Goal: Task Accomplishment & Management: Manage account settings

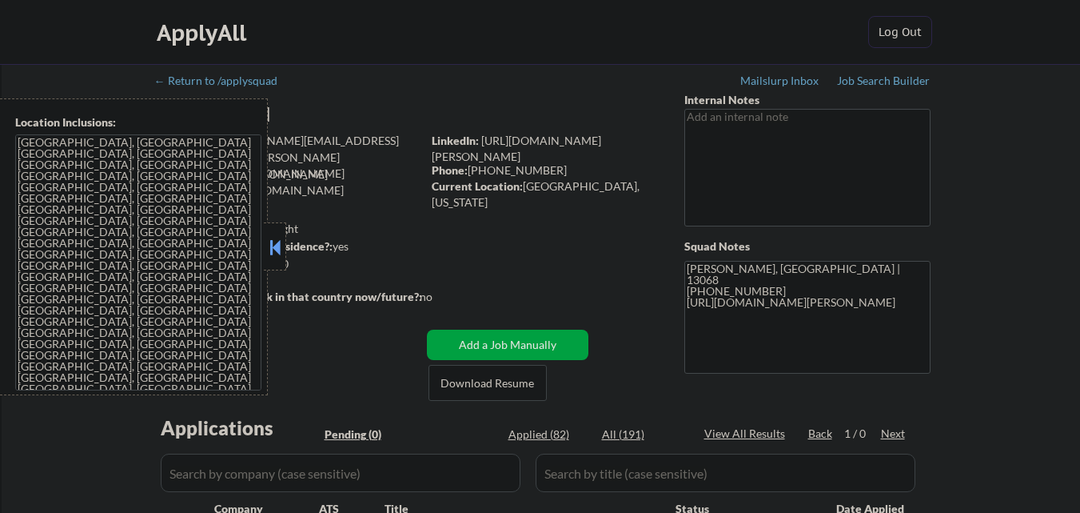
scroll to position [320, 0]
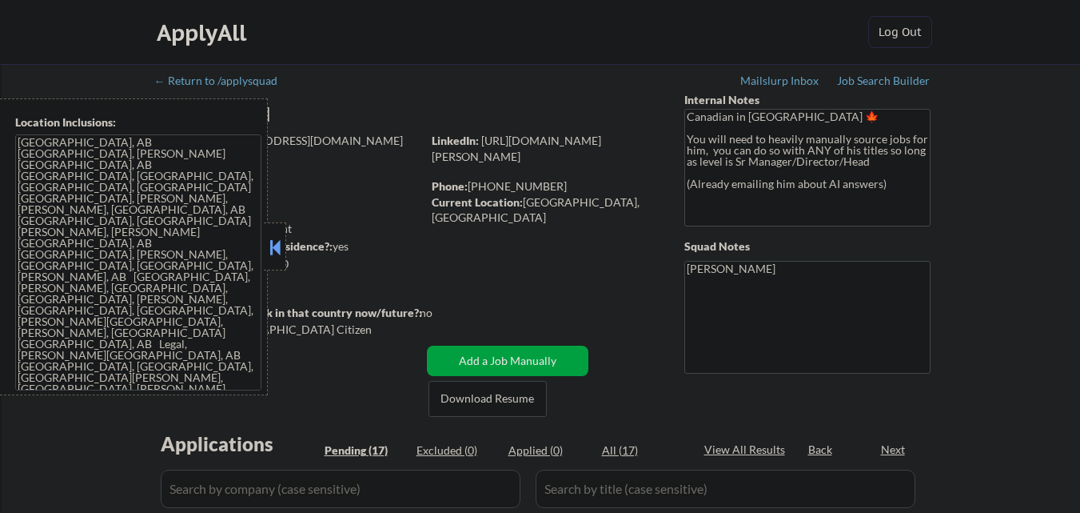
select select ""pending""
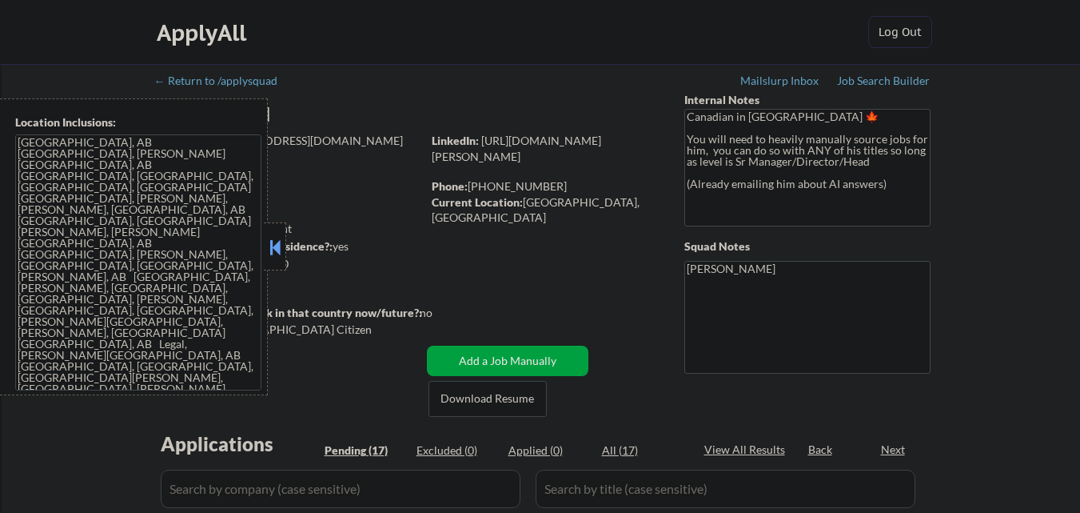
select select ""pending""
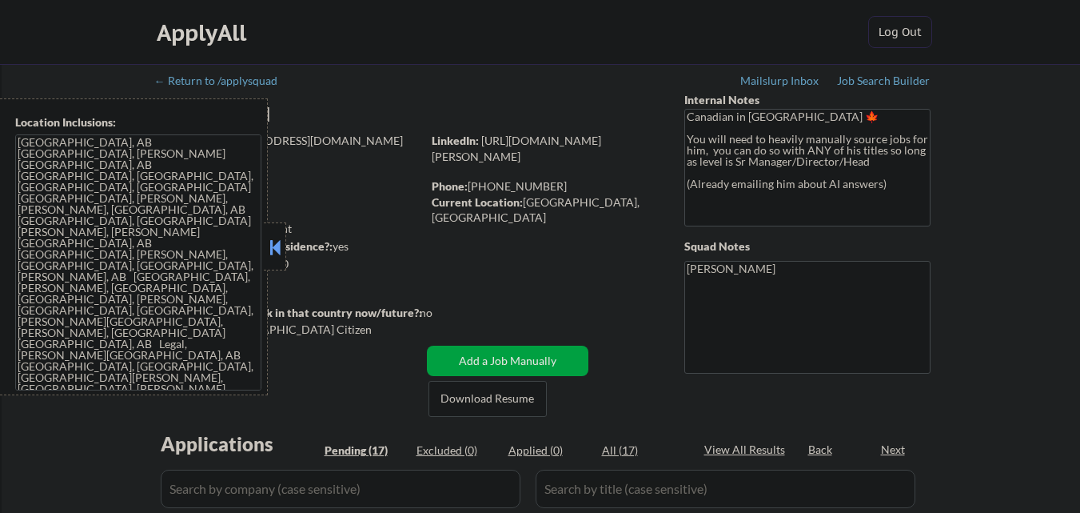
select select ""pending""
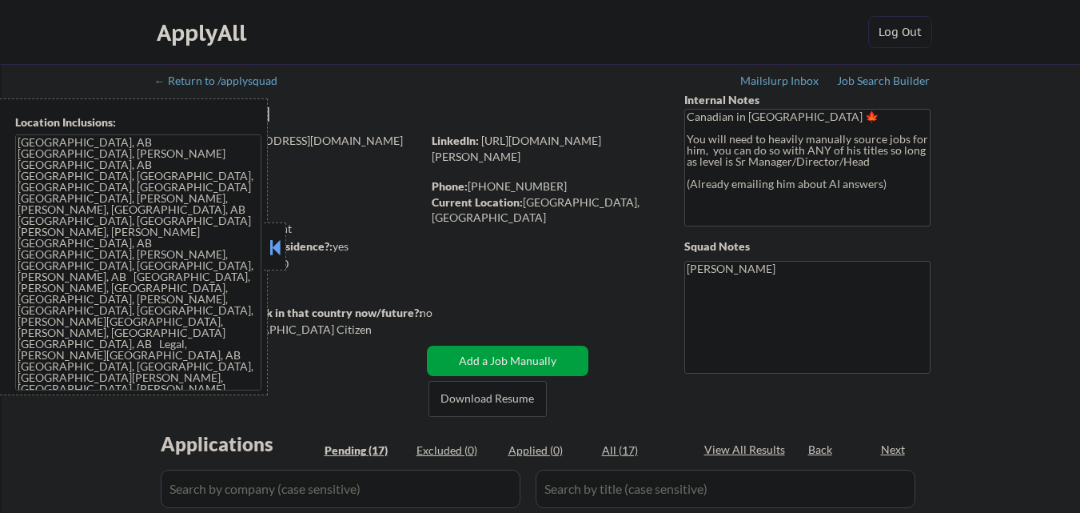
select select ""pending""
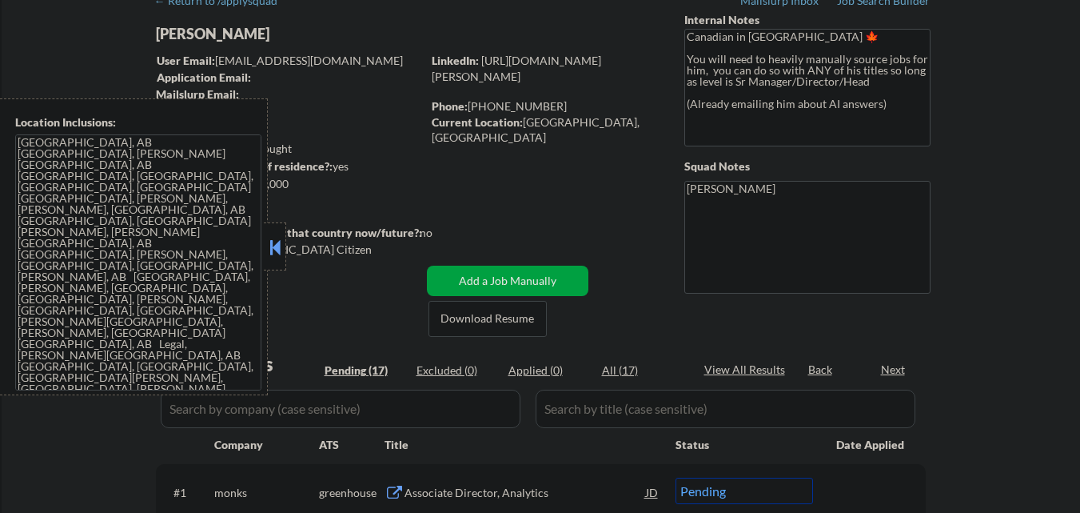
click at [277, 253] on button at bounding box center [275, 247] width 18 height 24
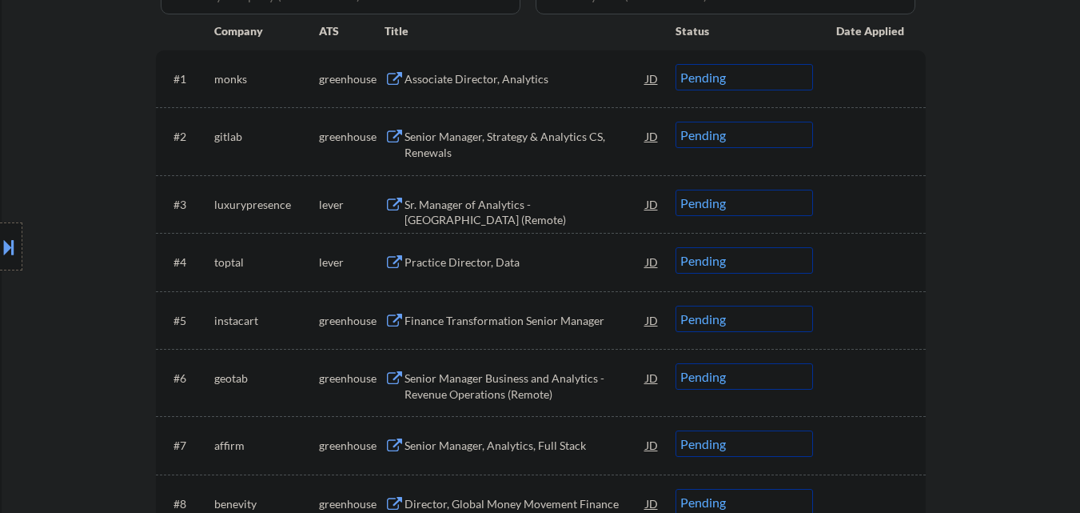
scroll to position [400, 0]
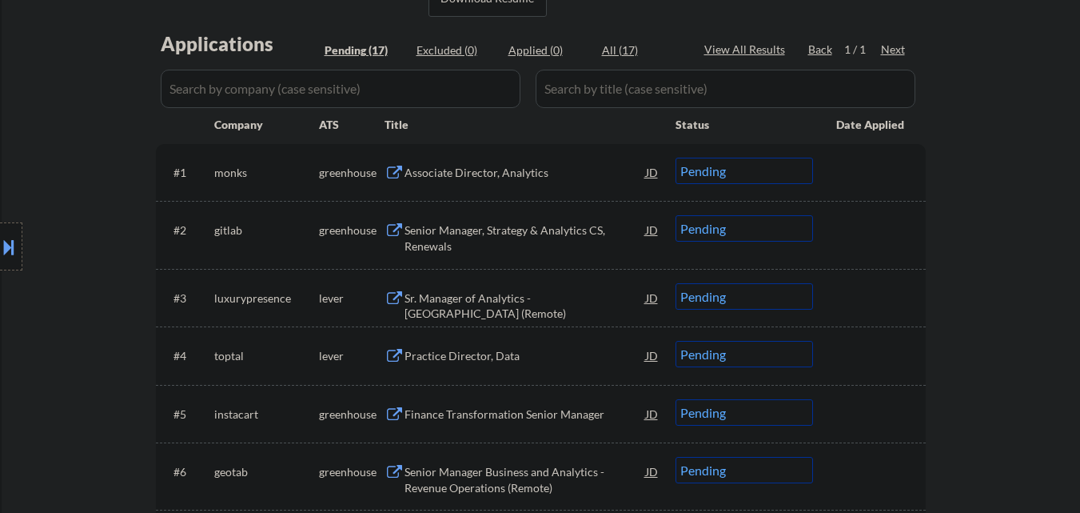
click at [496, 177] on div "Associate Director, Analytics" at bounding box center [526, 173] width 242 height 16
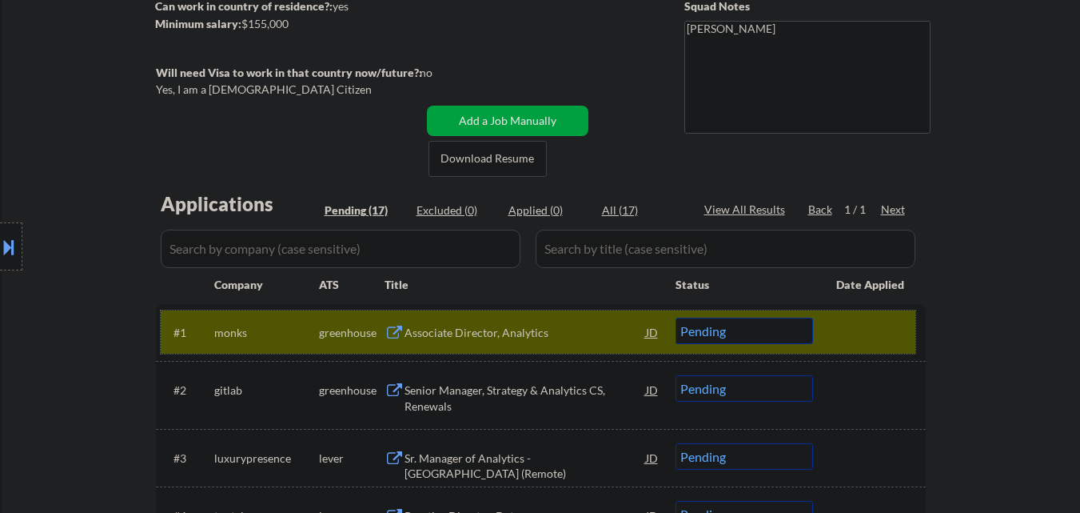
click at [877, 323] on div at bounding box center [872, 331] width 70 height 29
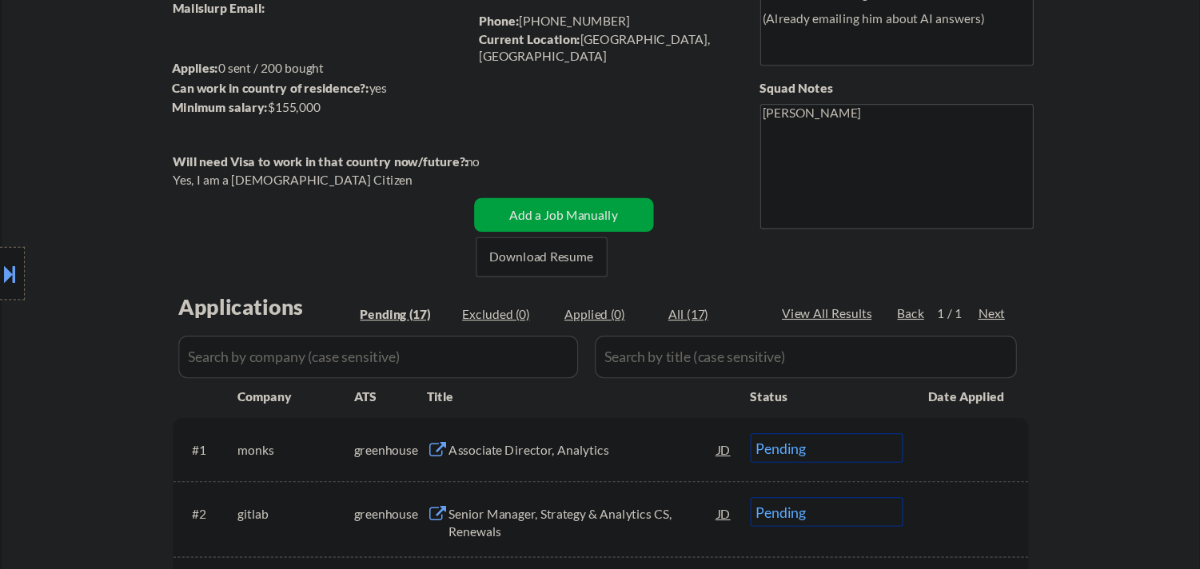
scroll to position [0, 0]
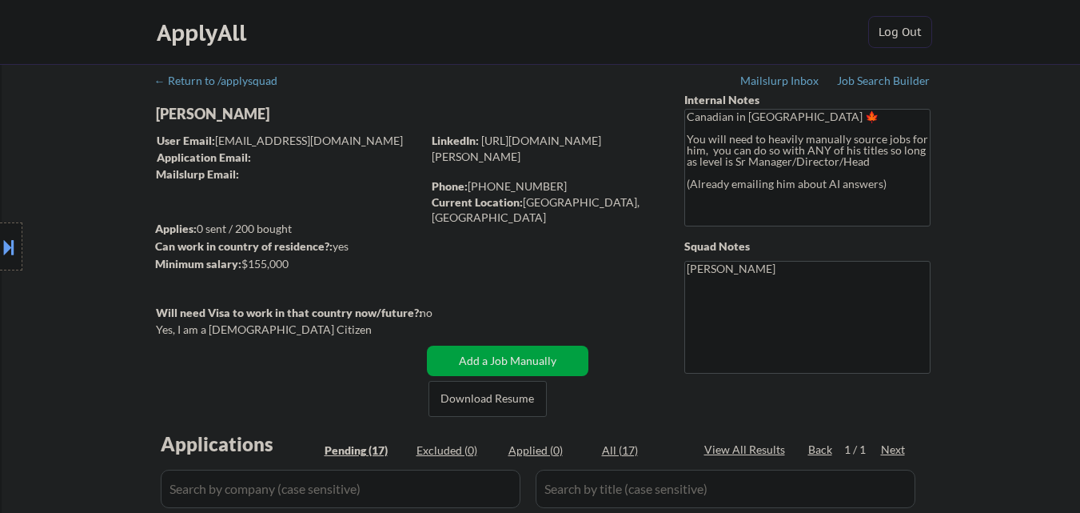
select select ""pending""
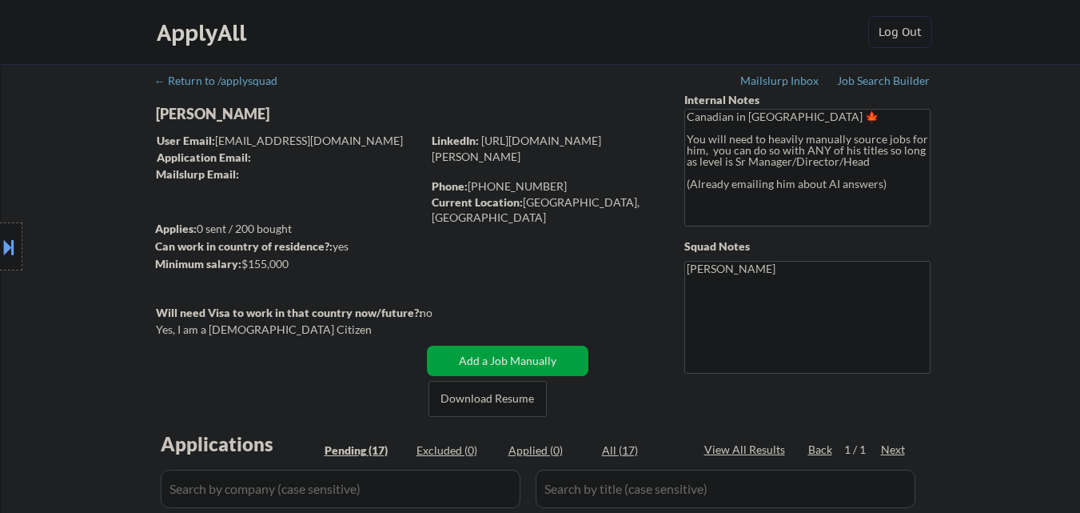
select select ""pending""
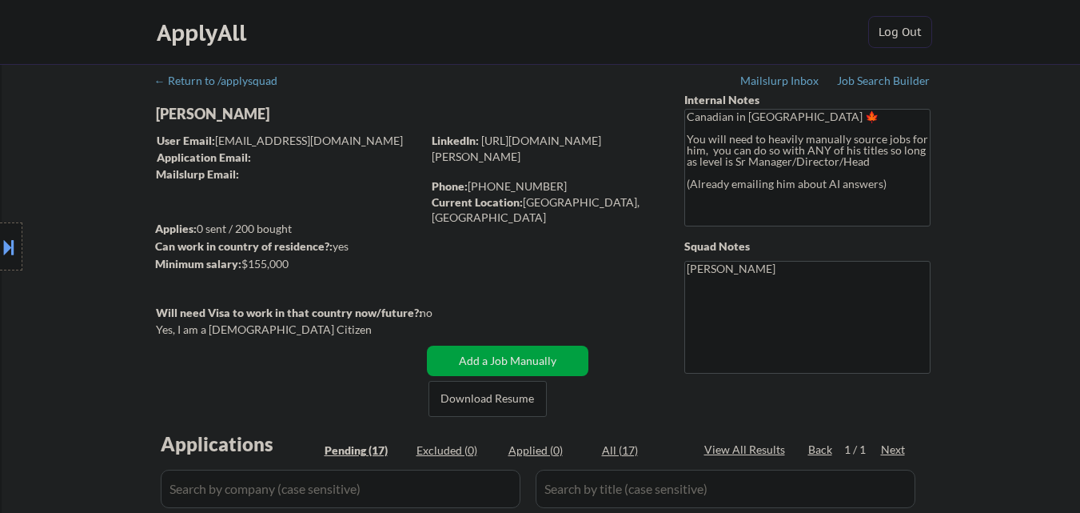
select select ""pending""
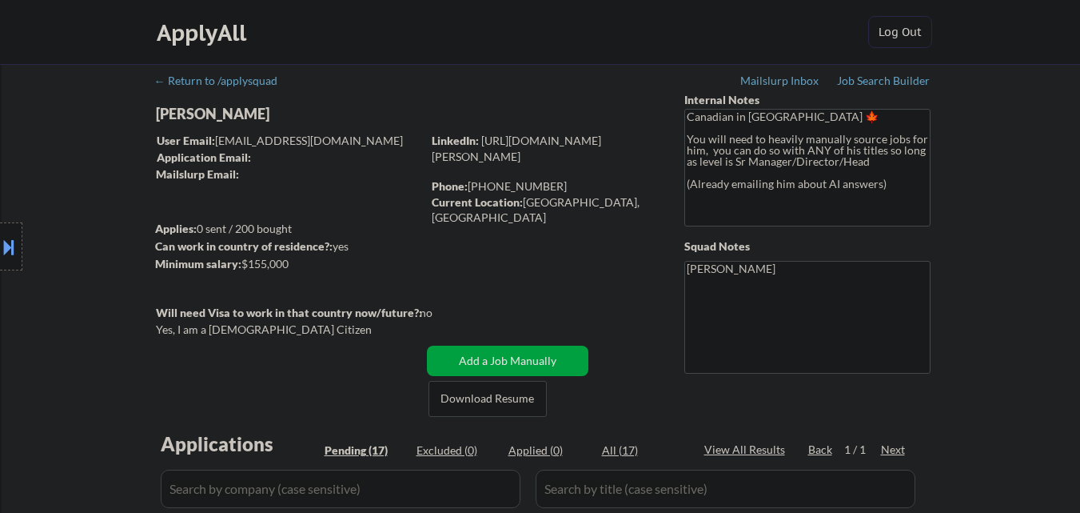
select select ""pending""
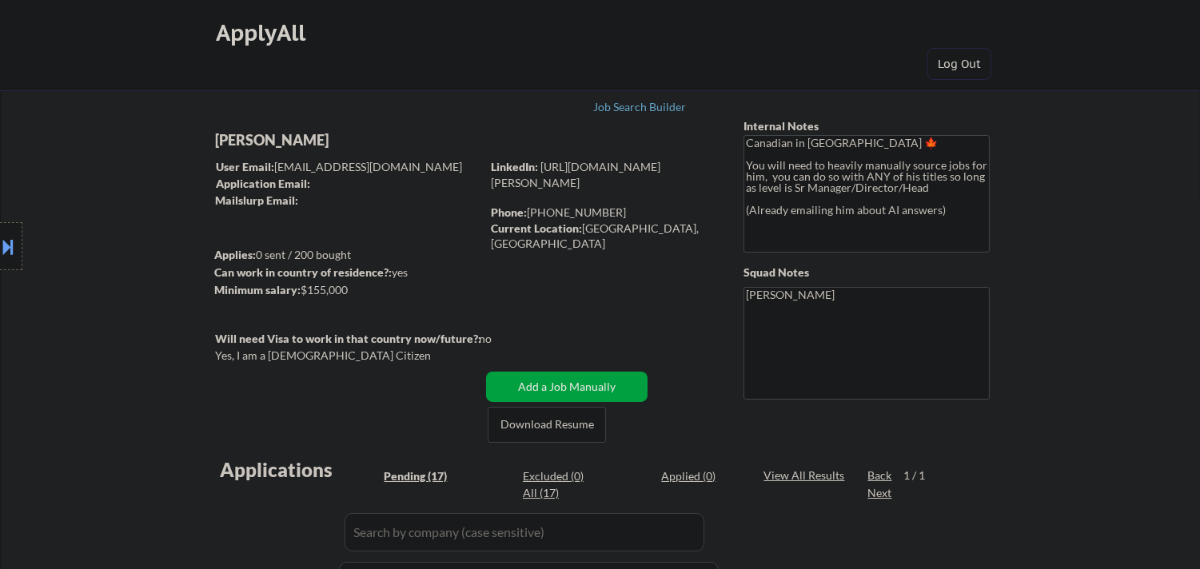
click at [298, 140] on div "[PERSON_NAME]" at bounding box center [379, 140] width 329 height 20
copy div "[PERSON_NAME]"
click at [128, 256] on div "Location Inclusions: [GEOGRAPHIC_DATA], [GEOGRAPHIC_DATA] [GEOGRAPHIC_DATA], [P…" at bounding box center [143, 246] width 286 height 297
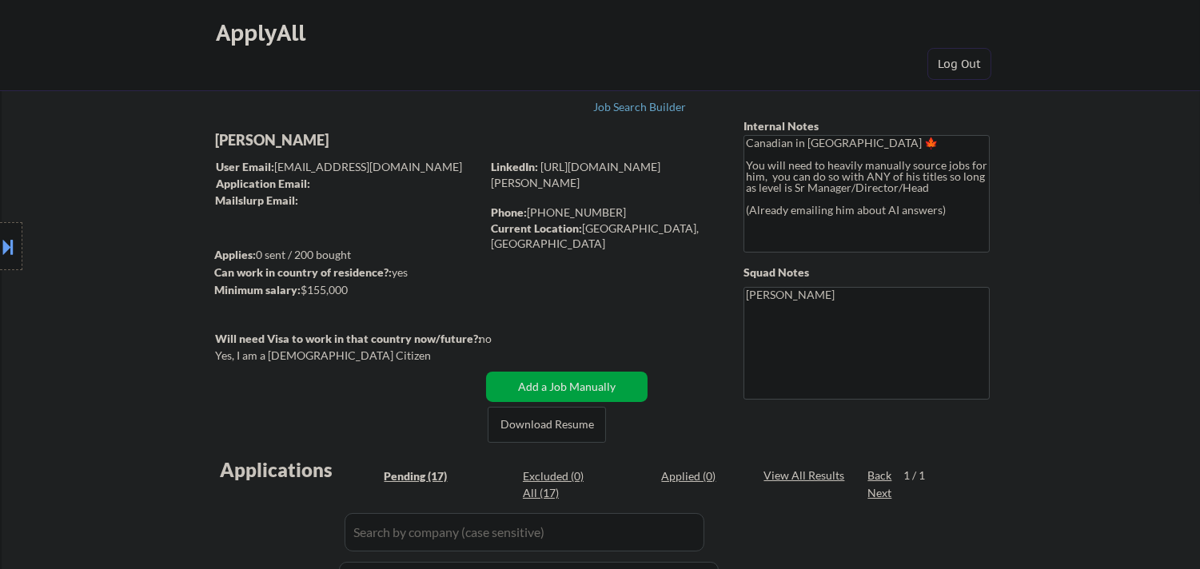
click at [301, 146] on div "[PERSON_NAME]" at bounding box center [379, 140] width 329 height 20
click at [300, 146] on div "[PERSON_NAME]" at bounding box center [379, 140] width 329 height 20
copy div "[PERSON_NAME]"
select select ""pending""
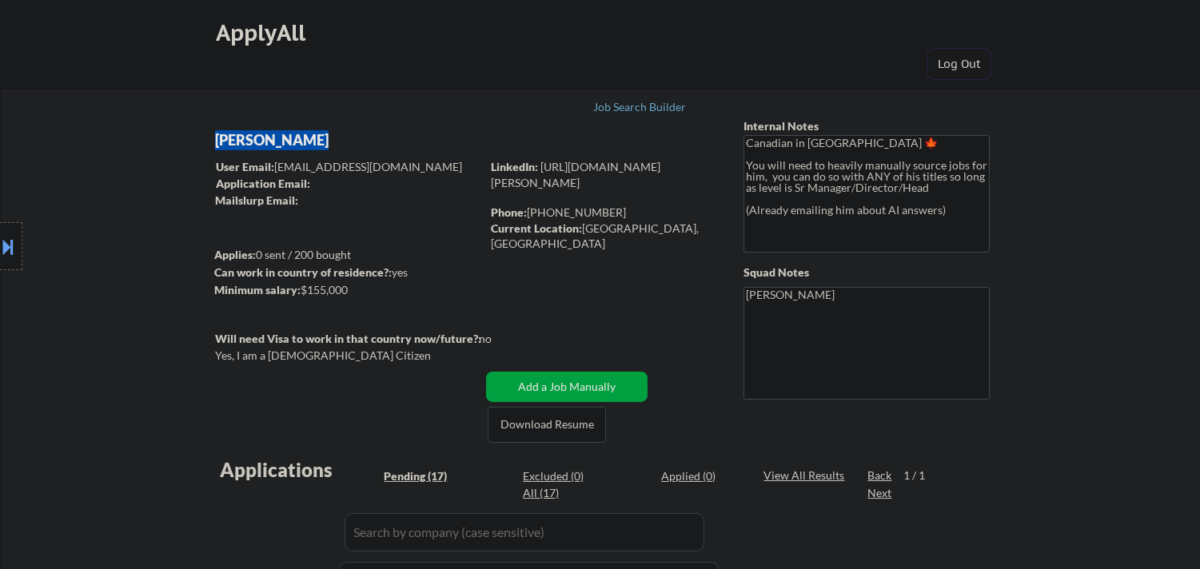
select select ""pending""
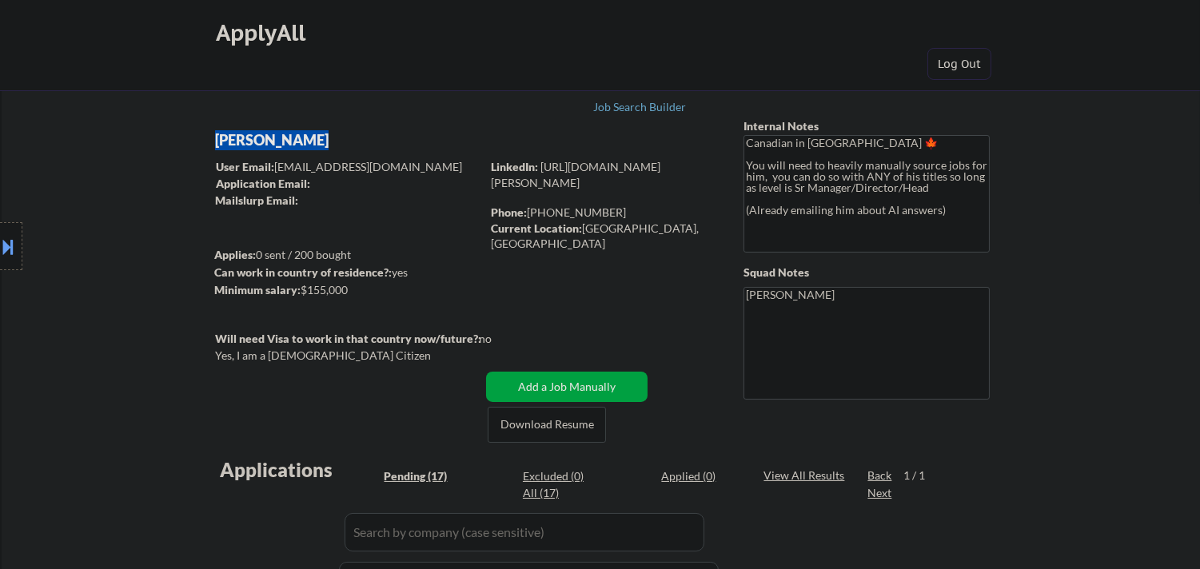
select select ""pending""
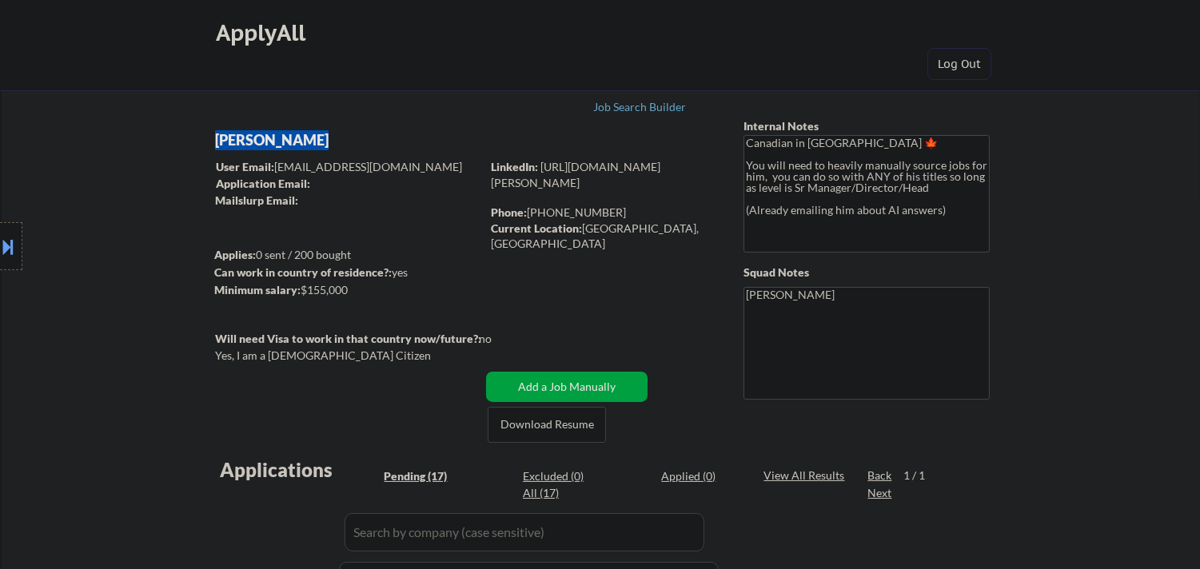
select select ""pending""
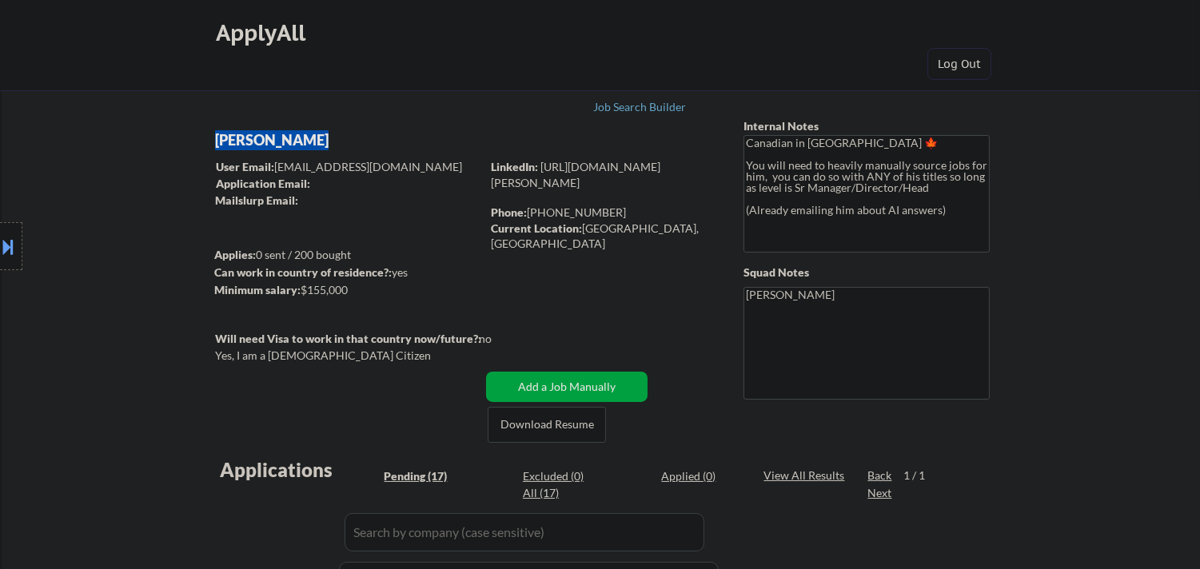
select select ""pending""
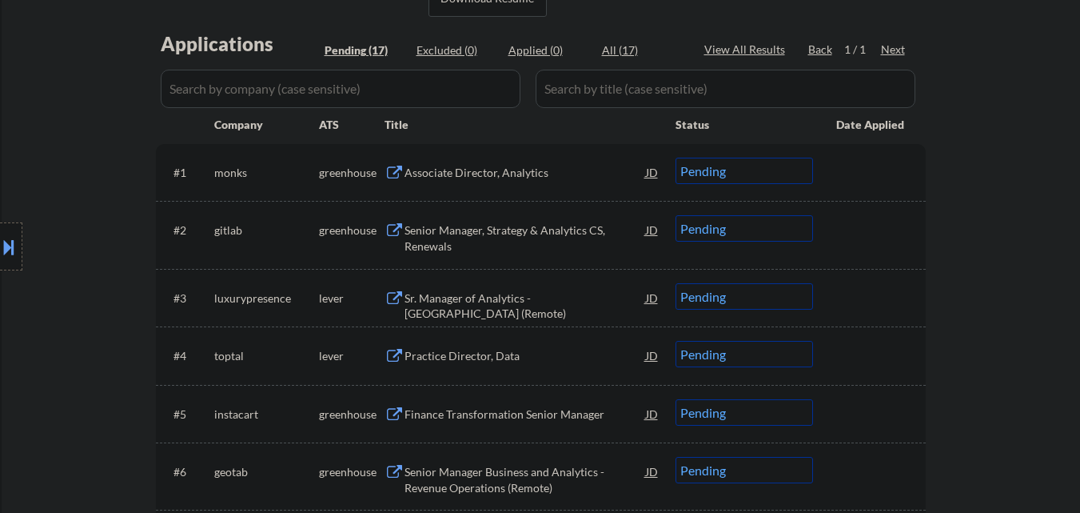
scroll to position [480, 0]
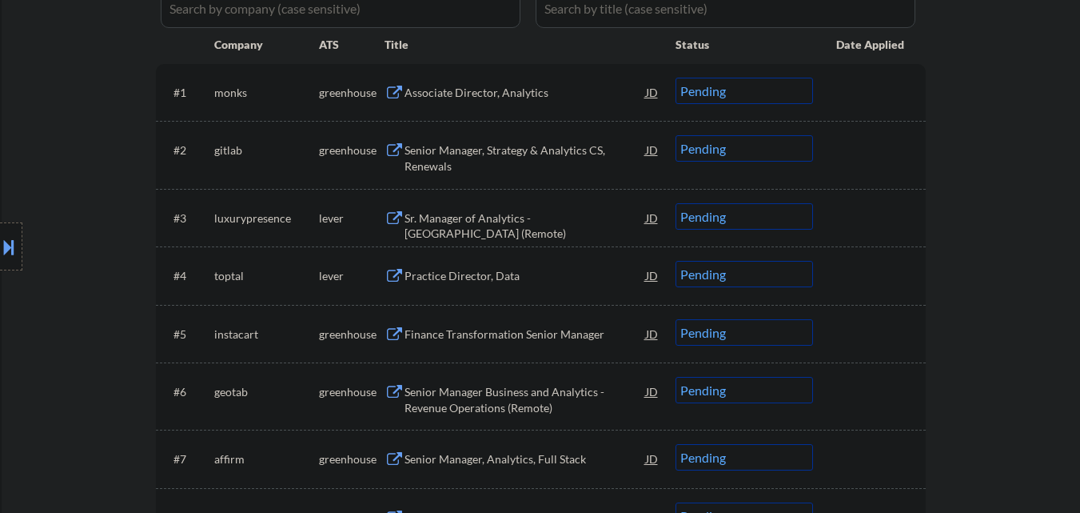
click at [1017, 230] on div "← Return to /applysquad Mailslurp Inbox Job Search Builder [PERSON_NAME] User E…" at bounding box center [541, 375] width 1079 height 1582
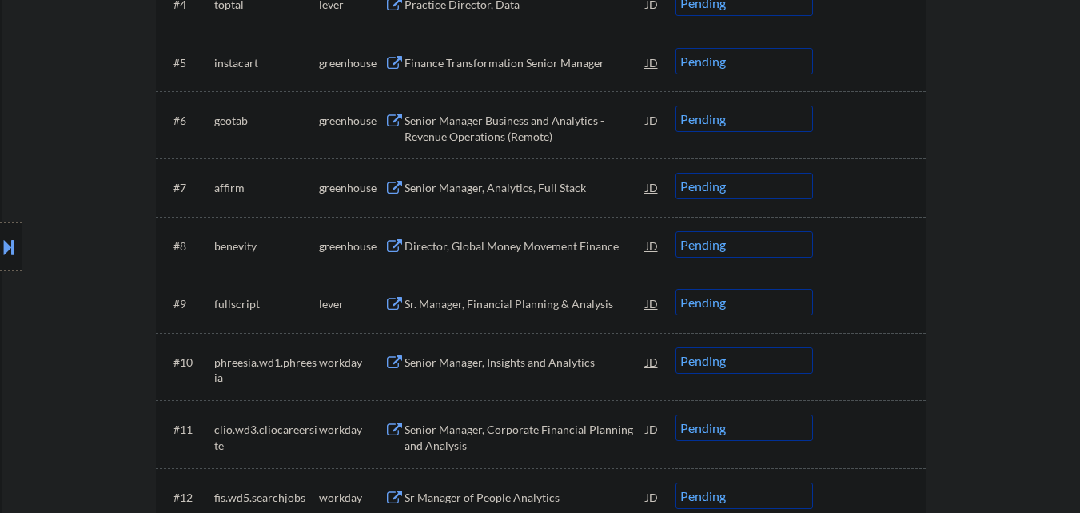
scroll to position [640, 0]
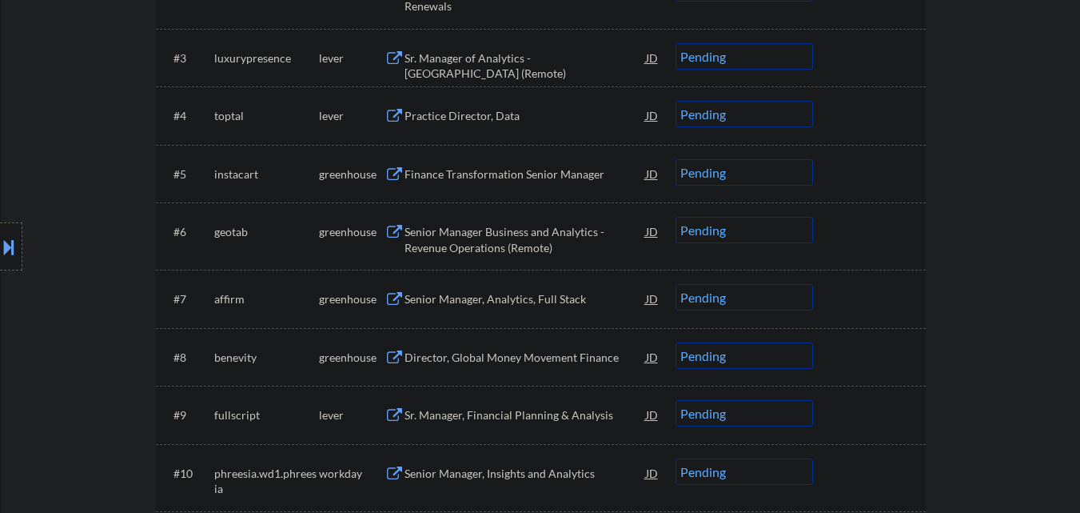
click at [2, 266] on div at bounding box center [11, 246] width 22 height 48
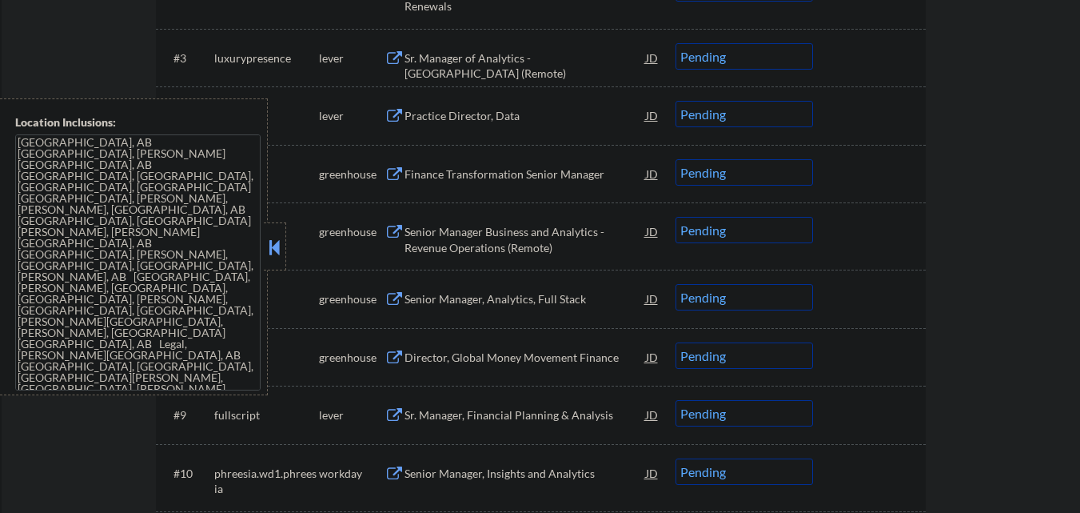
click at [274, 253] on button at bounding box center [275, 247] width 18 height 24
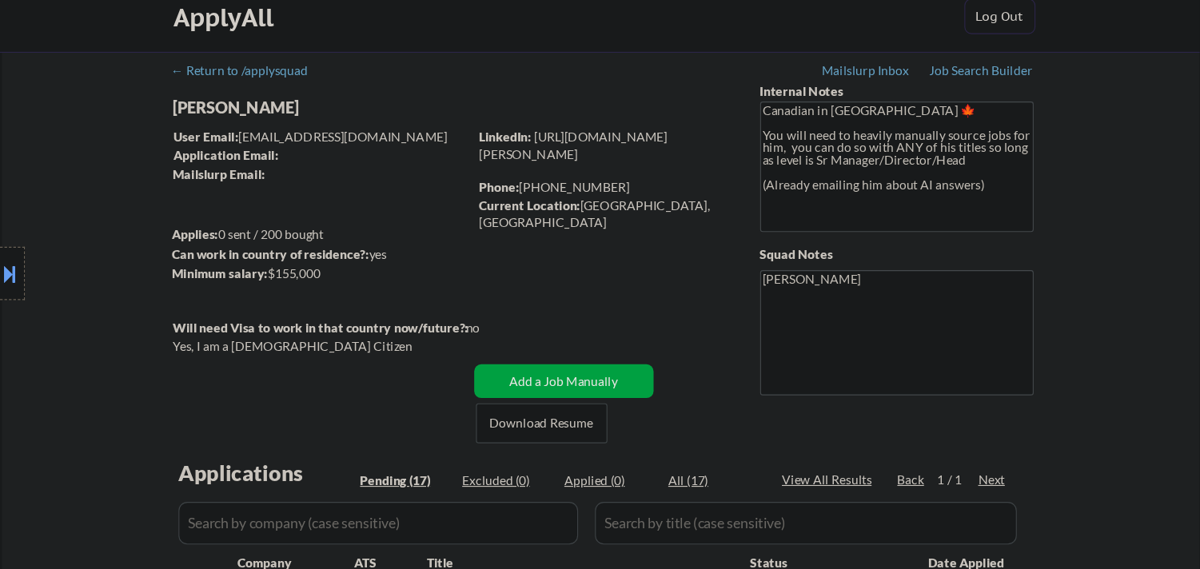
scroll to position [0, 0]
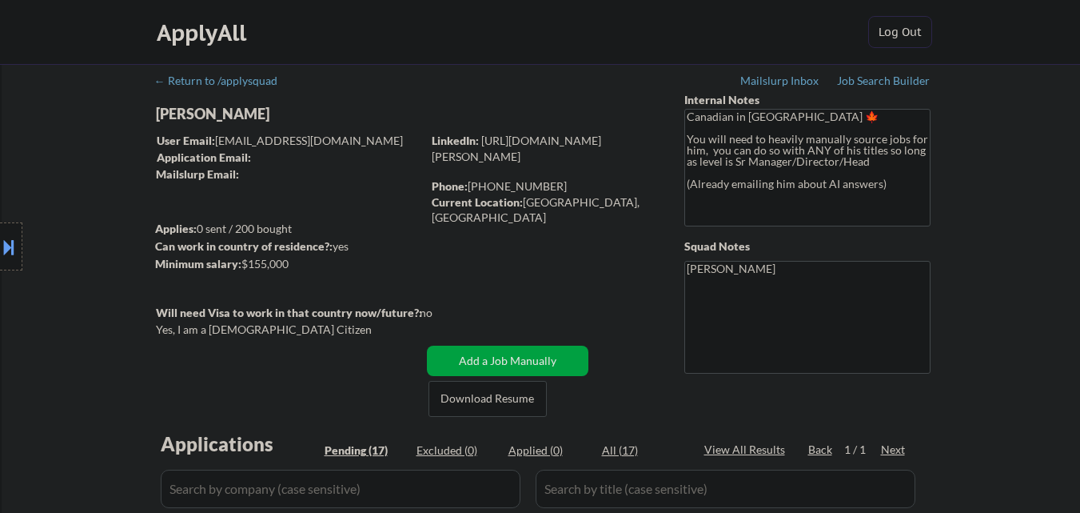
select select ""pending""
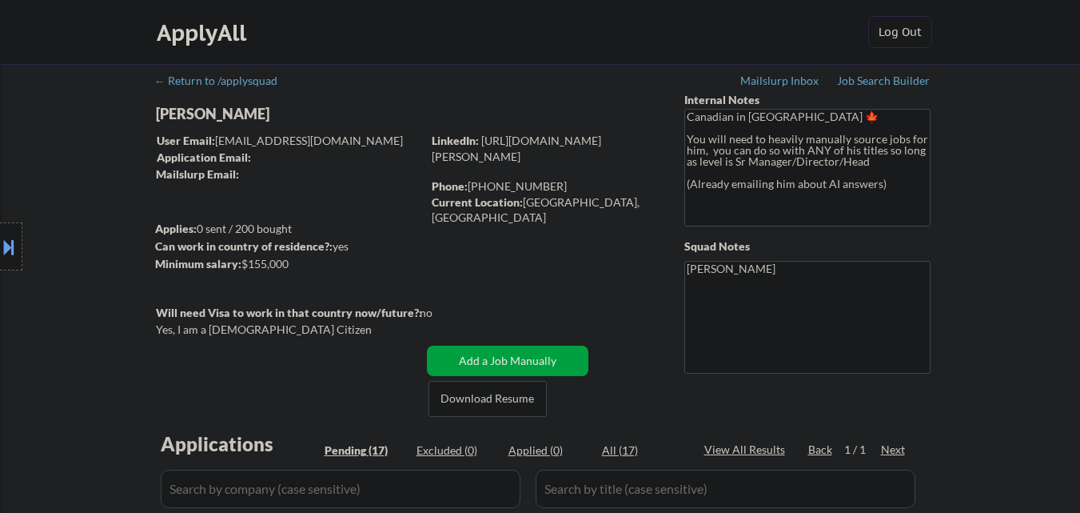
select select ""pending""
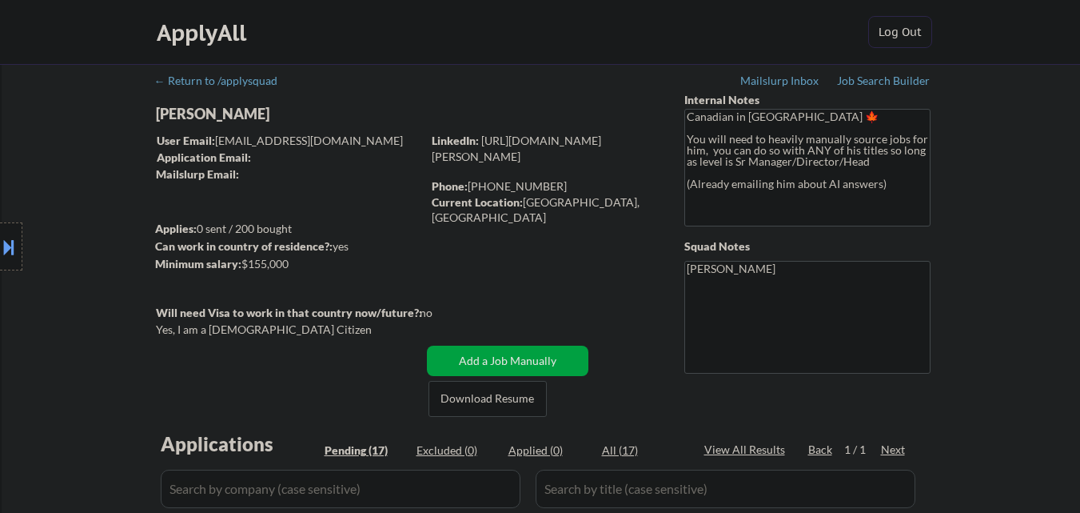
select select ""pending""
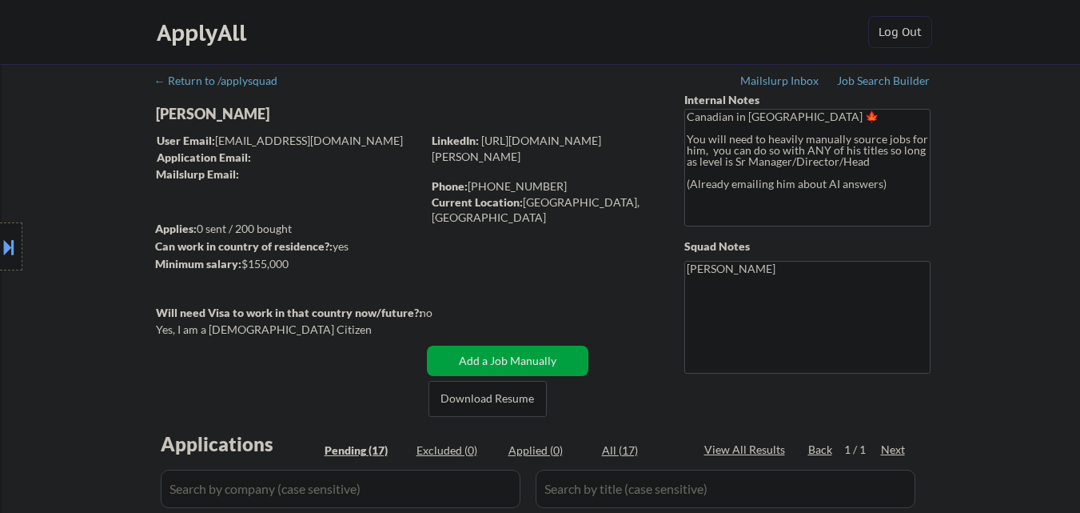
select select ""pending""
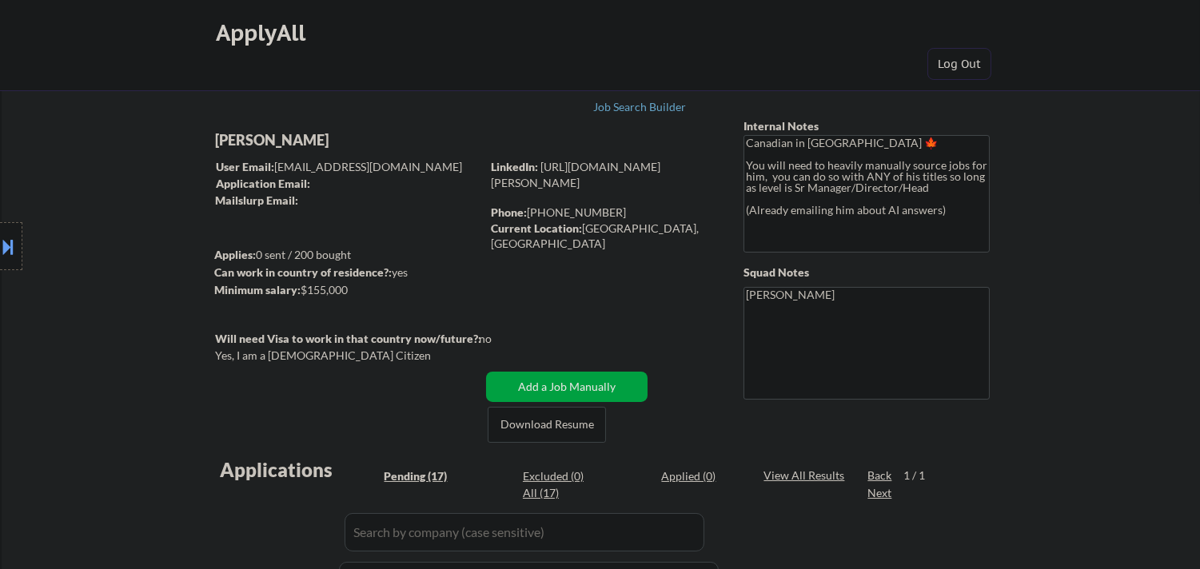
click at [300, 141] on div "[PERSON_NAME]" at bounding box center [379, 140] width 329 height 20
copy div "[PERSON_NAME]"
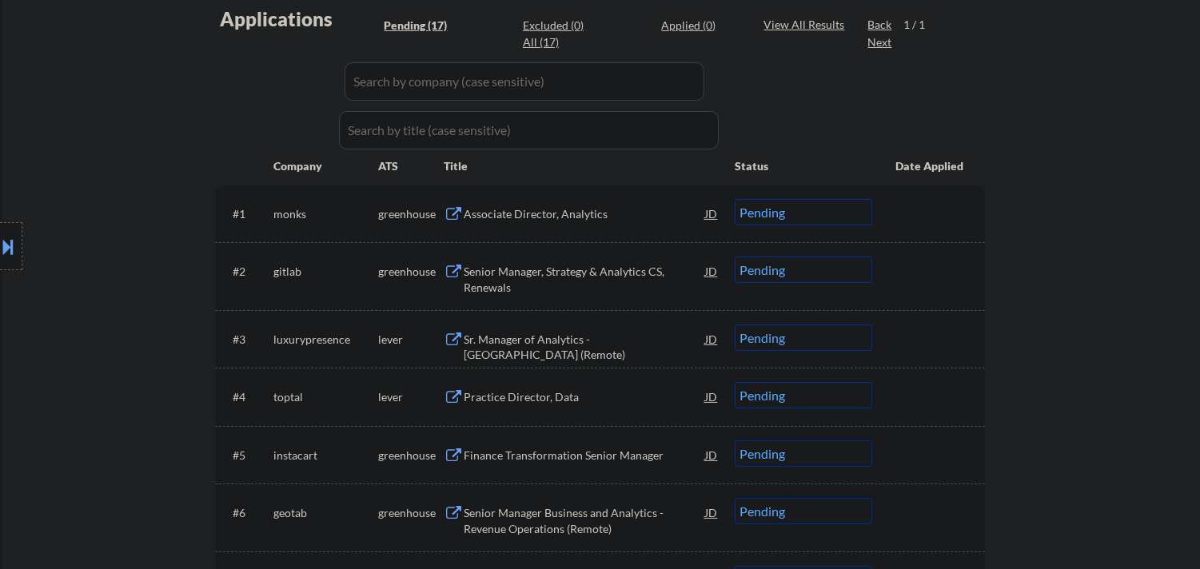
scroll to position [444, 0]
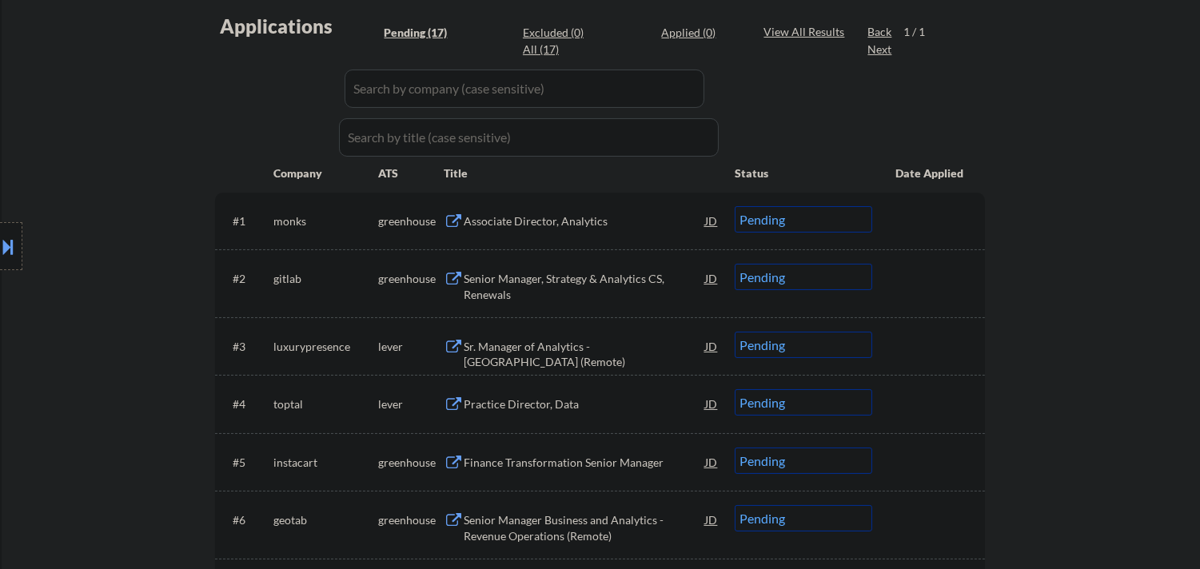
select select ""pending""
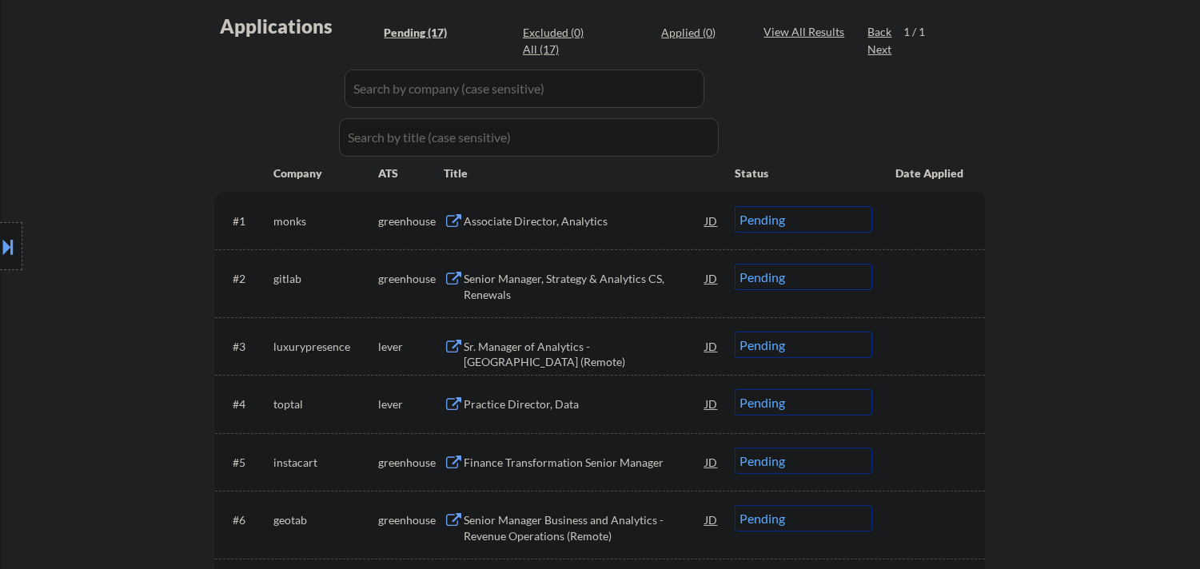
select select ""pending""
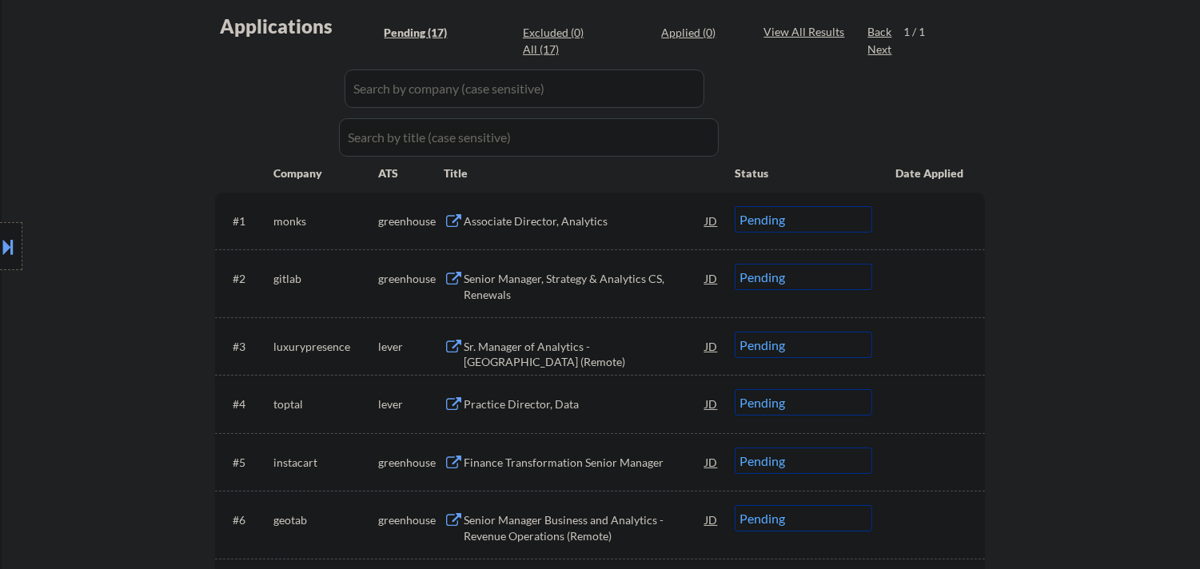
select select ""pending""
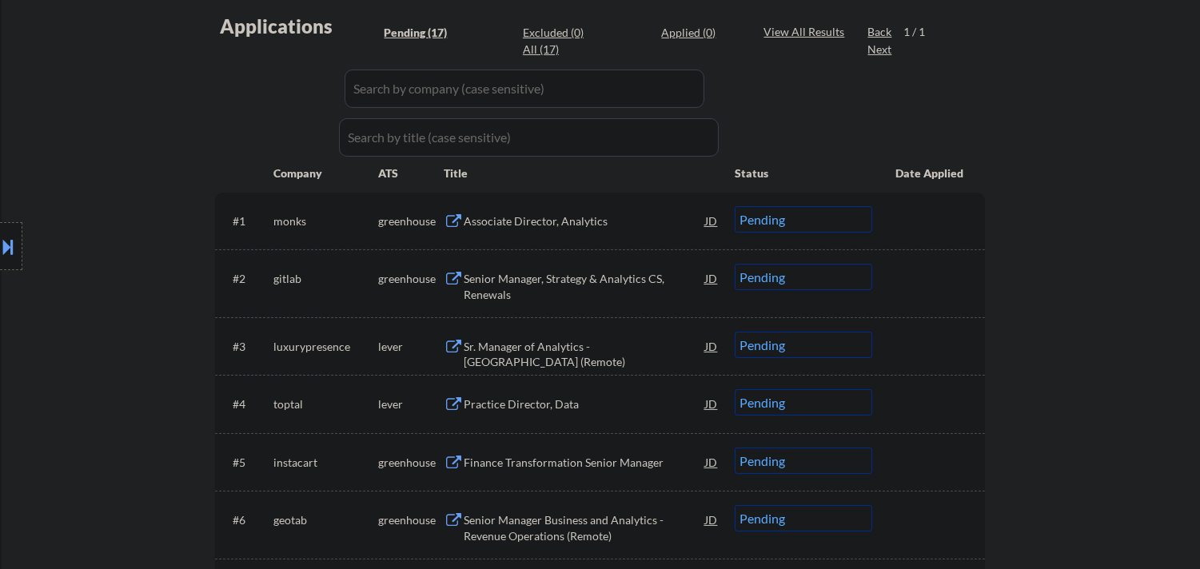
select select ""pending""
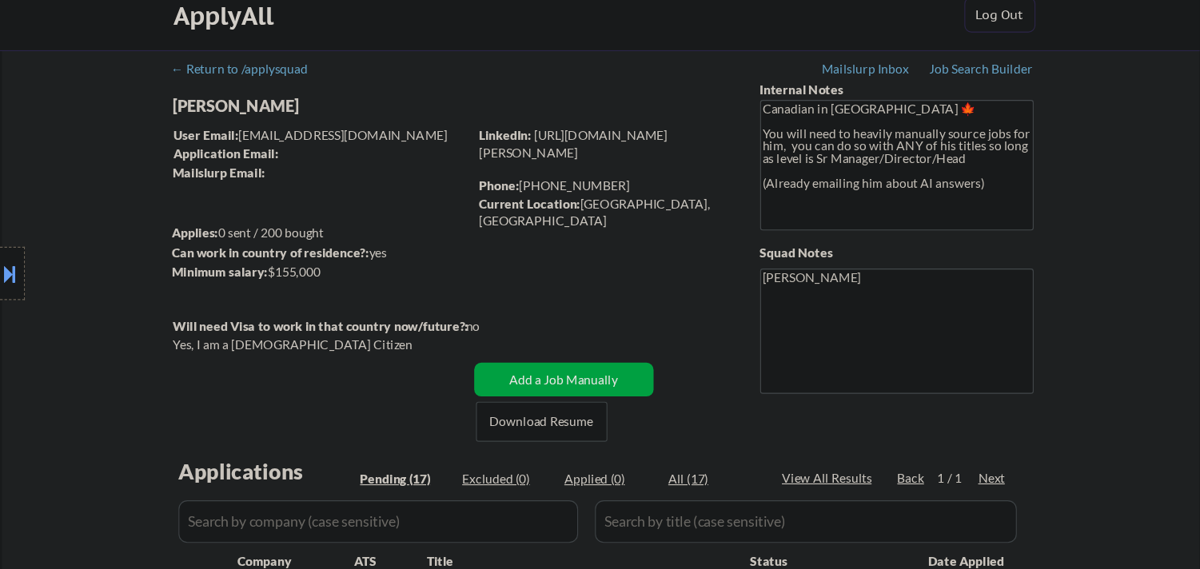
scroll to position [0, 0]
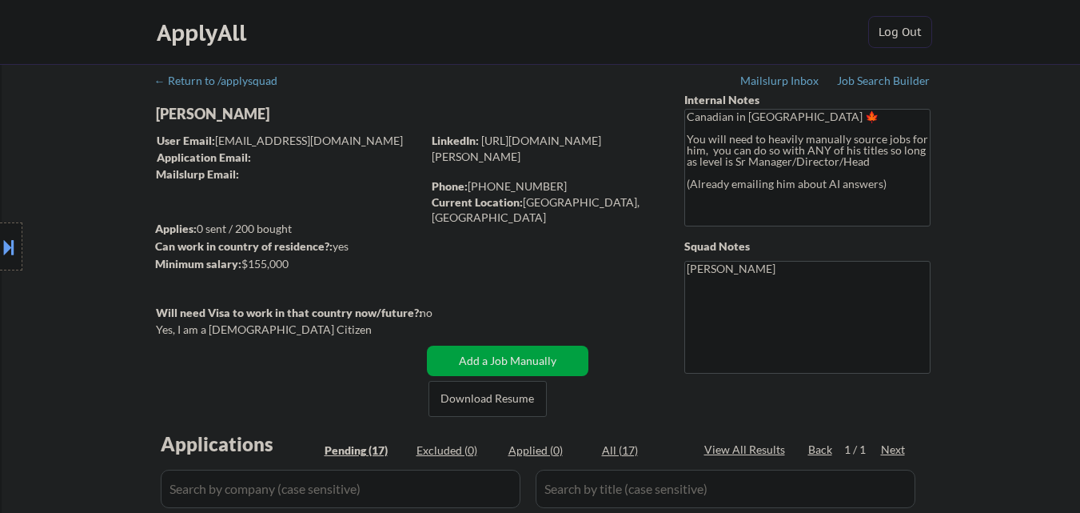
select select ""pending""
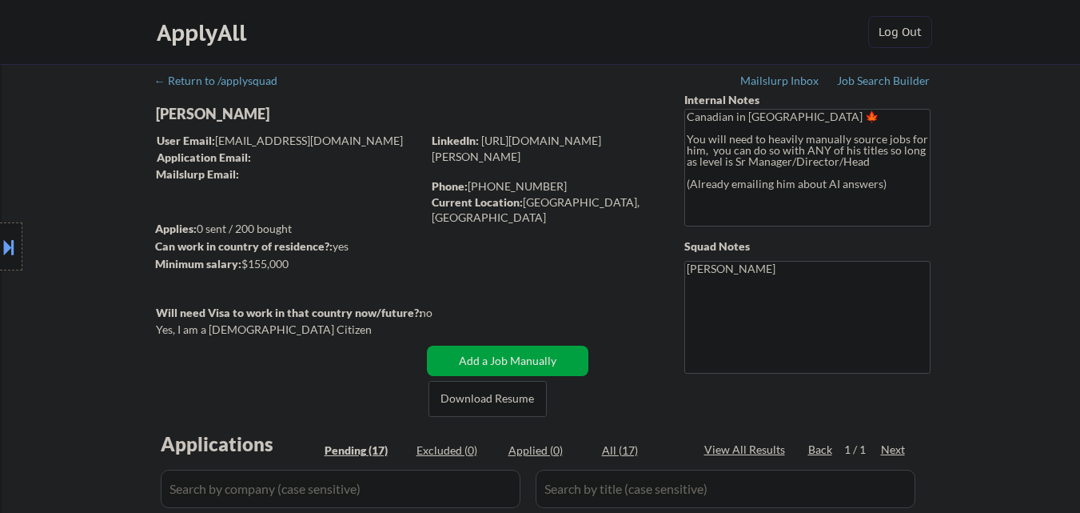
select select ""pending""
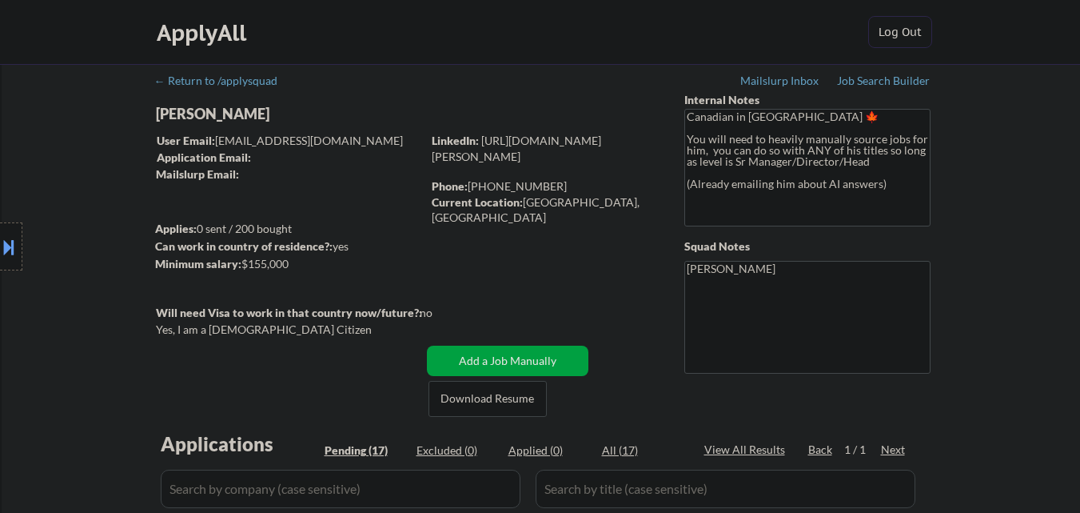
select select ""pending""
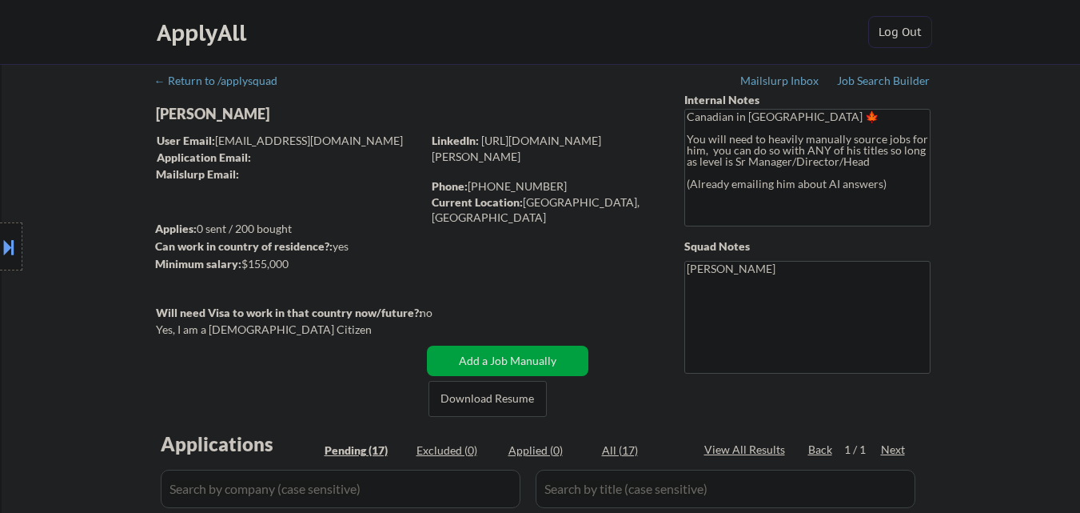
select select ""pending""
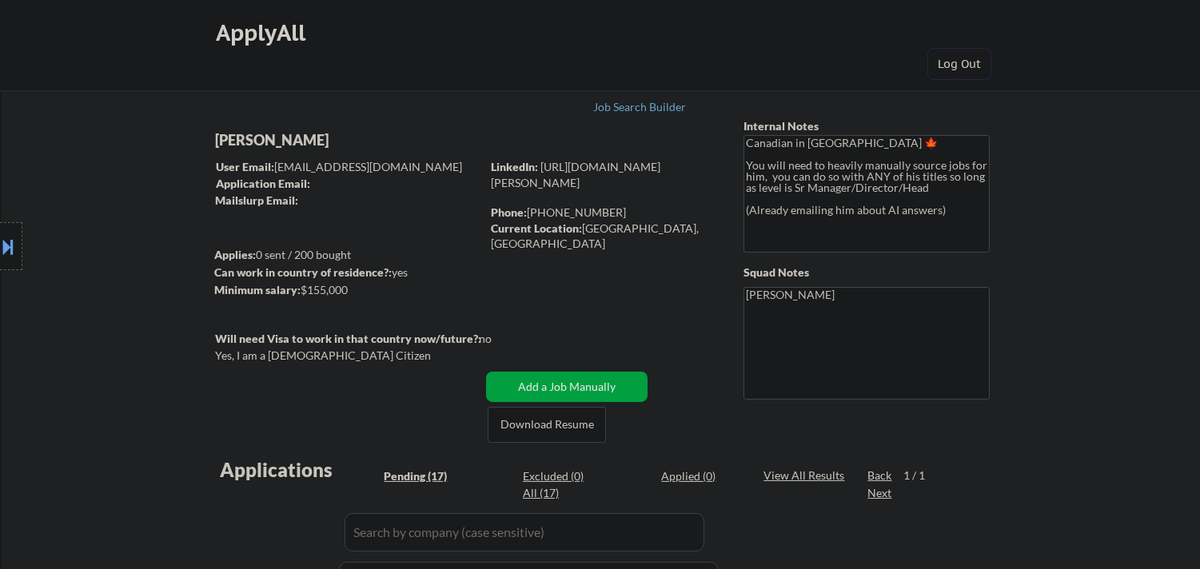
click at [296, 138] on div "[PERSON_NAME]" at bounding box center [379, 140] width 329 height 20
copy div "[PERSON_NAME]"
click at [0, 235] on button at bounding box center [9, 247] width 18 height 26
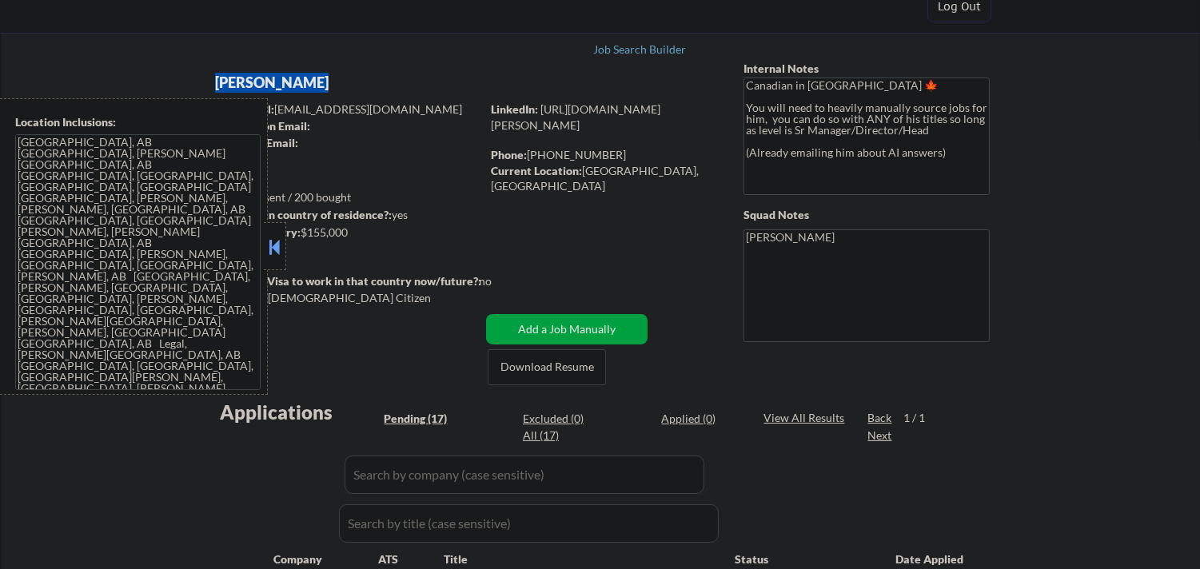
scroll to position [89, 0]
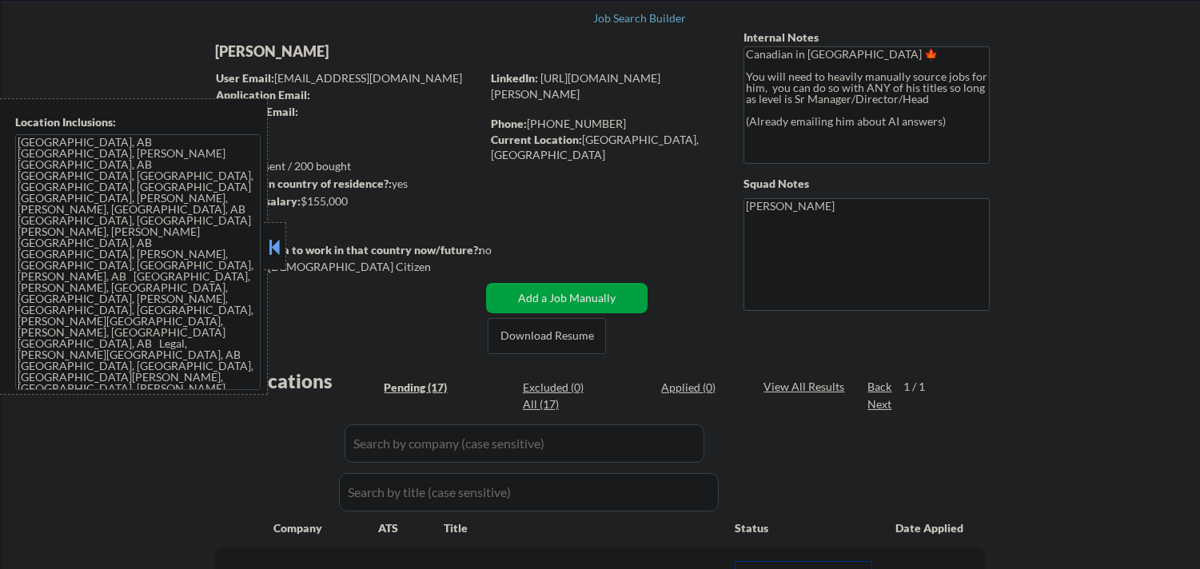
click at [179, 286] on textarea "[GEOGRAPHIC_DATA], AB [GEOGRAPHIC_DATA], [PERSON_NAME][GEOGRAPHIC_DATA], AB [GE…" at bounding box center [138, 262] width 246 height 256
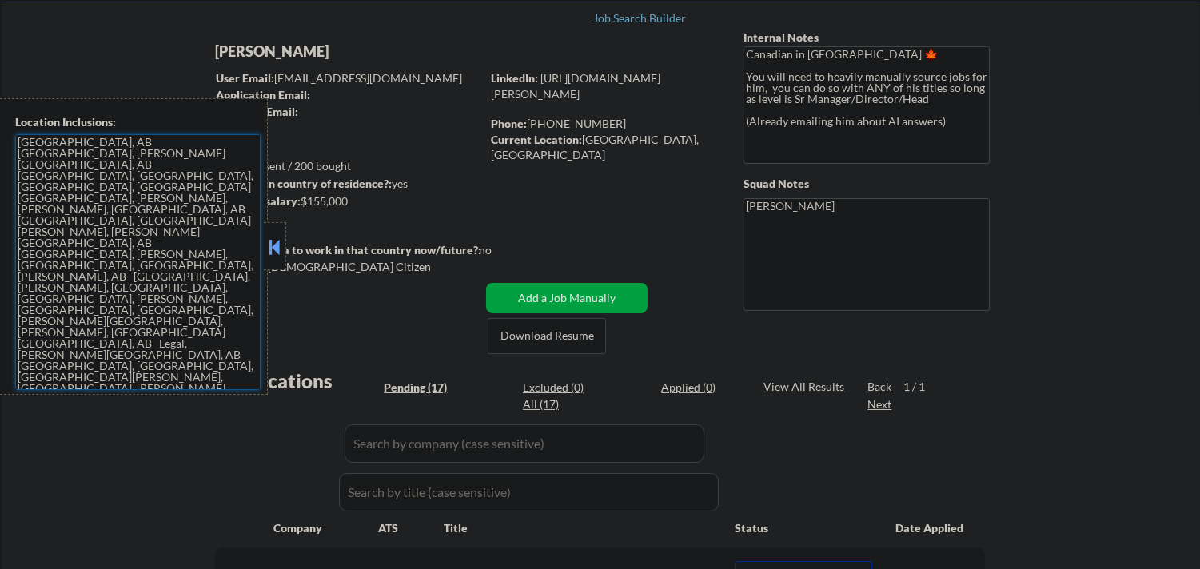
drag, startPoint x: 278, startPoint y: 243, endPoint x: 281, endPoint y: 232, distance: 11.6
click at [282, 242] on button at bounding box center [275, 247] width 18 height 24
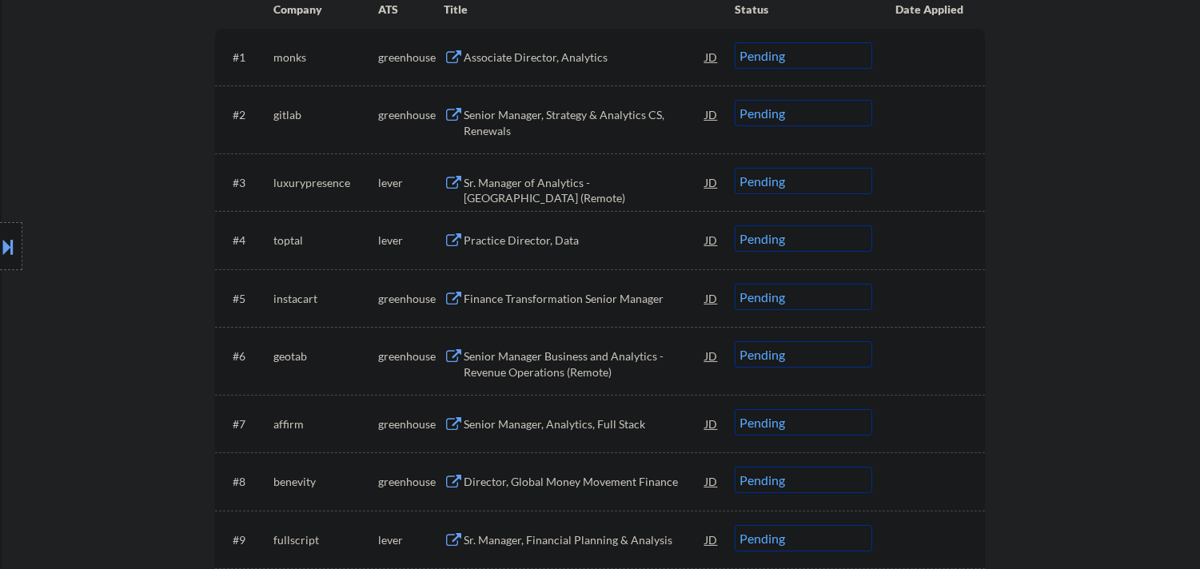
scroll to position [444, 0]
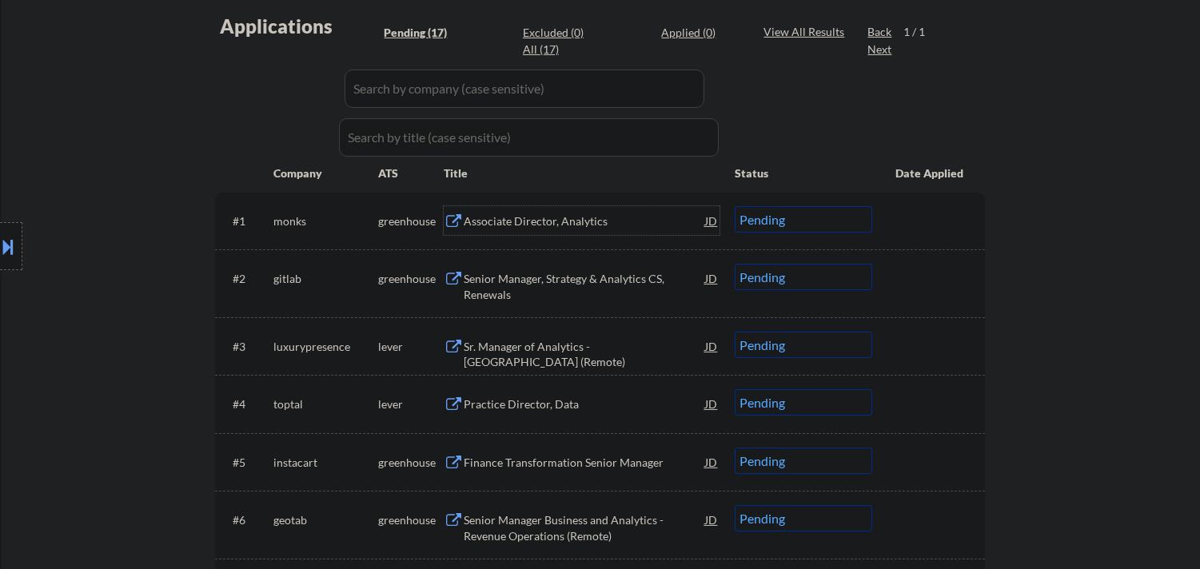
click at [537, 214] on div "Associate Director, Analytics" at bounding box center [585, 222] width 242 height 16
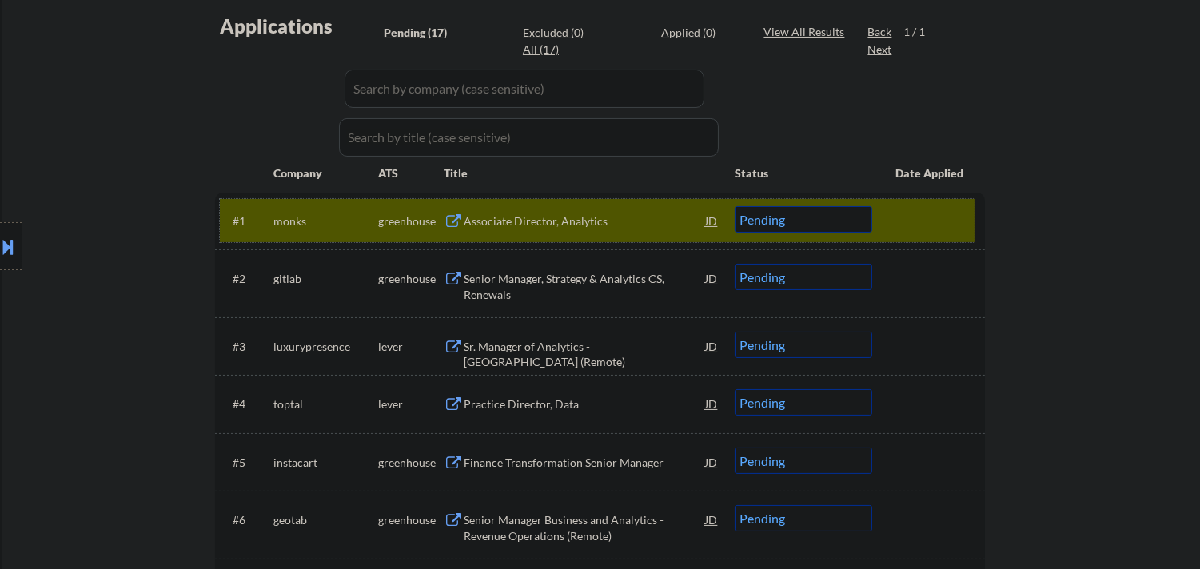
click at [872, 202] on div "#1 monks greenhouse Associate Director, Analytics JD Choose an option... Pendin…" at bounding box center [597, 220] width 755 height 43
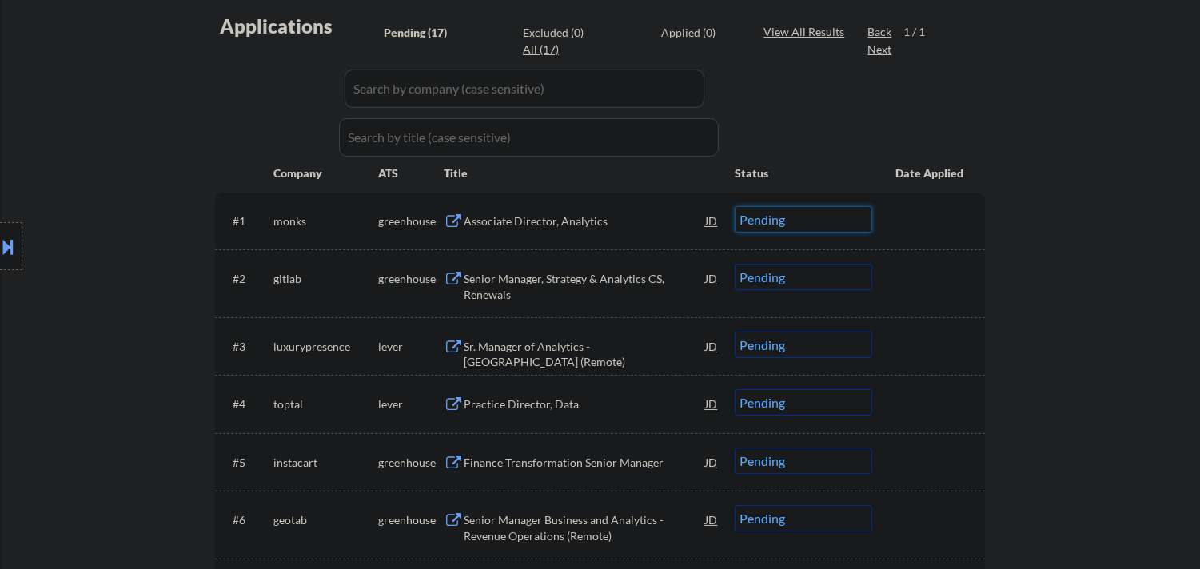
drag, startPoint x: 841, startPoint y: 209, endPoint x: 841, endPoint y: 228, distance: 19.2
click at [840, 212] on select "Choose an option... Pending Applied Excluded (Questions) Excluded (Expired) Exc…" at bounding box center [804, 219] width 138 height 26
select select ""excluded__salary_""
click at [735, 206] on select "Choose an option... Pending Applied Excluded (Questions) Excluded (Expired) Exc…" at bounding box center [804, 219] width 138 height 26
select select ""excluded__salary_""
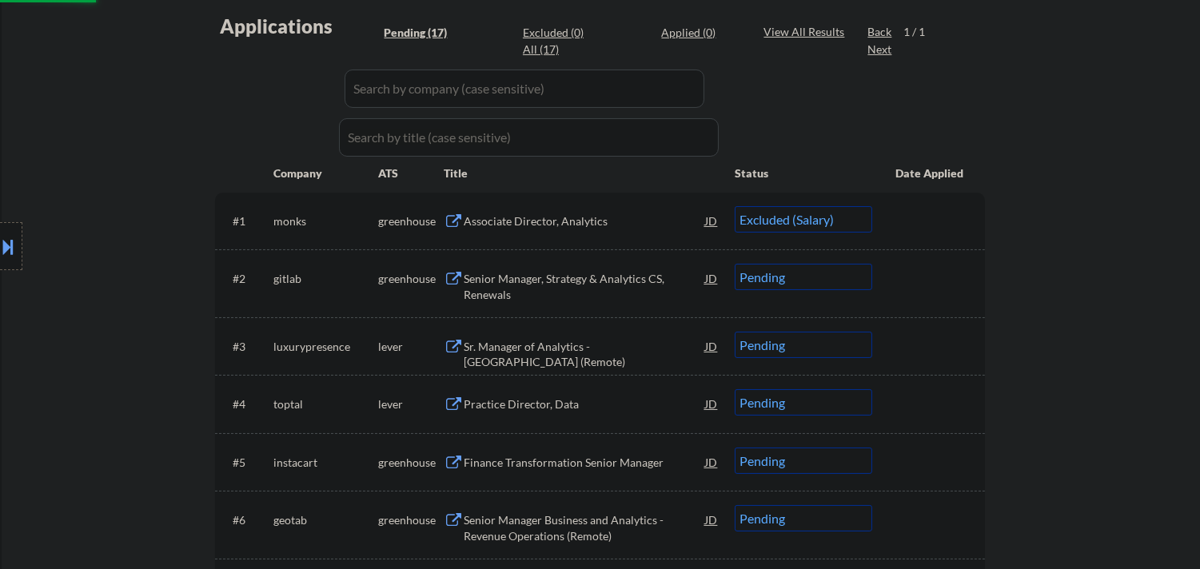
select select ""pending""
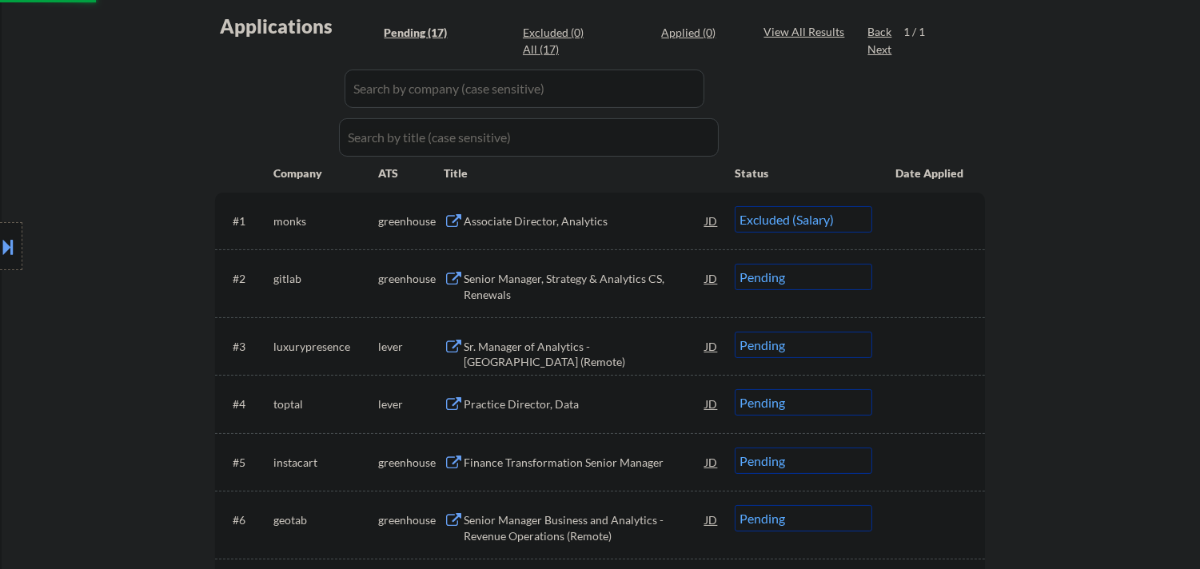
select select ""pending""
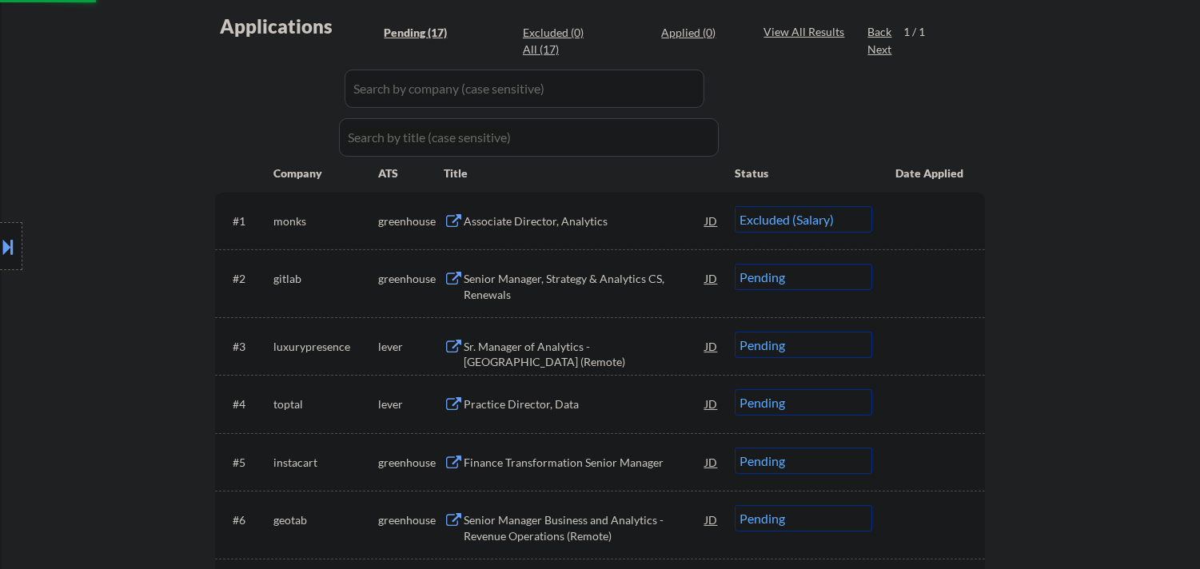
select select ""pending""
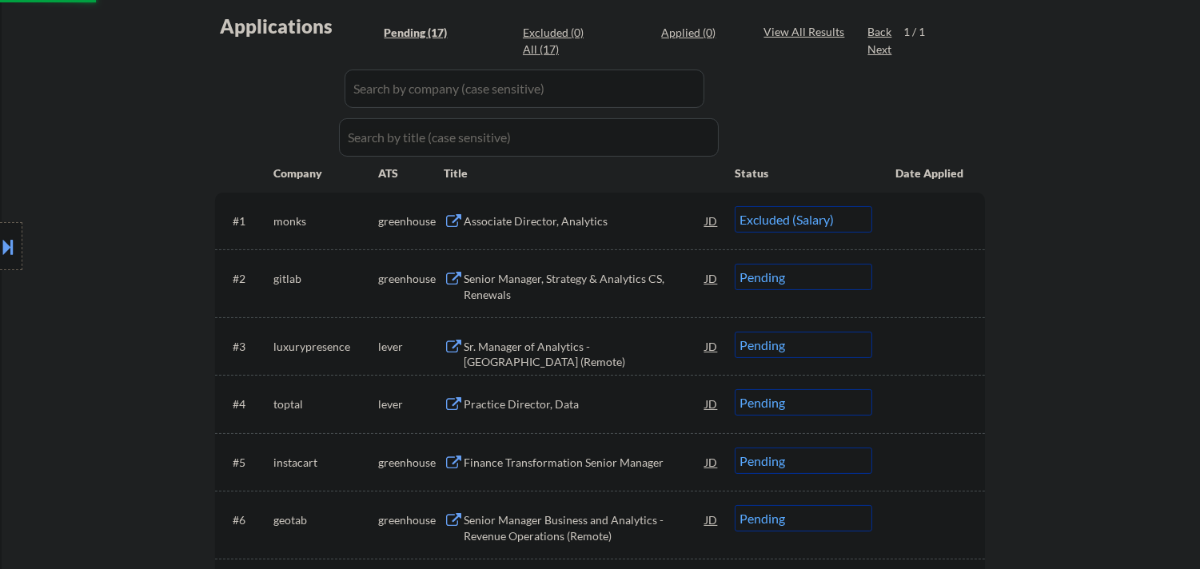
select select ""pending""
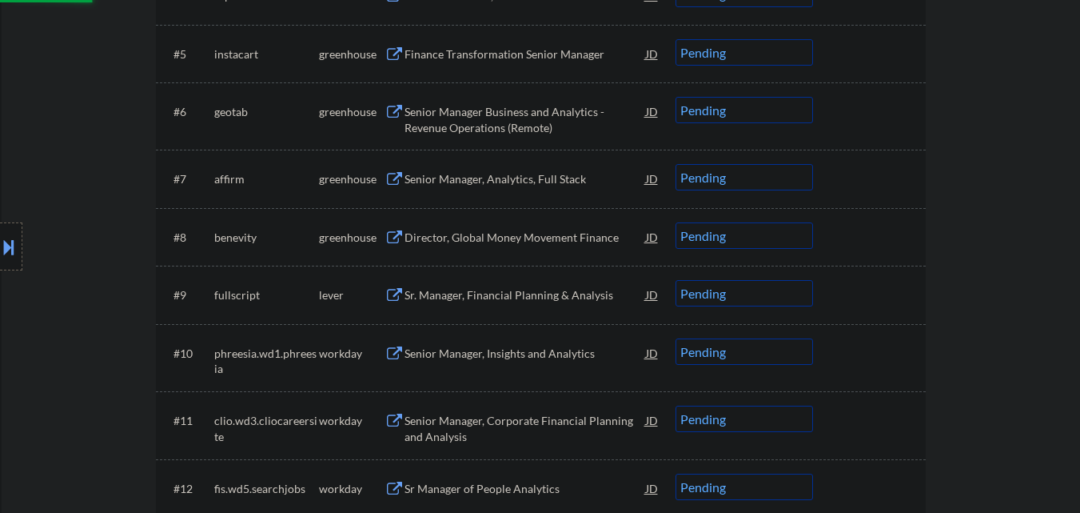
select select ""pending""
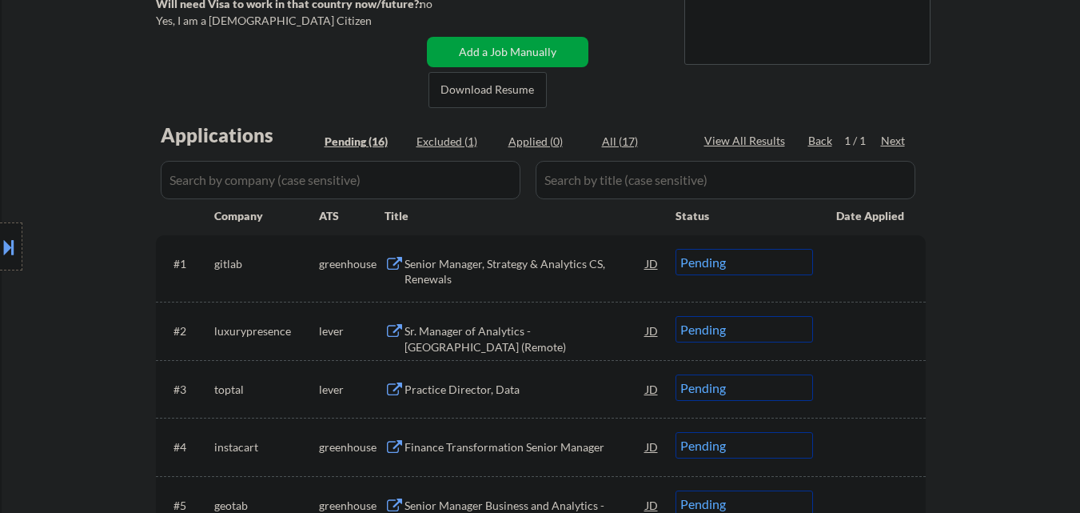
scroll to position [280, 0]
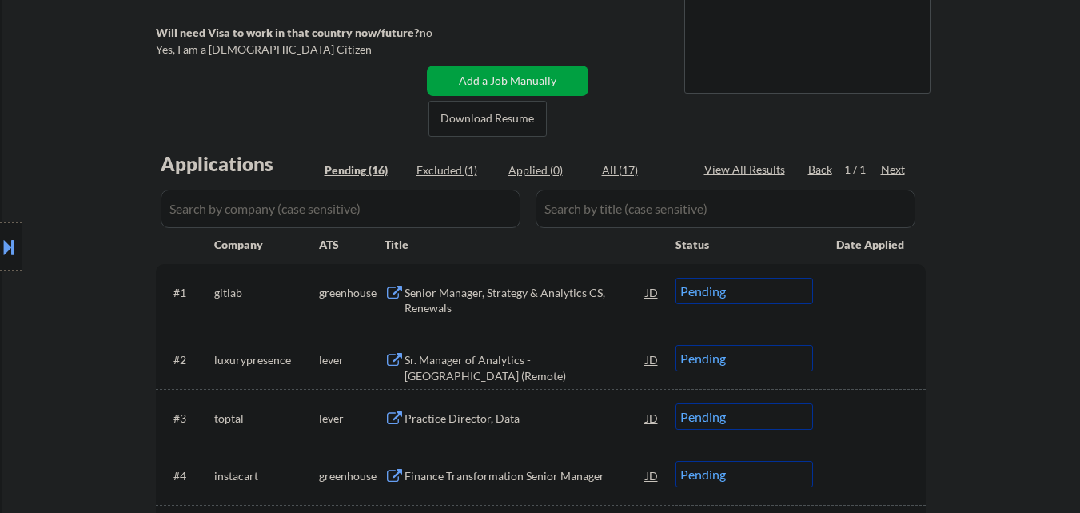
click at [493, 294] on div "Senior Manager, Strategy & Analytics CS, Renewals" at bounding box center [526, 300] width 242 height 31
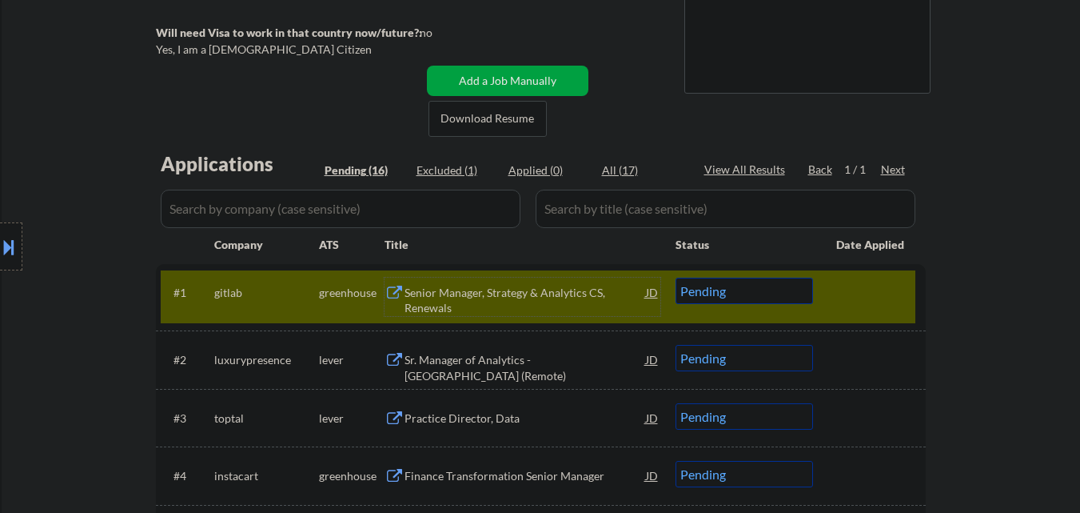
click at [472, 285] on div "Senior Manager, Strategy & Analytics CS, Renewals" at bounding box center [526, 300] width 242 height 31
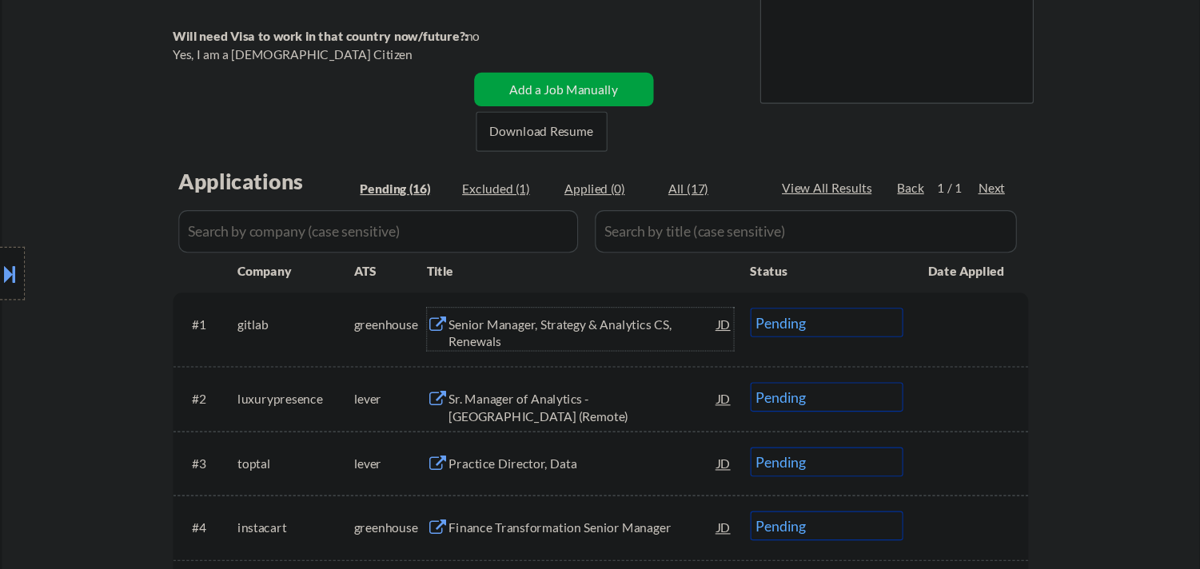
scroll to position [0, 0]
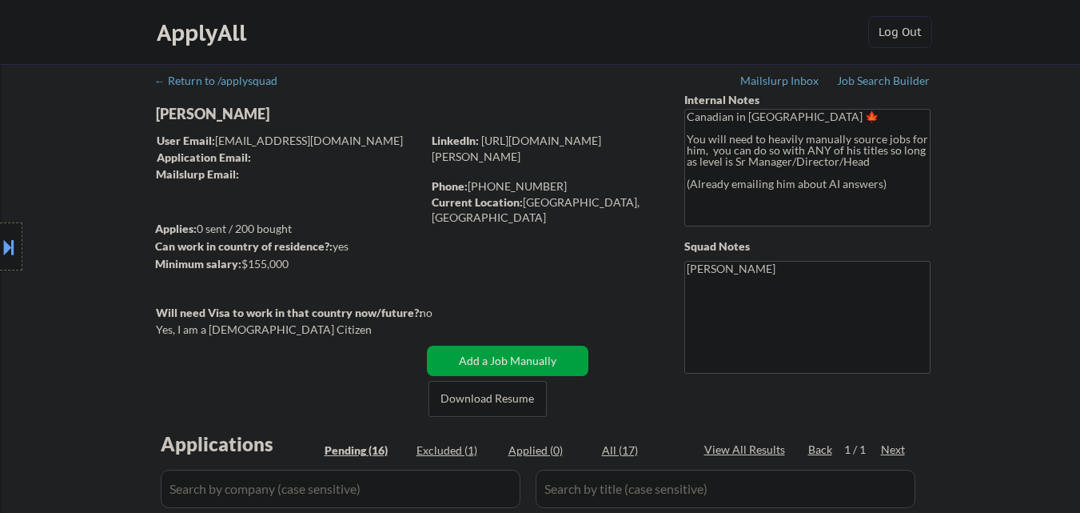
click at [551, 202] on div "Current Location: [GEOGRAPHIC_DATA], [GEOGRAPHIC_DATA]" at bounding box center [545, 209] width 226 height 31
drag, startPoint x: 551, startPoint y: 202, endPoint x: 583, endPoint y: 195, distance: 32.6
click at [583, 195] on div "Current Location: [GEOGRAPHIC_DATA], [GEOGRAPHIC_DATA]" at bounding box center [545, 209] width 226 height 31
click at [549, 202] on div "Current Location: [GEOGRAPHIC_DATA], [GEOGRAPHIC_DATA]" at bounding box center [545, 209] width 226 height 31
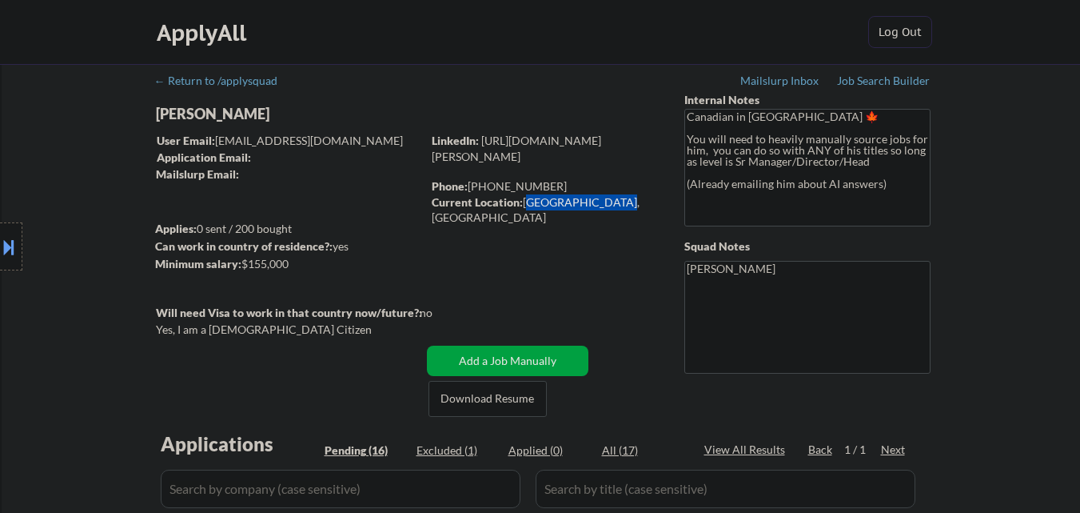
drag, startPoint x: 549, startPoint y: 202, endPoint x: 581, endPoint y: 206, distance: 31.4
click at [581, 206] on div "Current Location: [GEOGRAPHIC_DATA], [GEOGRAPHIC_DATA]" at bounding box center [545, 209] width 226 height 31
copy div "[GEOGRAPHIC_DATA], [GEOGRAPHIC_DATA]"
copy div "[PHONE_NUMBER]"
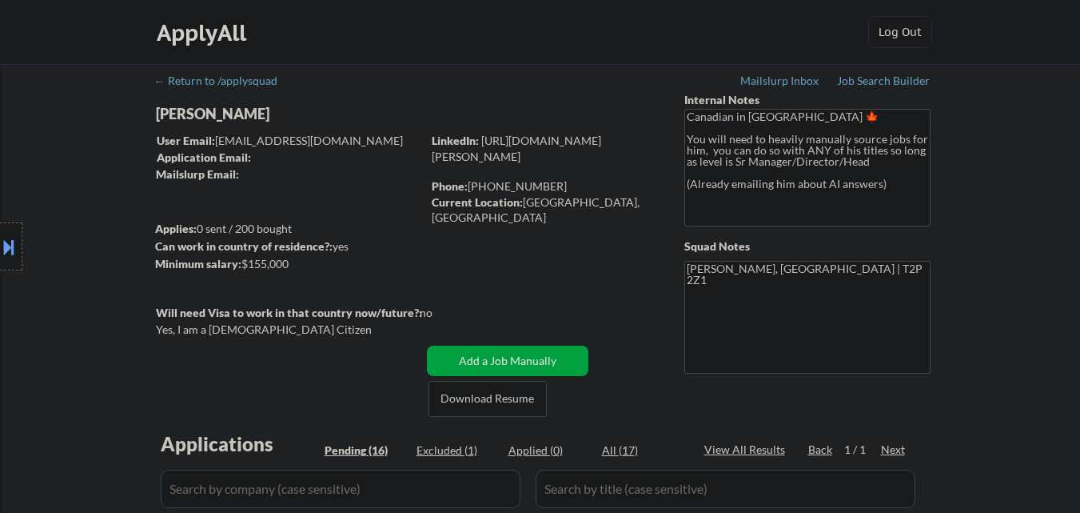
drag, startPoint x: 565, startPoint y: 184, endPoint x: 470, endPoint y: 184, distance: 94.4
click at [470, 184] on div "Phone: [PHONE_NUMBER]" at bounding box center [545, 186] width 226 height 16
click at [577, 156] on link "[URL][DOMAIN_NAME][PERSON_NAME]" at bounding box center [517, 149] width 170 height 30
type textarea "[PERSON_NAME], [GEOGRAPHIC_DATA] | T2P 2Z1 [PHONE_NUMBER] [URL][DOMAIN_NAME][PE…"
select select ""pending""
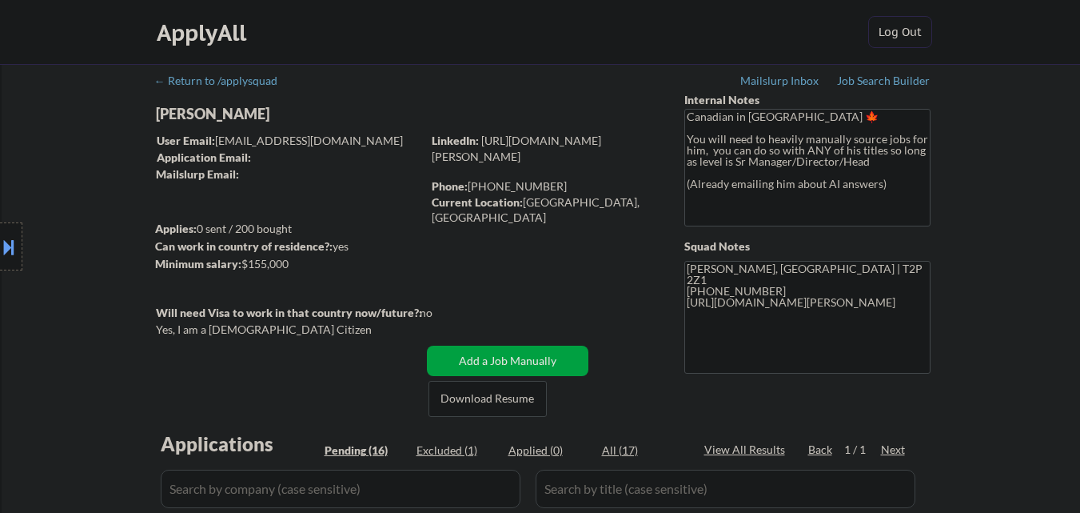
select select ""pending""
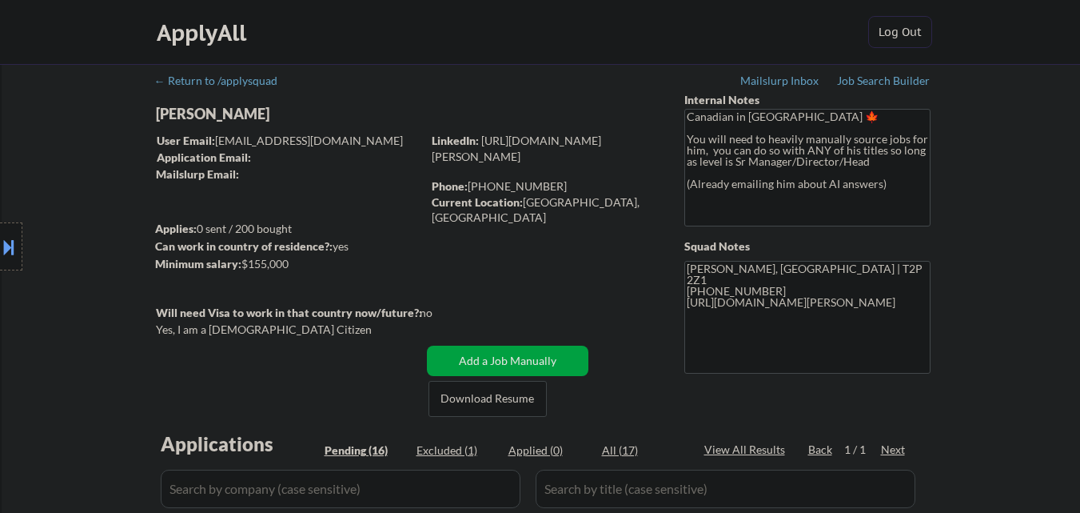
select select ""pending""
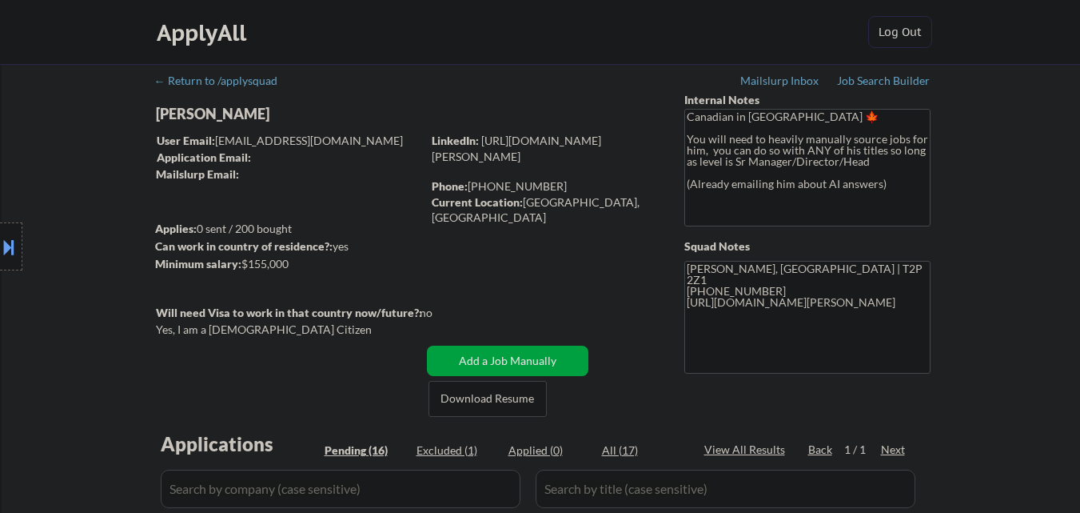
select select ""pending""
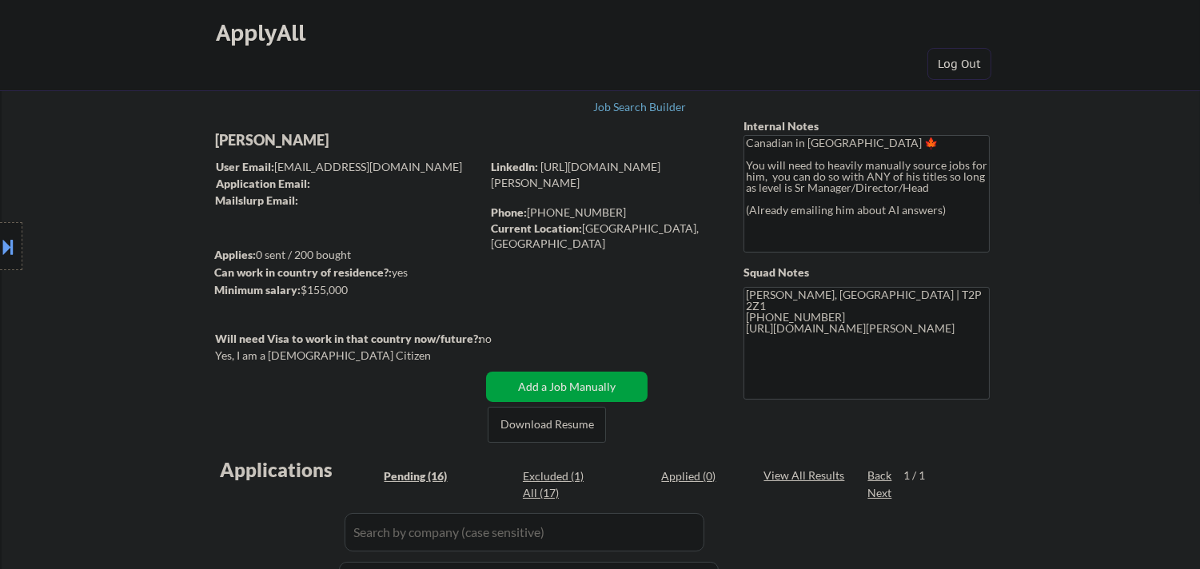
click at [302, 138] on div "[PERSON_NAME]" at bounding box center [379, 140] width 329 height 20
copy div "[PERSON_NAME]"
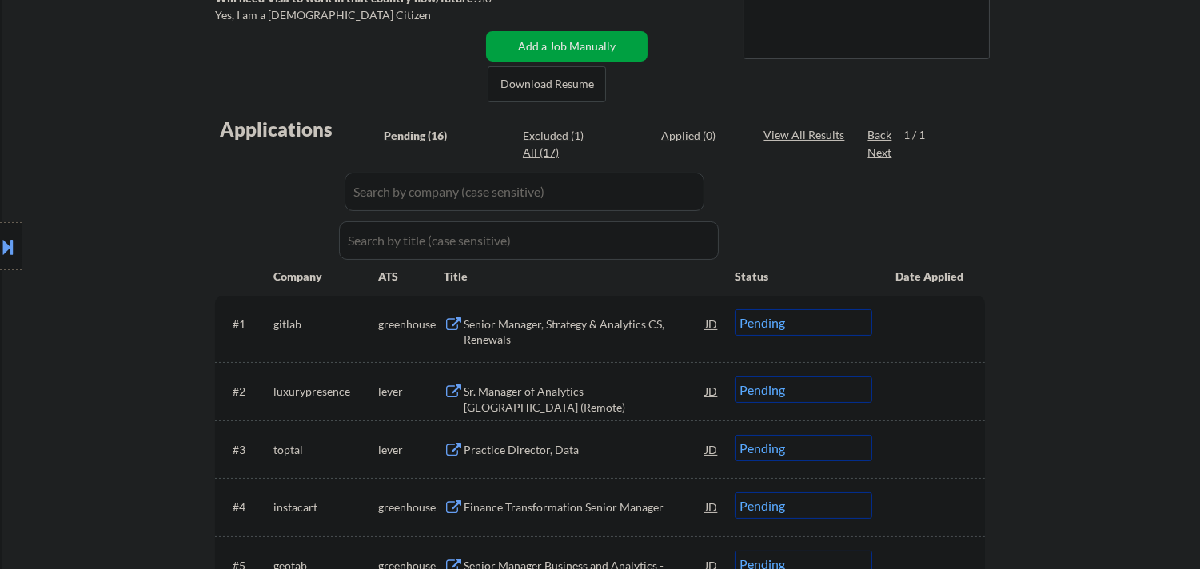
scroll to position [355, 0]
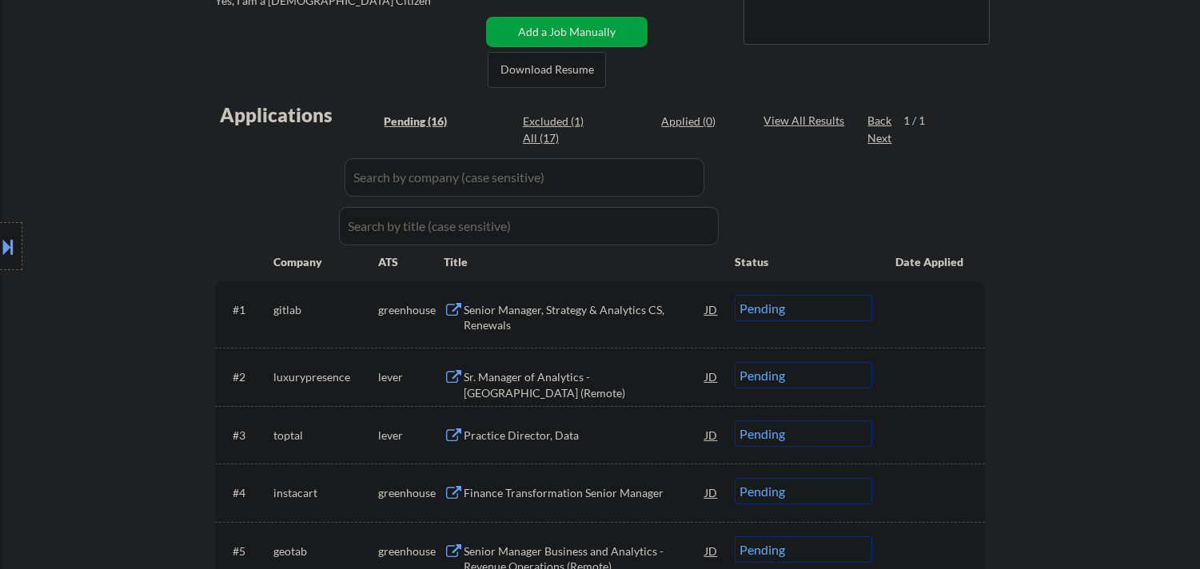
drag, startPoint x: 538, startPoint y: 307, endPoint x: 544, endPoint y: 297, distance: 11.8
click at [541, 299] on div "Senior Manager, Strategy & Analytics CS, Renewals" at bounding box center [585, 314] width 242 height 38
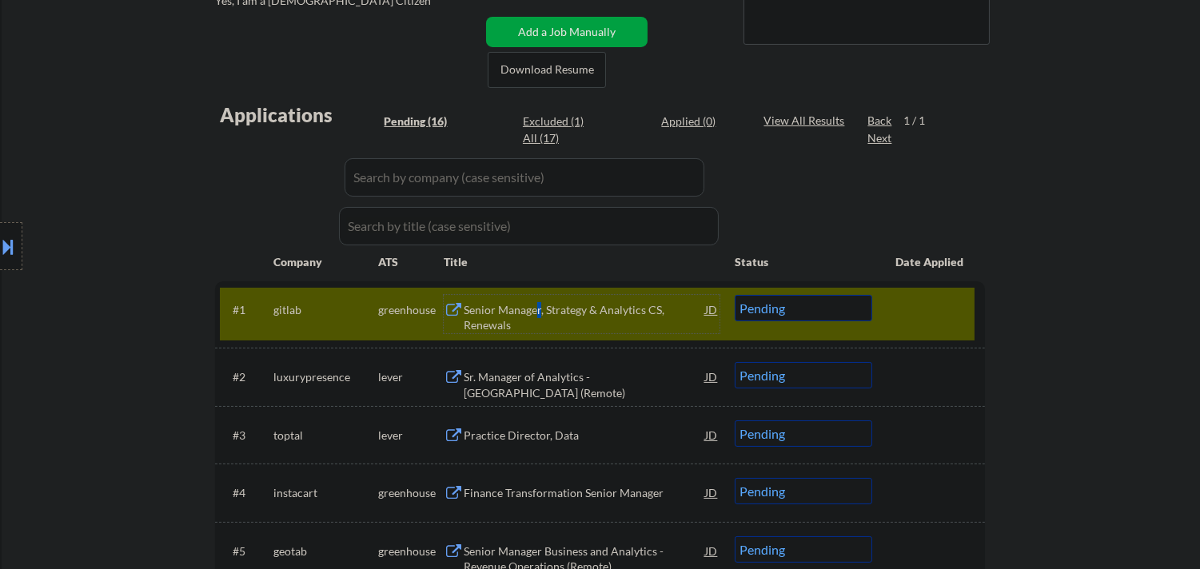
click at [797, 317] on select "Choose an option... Pending Applied Excluded (Questions) Excluded (Expired) Exc…" at bounding box center [804, 308] width 138 height 26
click at [735, 295] on select "Choose an option... Pending Applied Excluded (Questions) Excluded (Expired) Exc…" at bounding box center [804, 308] width 138 height 26
click at [953, 305] on div at bounding box center [931, 309] width 70 height 29
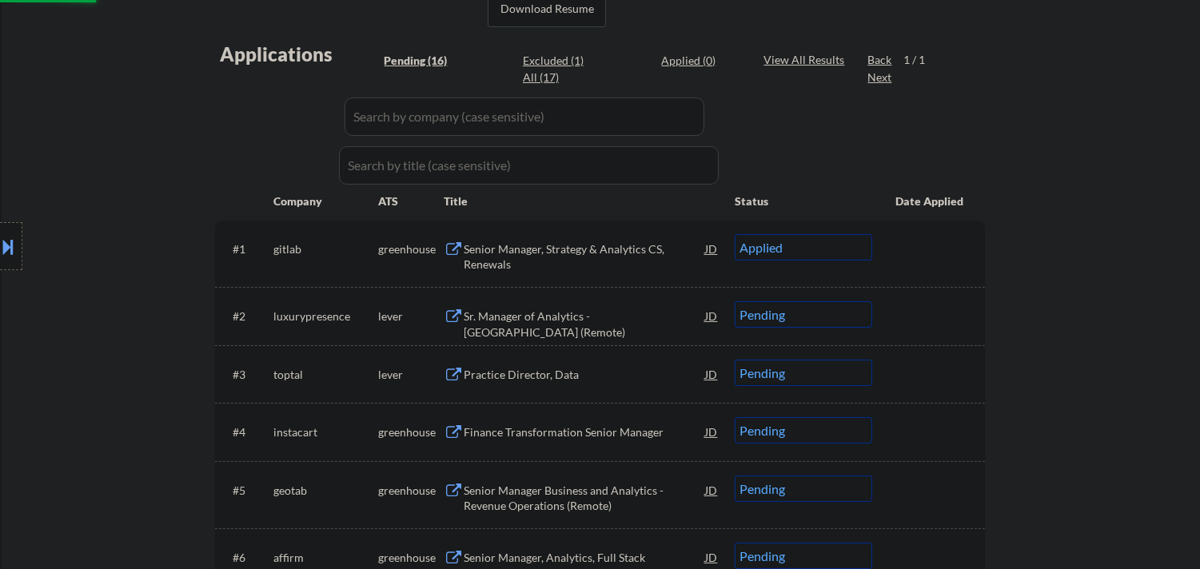
scroll to position [444, 0]
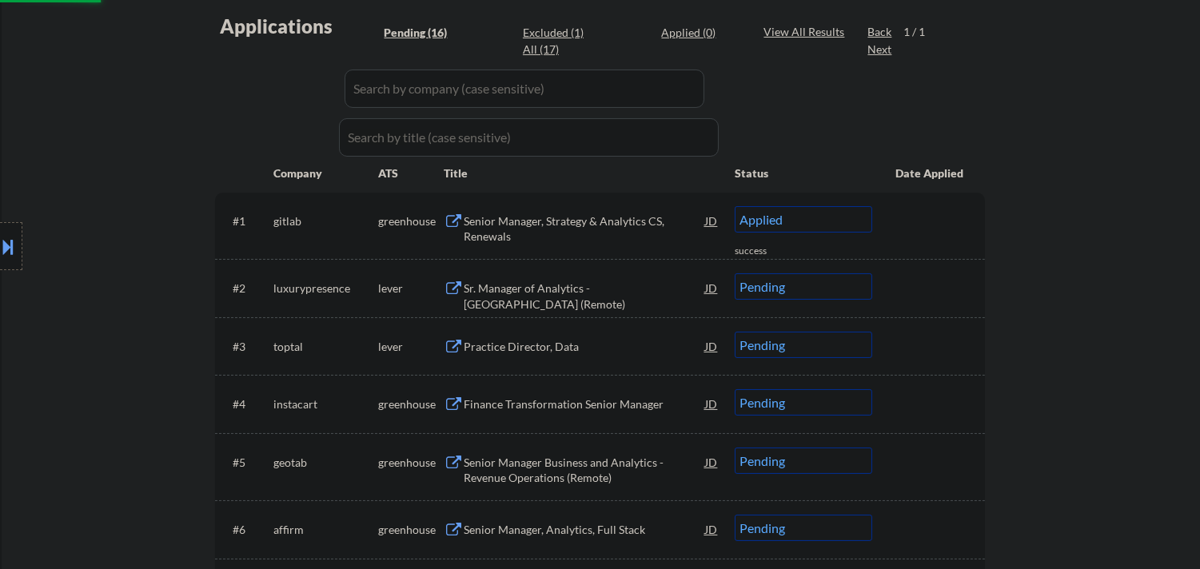
select select ""pending""
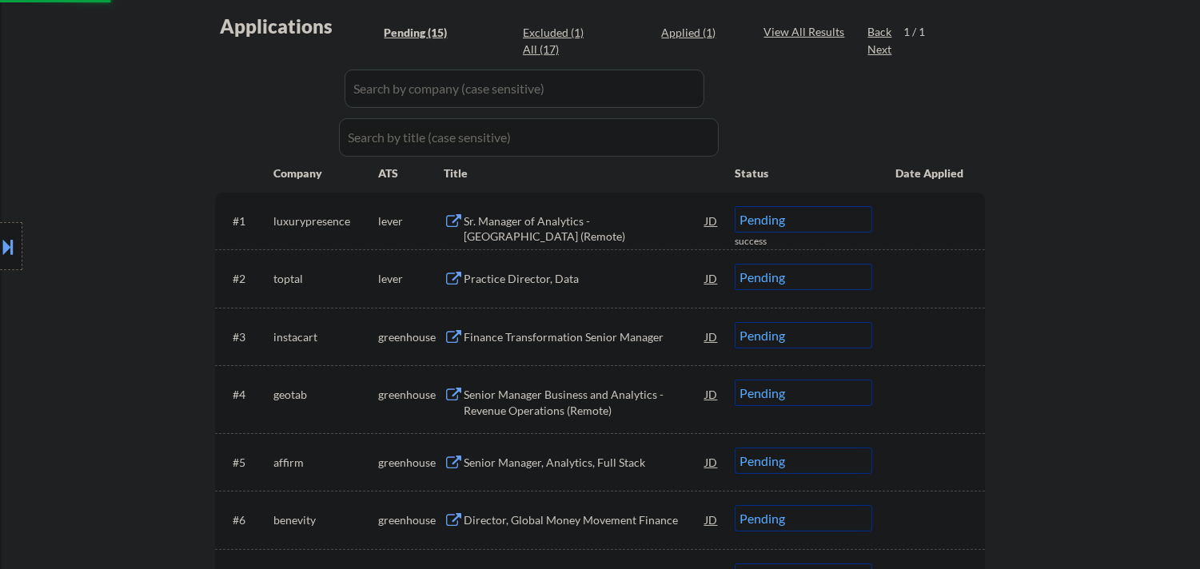
click at [582, 226] on div "Sr. Manager of Analytics - [GEOGRAPHIC_DATA] (Remote)" at bounding box center [585, 229] width 242 height 31
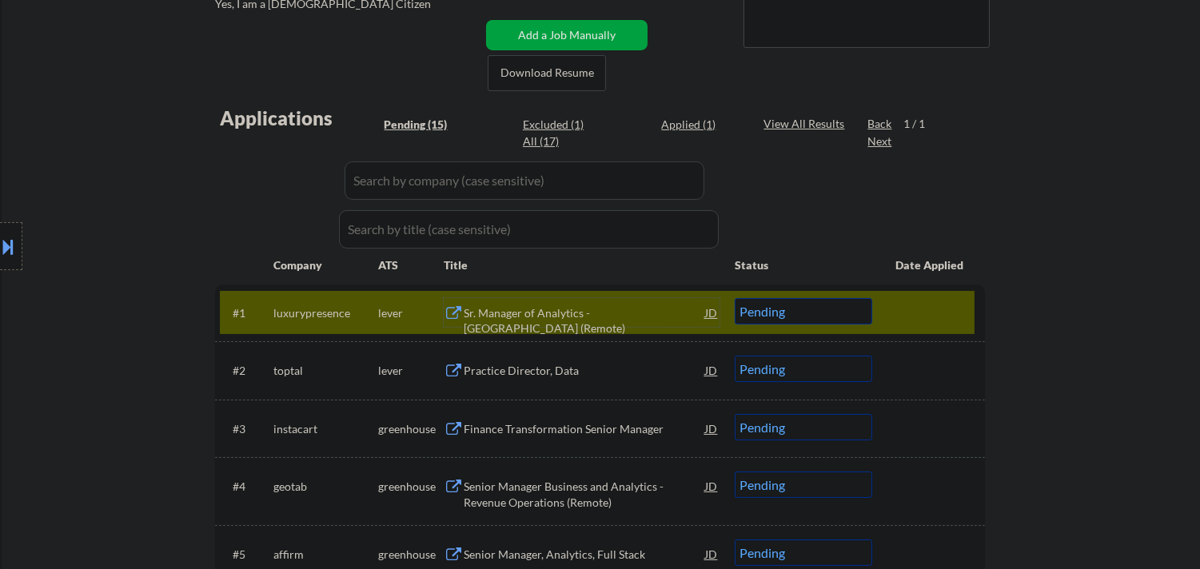
scroll to position [266, 0]
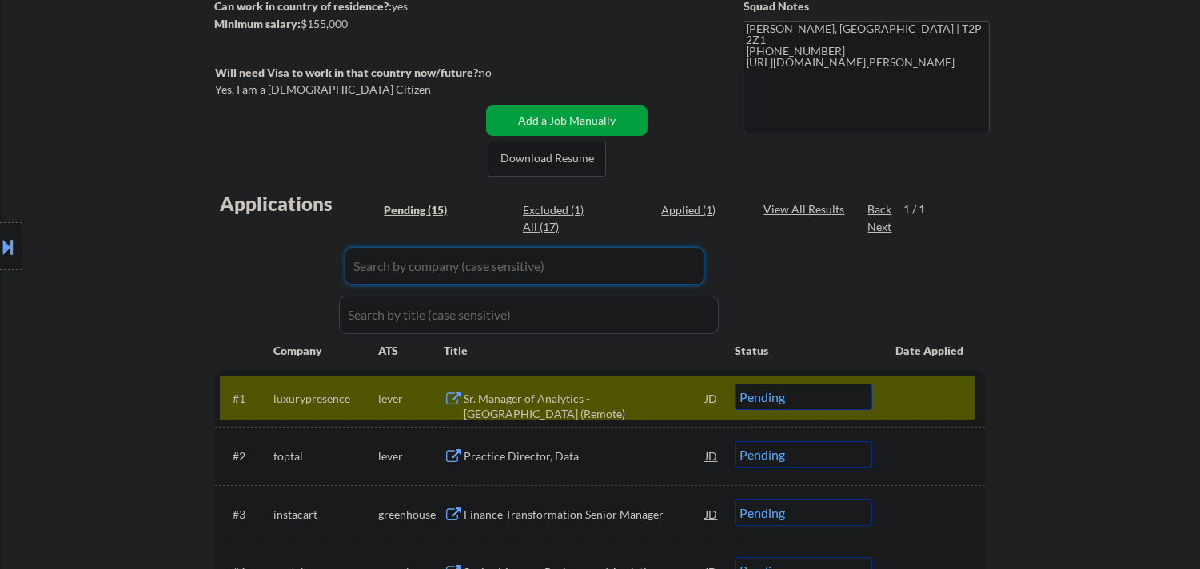
click at [473, 274] on input "input" at bounding box center [525, 266] width 360 height 38
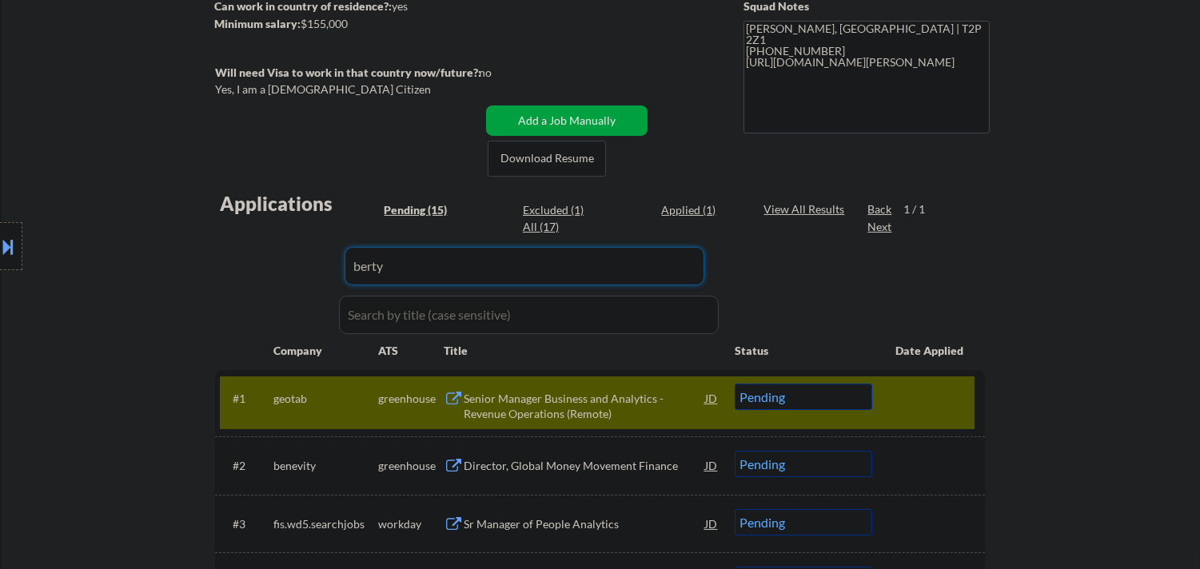
type input "berty"
click at [245, 267] on div "Location Inclusions: [GEOGRAPHIC_DATA], [GEOGRAPHIC_DATA] [GEOGRAPHIC_DATA], [P…" at bounding box center [143, 246] width 286 height 297
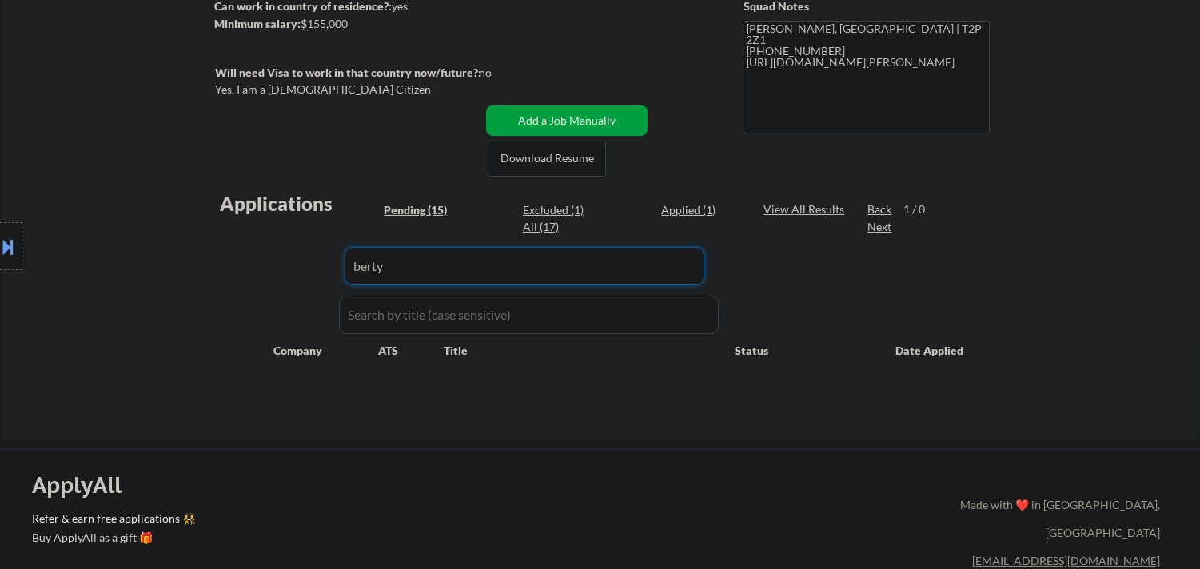
drag, startPoint x: 404, startPoint y: 269, endPoint x: 116, endPoint y: 267, distance: 287.9
click at [123, 268] on body "← Return to /applysquad Mailslurp Inbox Job Search Builder [PERSON_NAME] User E…" at bounding box center [600, 18] width 1200 height 569
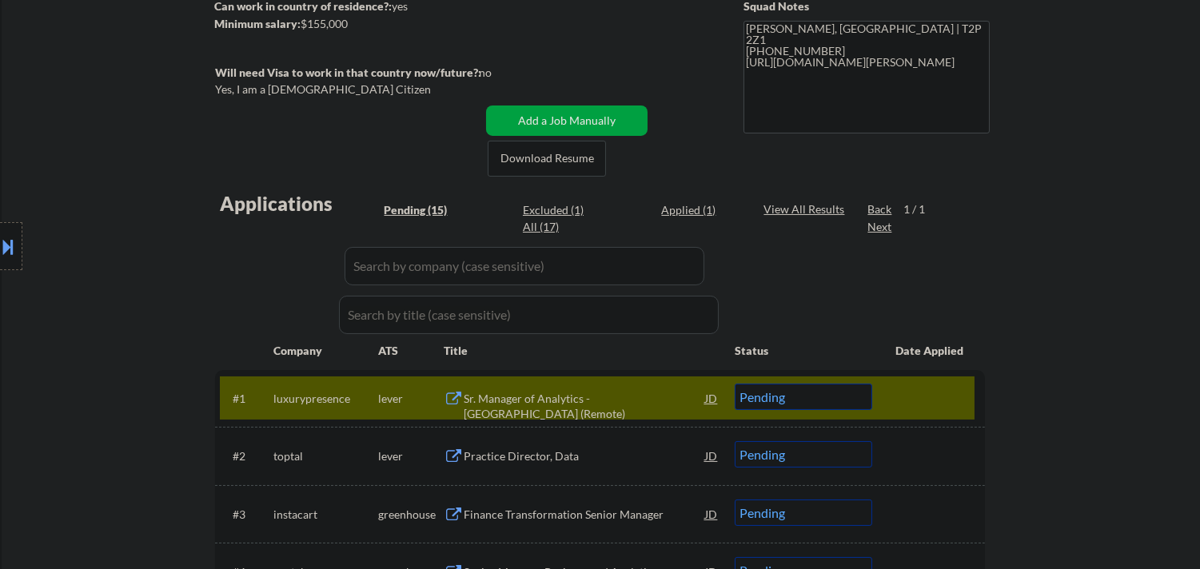
click at [232, 307] on div "Location Inclusions: [GEOGRAPHIC_DATA], [GEOGRAPHIC_DATA] [GEOGRAPHIC_DATA], [P…" at bounding box center [143, 246] width 286 height 297
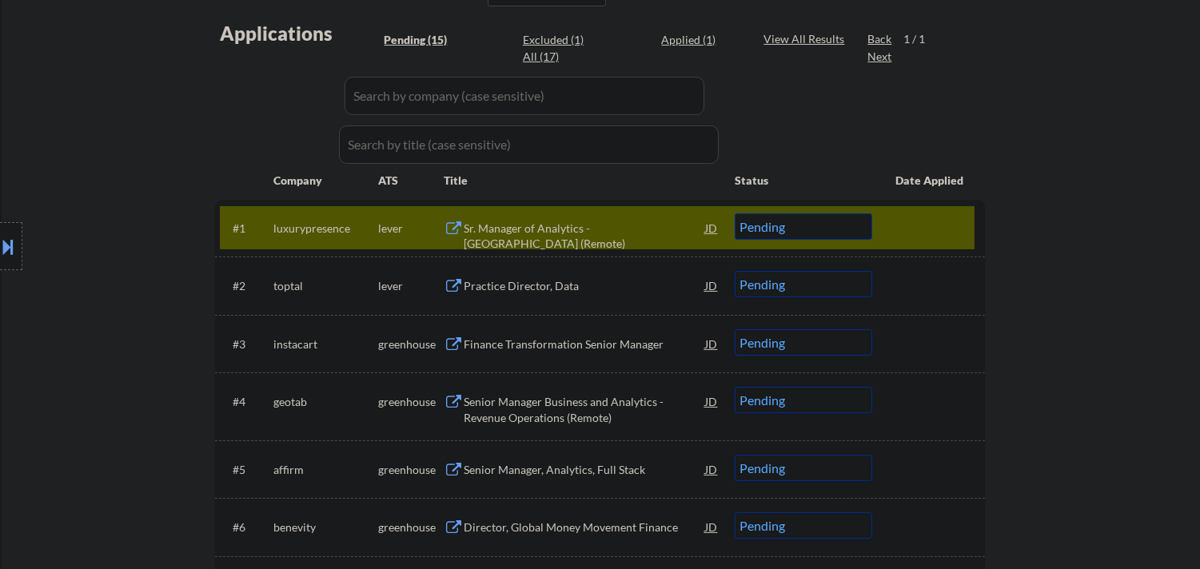
scroll to position [533, 0]
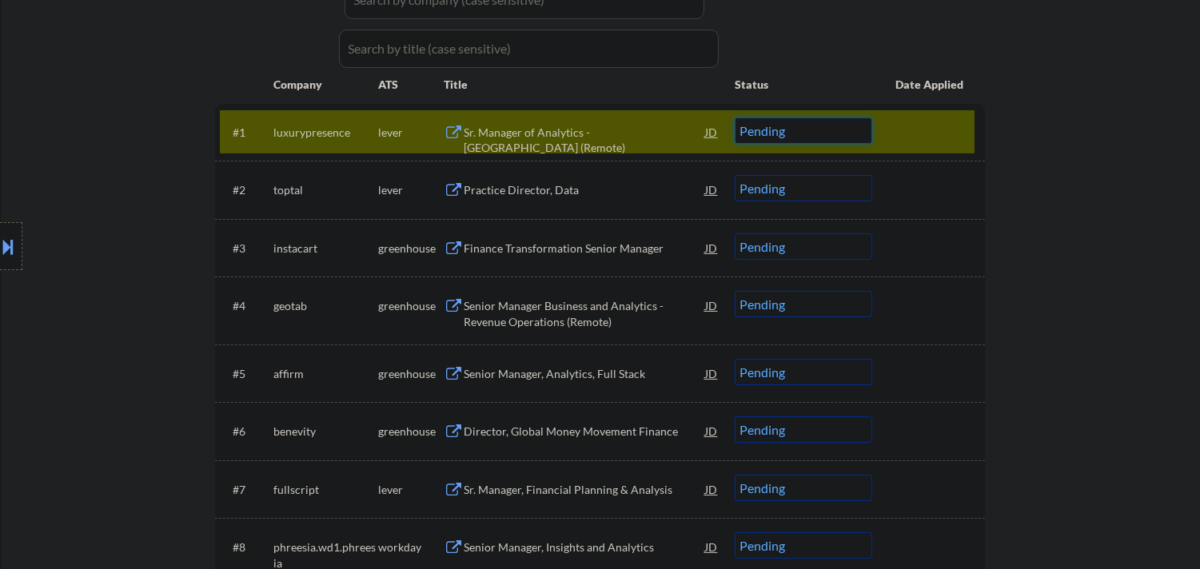
click at [801, 142] on select "Choose an option... Pending Applied Excluded (Questions) Excluded (Expired) Exc…" at bounding box center [804, 131] width 138 height 26
click at [735, 118] on select "Choose an option... Pending Applied Excluded (Questions) Excluded (Expired) Exc…" at bounding box center [804, 131] width 138 height 26
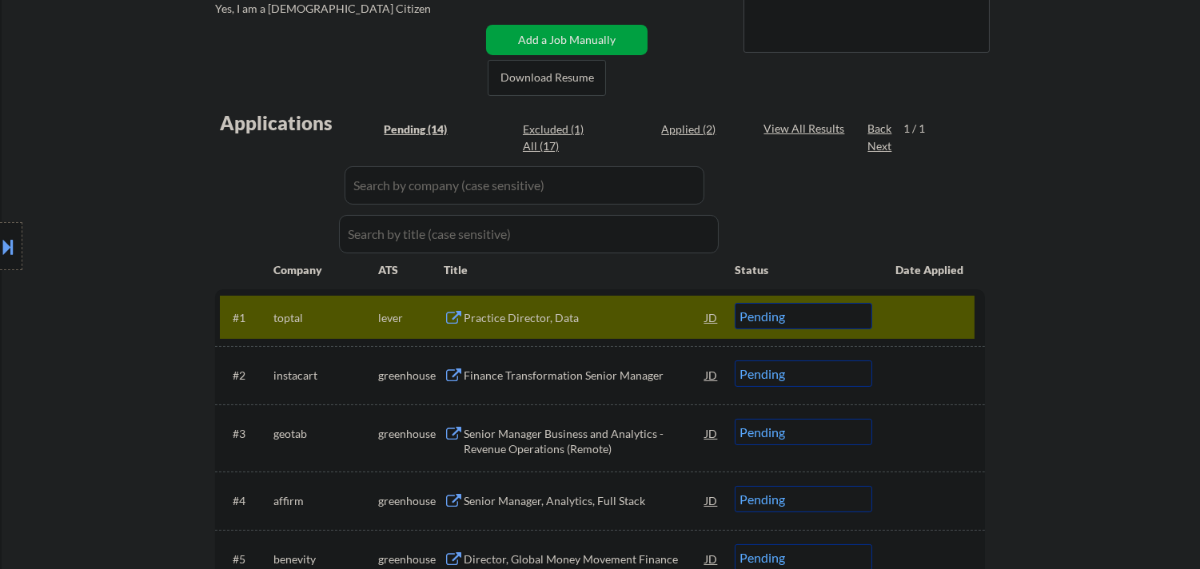
scroll to position [444, 0]
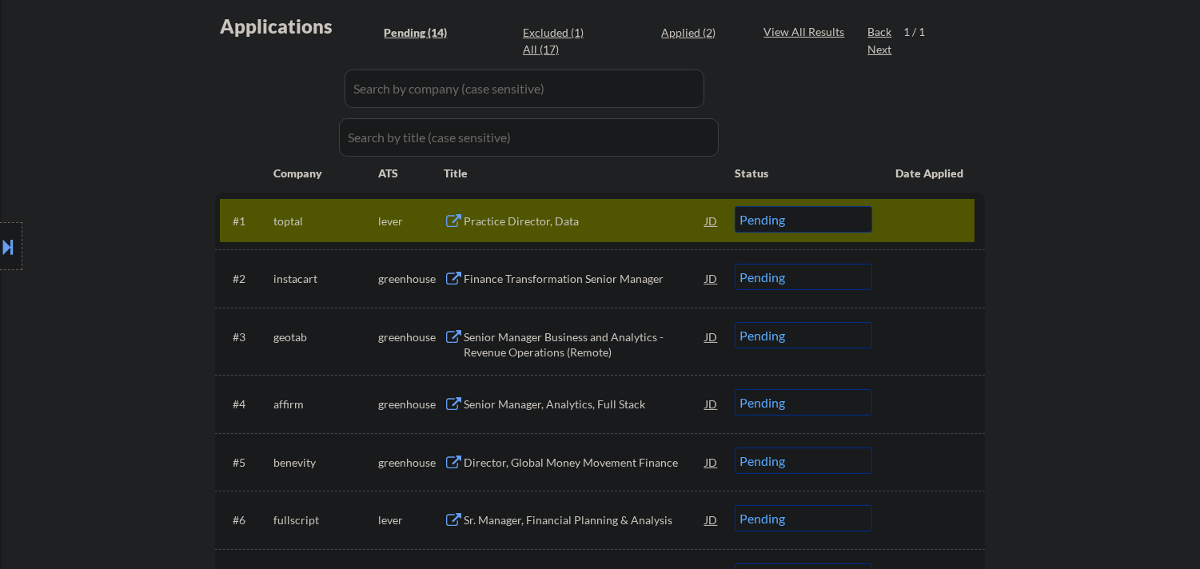
click at [681, 30] on div "Applied (2)" at bounding box center [701, 33] width 80 height 16
select select ""applied""
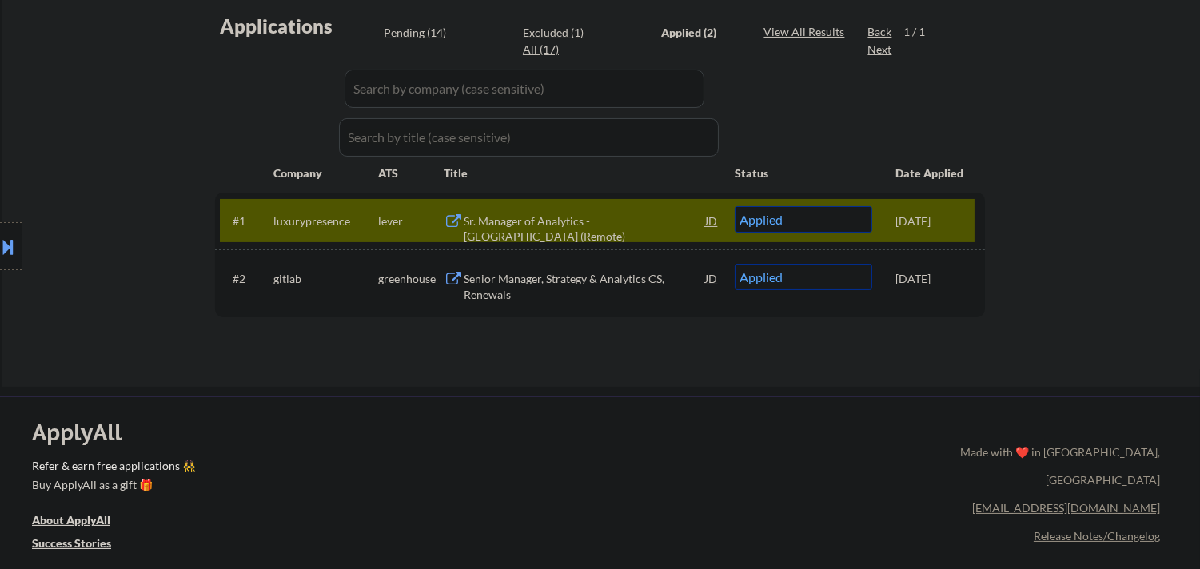
click at [421, 30] on div "Pending (14)" at bounding box center [424, 33] width 80 height 16
select select ""pending""
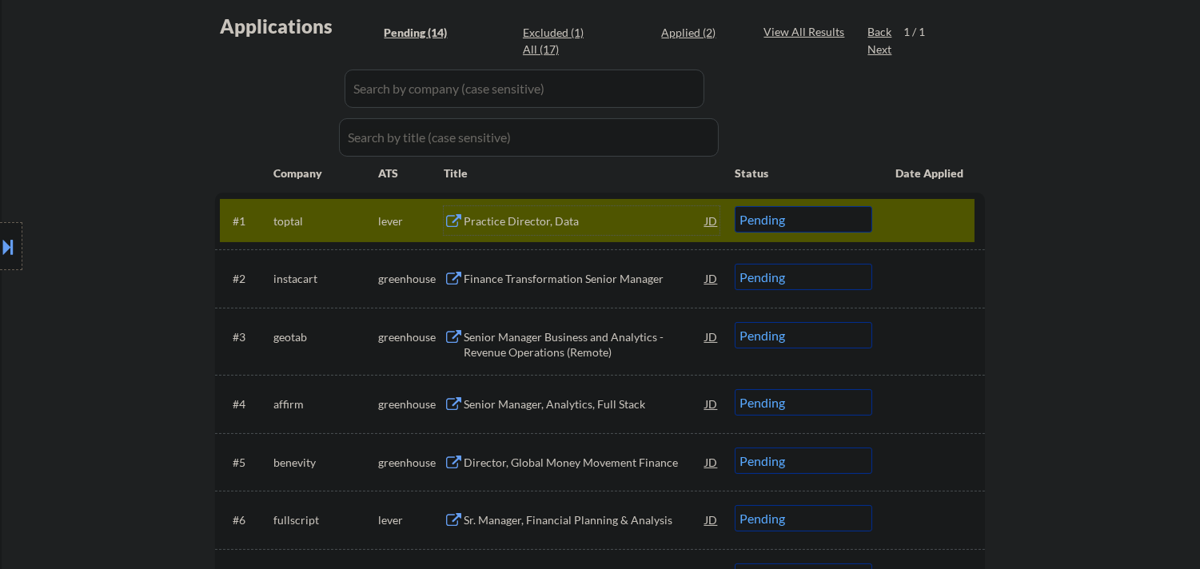
click at [561, 218] on div "Practice Director, Data" at bounding box center [585, 222] width 242 height 16
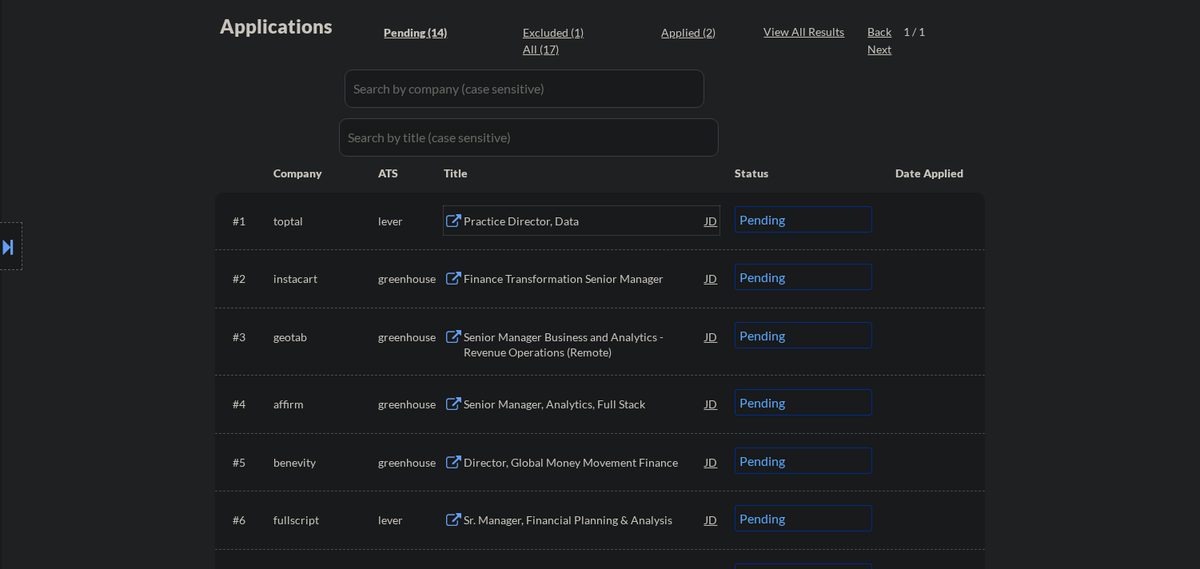
click at [819, 225] on select "Choose an option... Pending Applied Excluded (Questions) Excluded (Expired) Exc…" at bounding box center [804, 219] width 138 height 26
select select ""excluded__expired_""
click at [735, 206] on select "Choose an option... Pending Applied Excluded (Questions) Excluded (Expired) Exc…" at bounding box center [804, 219] width 138 height 26
select select ""excluded__expired_""
select select ""pending""
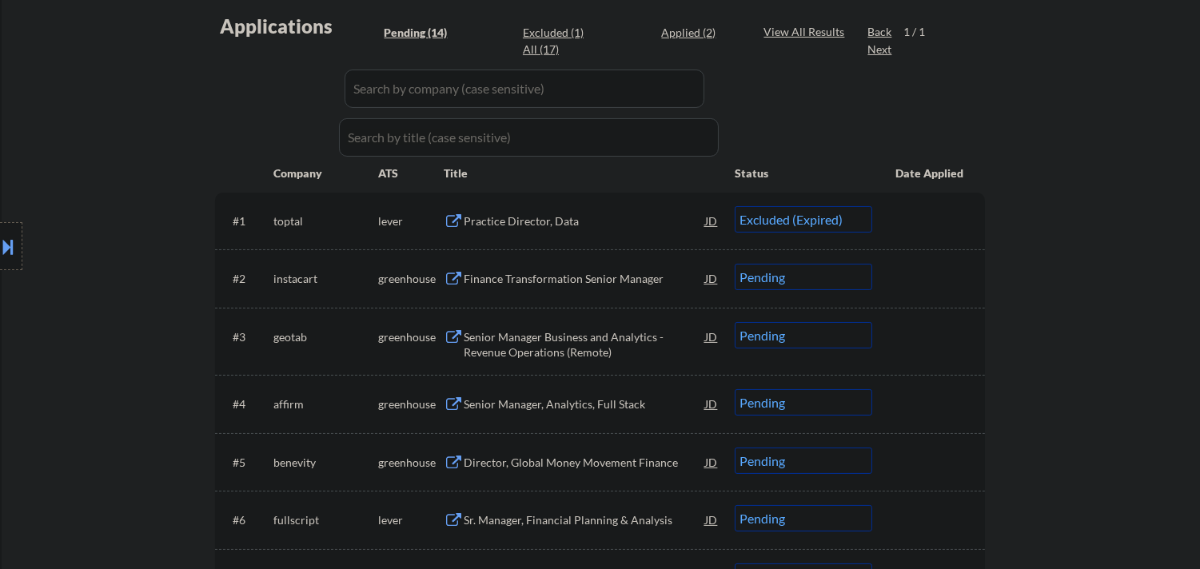
select select ""pending""
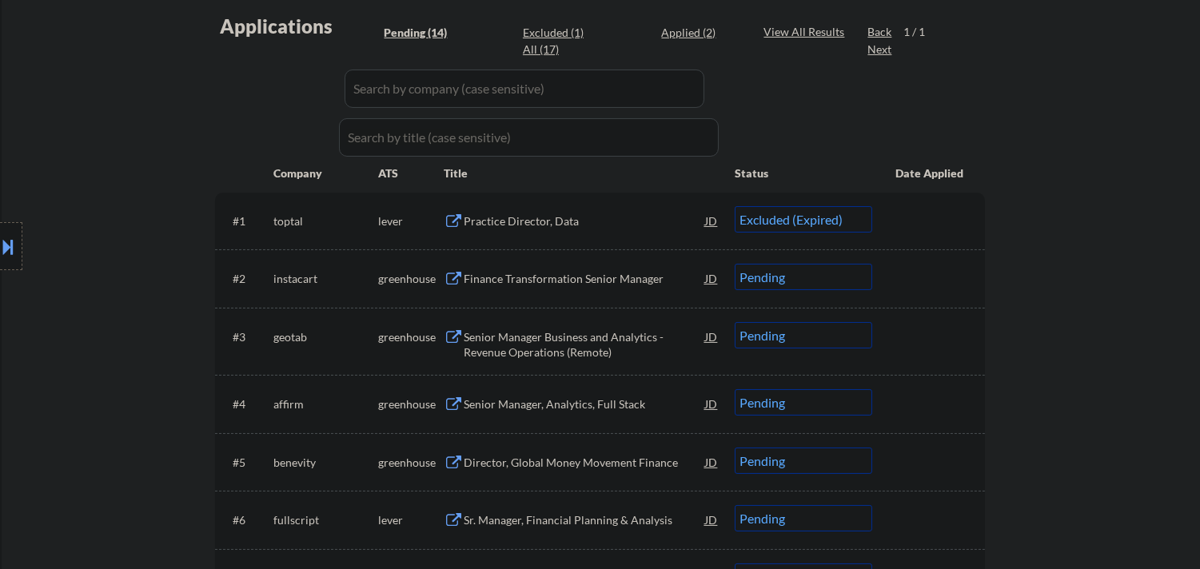
select select ""pending""
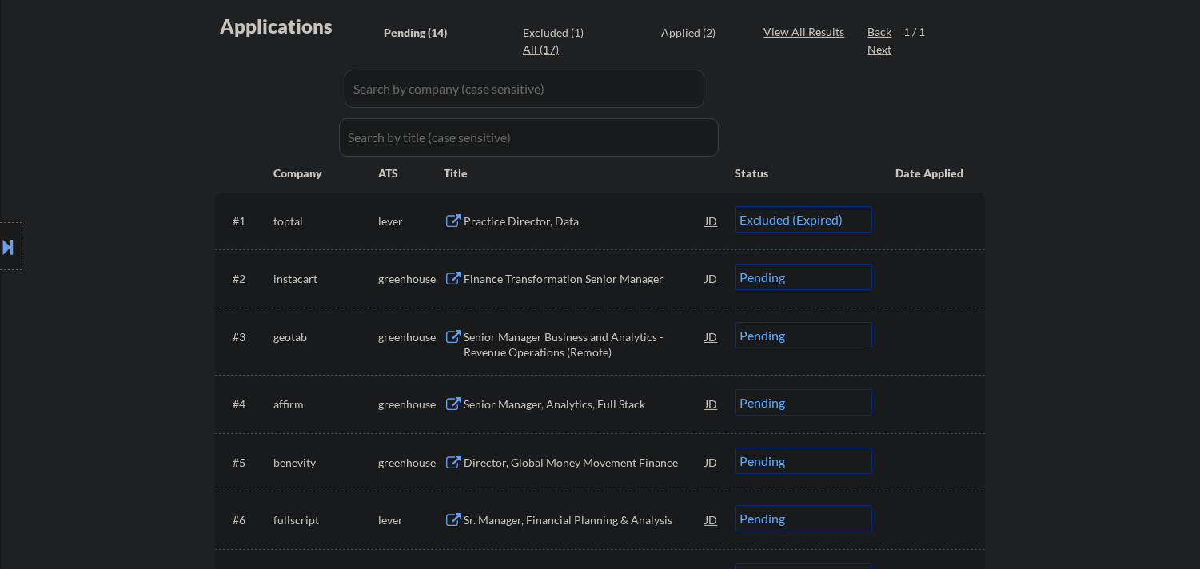
select select ""pending""
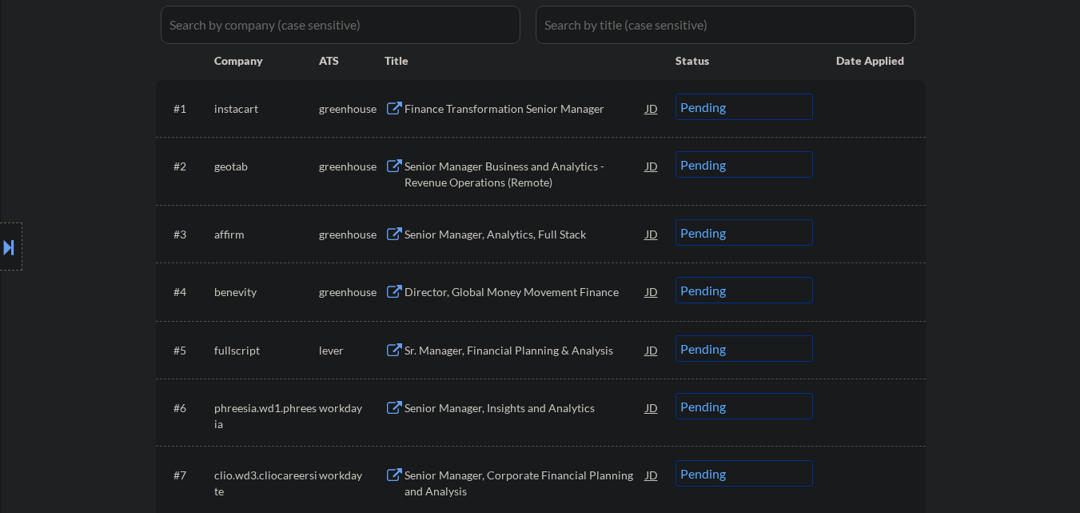
scroll to position [440, 0]
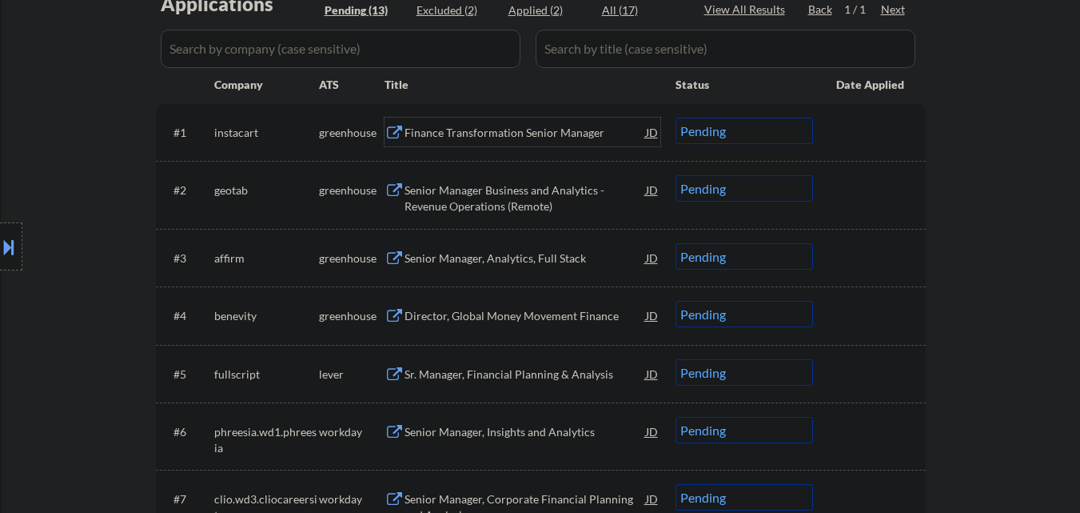
click at [549, 138] on div "Finance Transformation Senior Manager" at bounding box center [526, 133] width 242 height 16
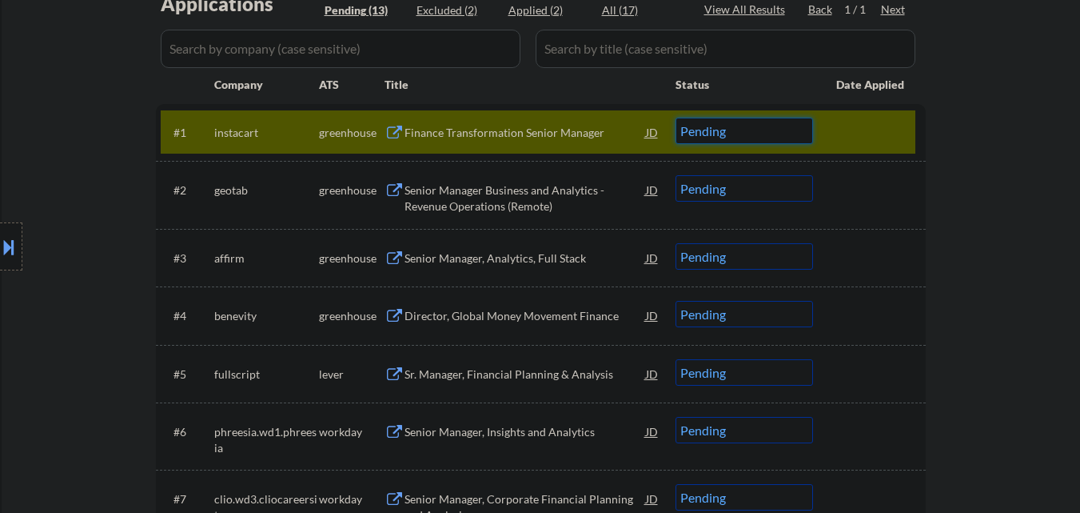
click at [756, 130] on select "Choose an option... Pending Applied Excluded (Questions) Excluded (Expired) Exc…" at bounding box center [745, 131] width 138 height 26
click at [676, 118] on select "Choose an option... Pending Applied Excluded (Questions) Excluded (Expired) Exc…" at bounding box center [745, 131] width 138 height 26
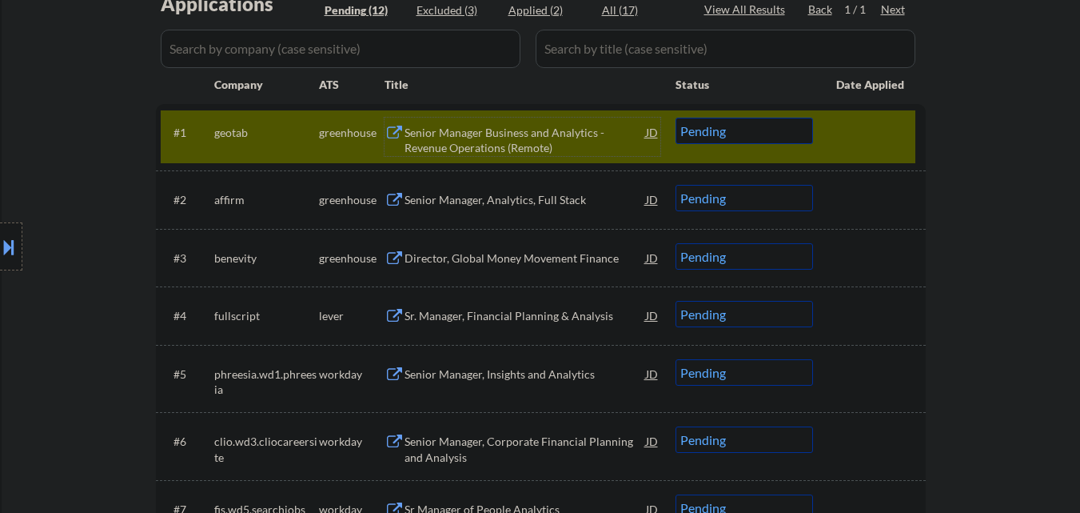
click at [510, 128] on div "Senior Manager Business and Analytics - Revenue Operations (Remote)" at bounding box center [526, 140] width 242 height 31
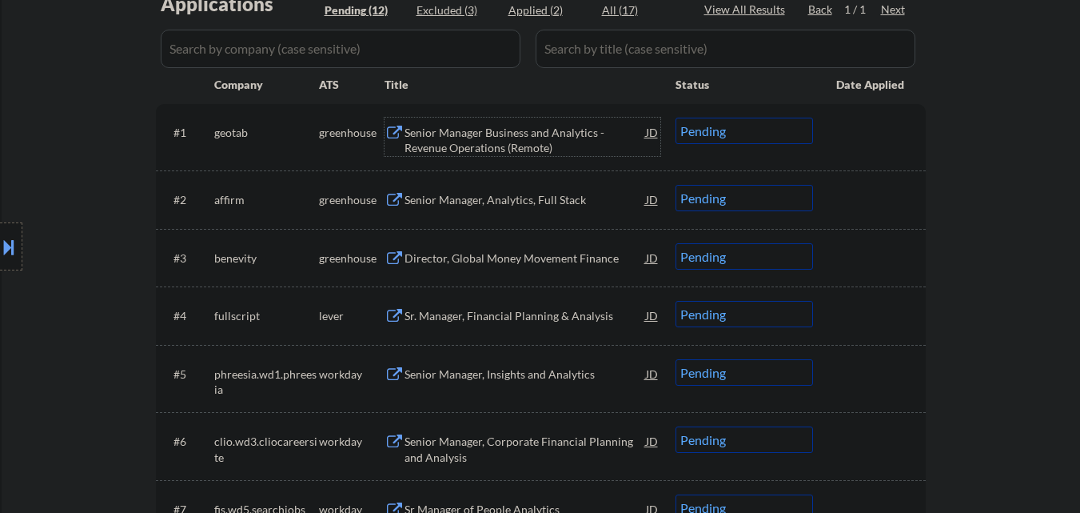
click at [717, 137] on select "Choose an option... Pending Applied Excluded (Questions) Excluded (Expired) Exc…" at bounding box center [745, 131] width 138 height 26
click at [676, 118] on select "Choose an option... Pending Applied Excluded (Questions) Excluded (Expired) Exc…" at bounding box center [745, 131] width 138 height 26
click at [872, 121] on div at bounding box center [872, 132] width 70 height 29
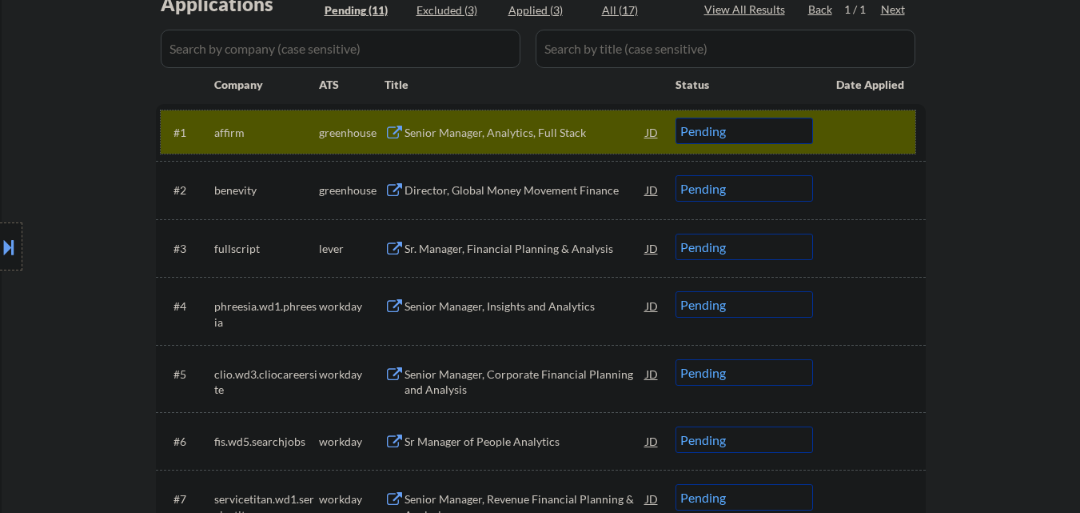
scroll to position [360, 0]
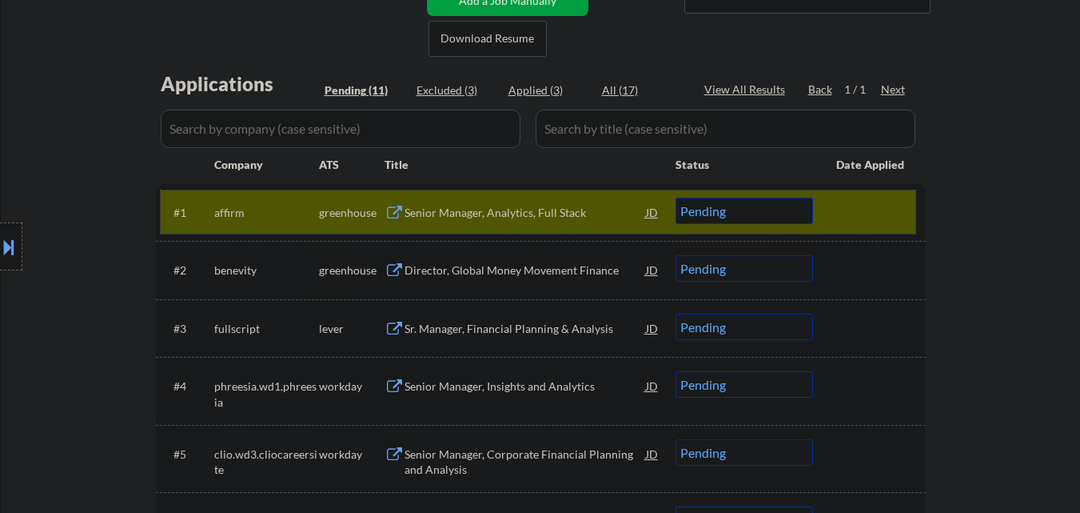
click at [507, 217] on div "Senior Manager, Analytics, Full Stack" at bounding box center [526, 213] width 242 height 16
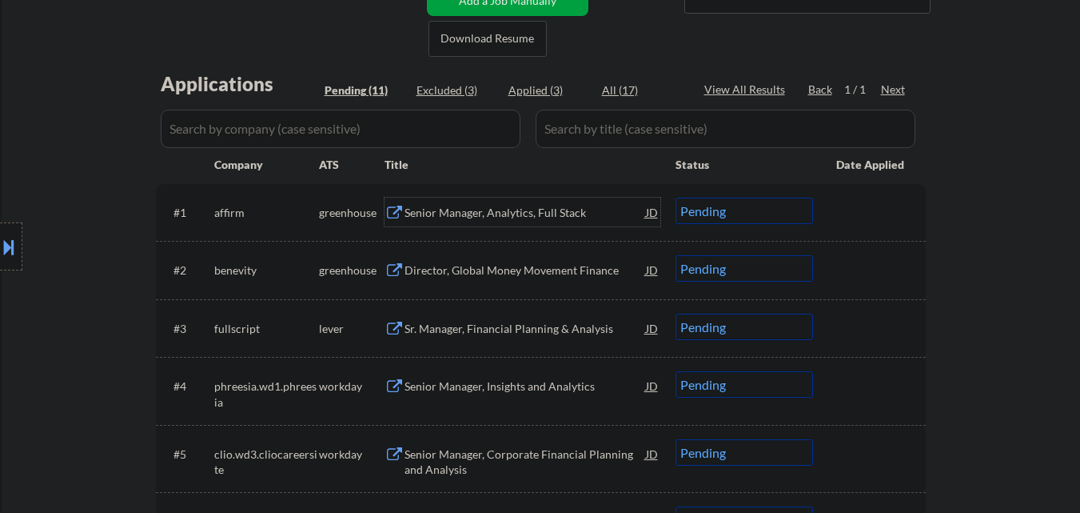
click at [793, 218] on select "Choose an option... Pending Applied Excluded (Questions) Excluded (Expired) Exc…" at bounding box center [745, 211] width 138 height 26
click at [676, 198] on select "Choose an option... Pending Applied Excluded (Questions) Excluded (Expired) Exc…" at bounding box center [745, 211] width 138 height 26
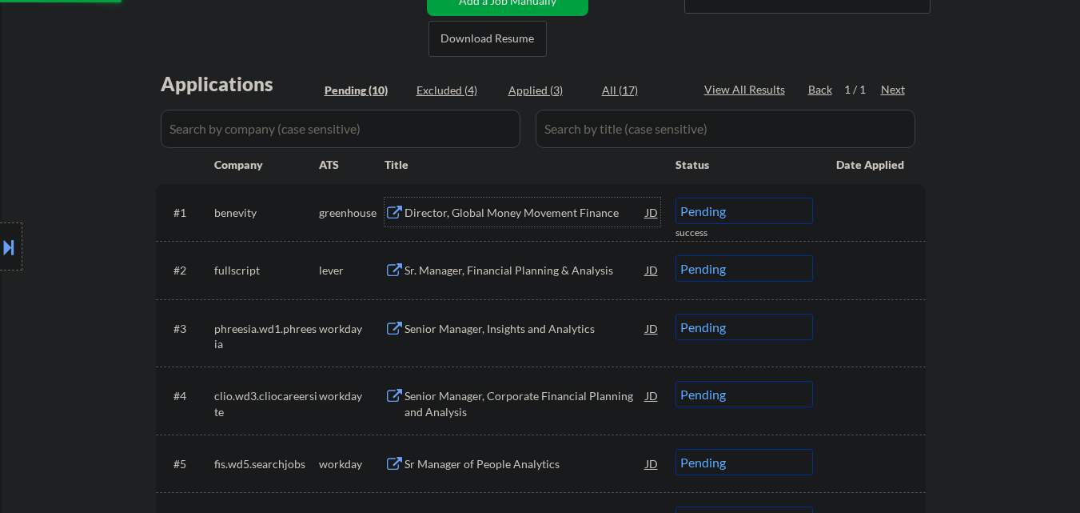
click at [537, 217] on div "Director, Global Money Movement Finance" at bounding box center [526, 213] width 242 height 16
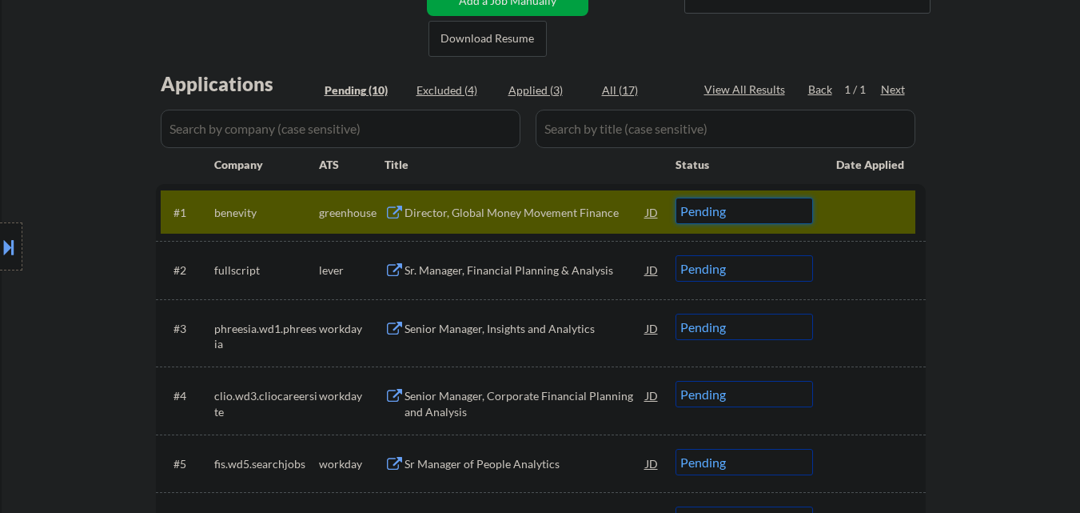
click at [781, 211] on select "Choose an option... Pending Applied Excluded (Questions) Excluded (Expired) Exc…" at bounding box center [745, 211] width 138 height 26
click at [676, 198] on select "Choose an option... Pending Applied Excluded (Questions) Excluded (Expired) Exc…" at bounding box center [745, 211] width 138 height 26
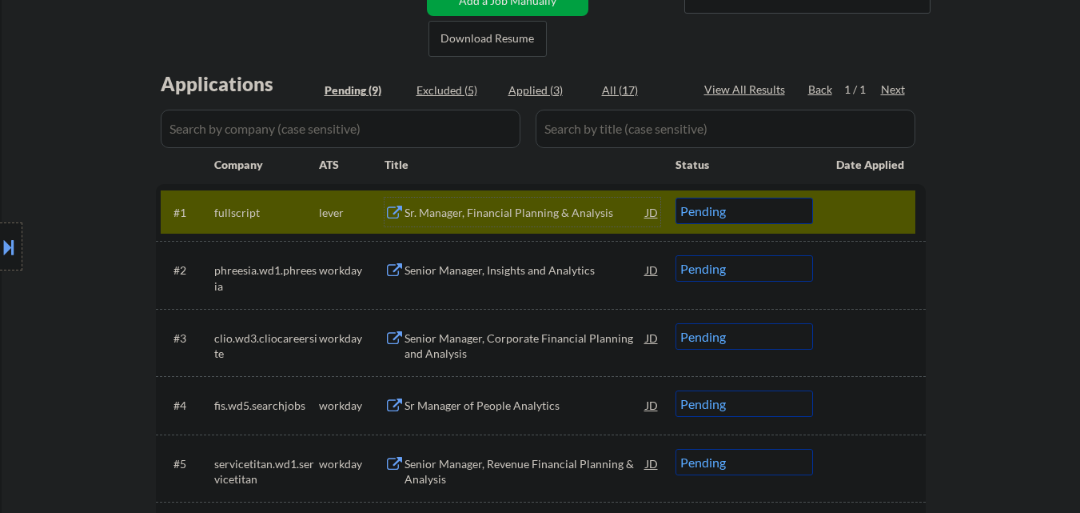
click at [523, 218] on div "Sr. Manager, Financial Planning & Analysis" at bounding box center [526, 213] width 242 height 16
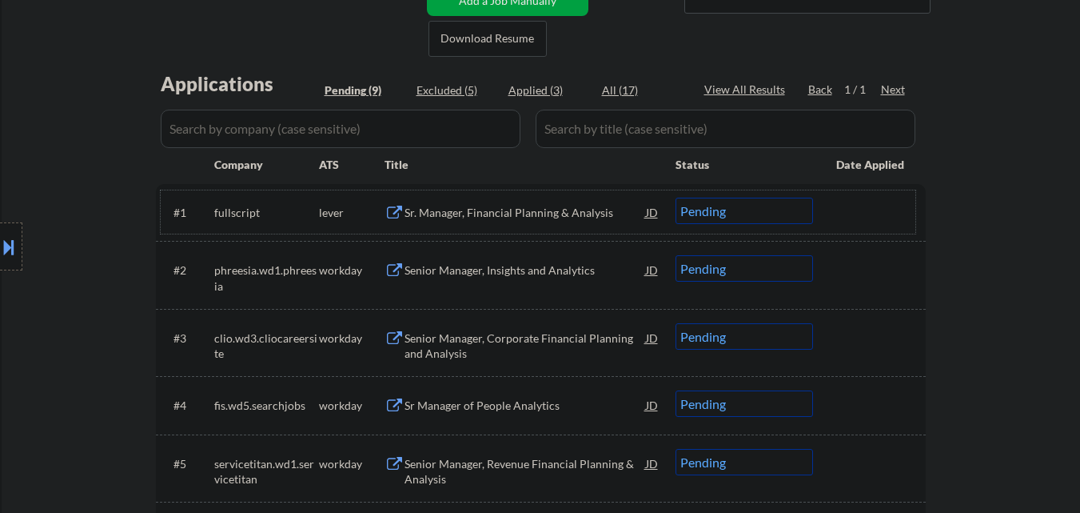
click at [708, 225] on div "#1 fullscript lever Sr. Manager, Financial Planning & Analysis JD Choose an opt…" at bounding box center [538, 211] width 755 height 43
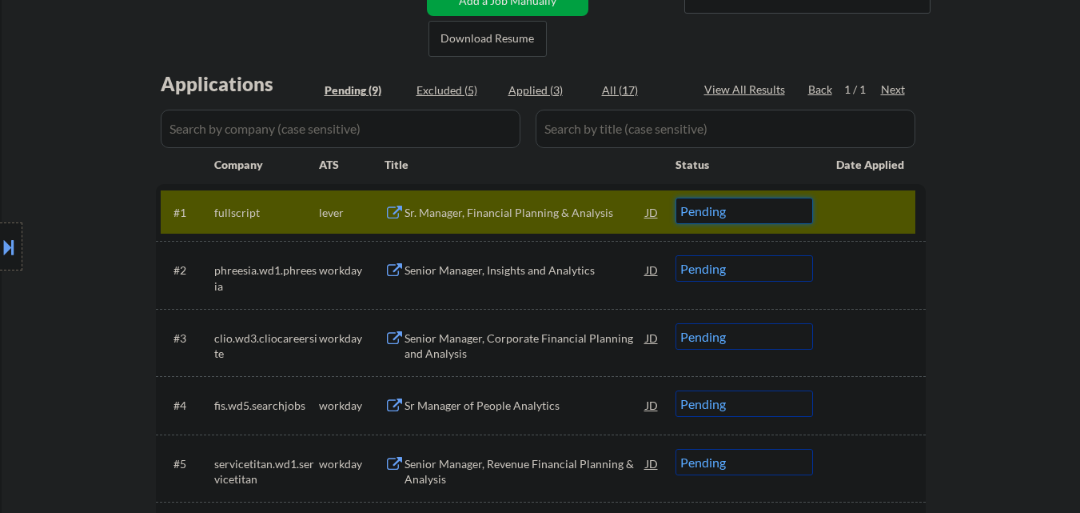
click at [733, 219] on select "Choose an option... Pending Applied Excluded (Questions) Excluded (Expired) Exc…" at bounding box center [745, 211] width 138 height 26
click at [676, 198] on select "Choose an option... Pending Applied Excluded (Questions) Excluded (Expired) Exc…" at bounding box center [745, 211] width 138 height 26
drag, startPoint x: 892, startPoint y: 208, endPoint x: 883, endPoint y: 202, distance: 10.9
click at [885, 205] on div at bounding box center [872, 212] width 70 height 29
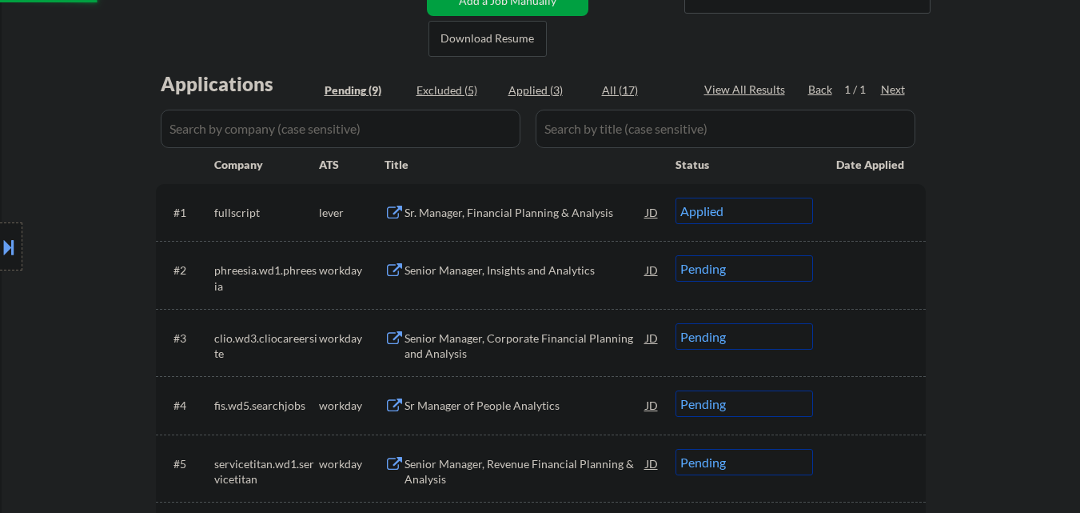
select select ""pending""
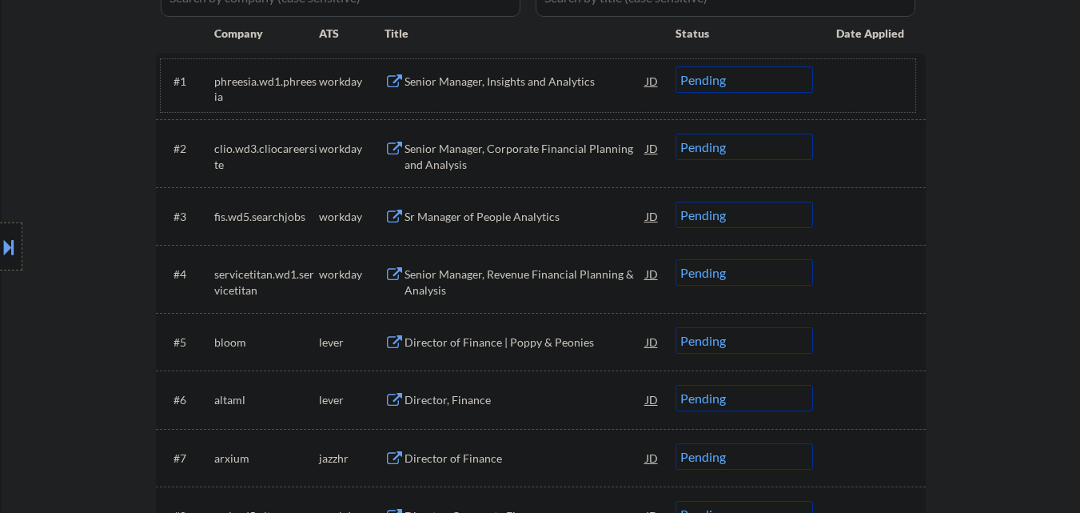
scroll to position [600, 0]
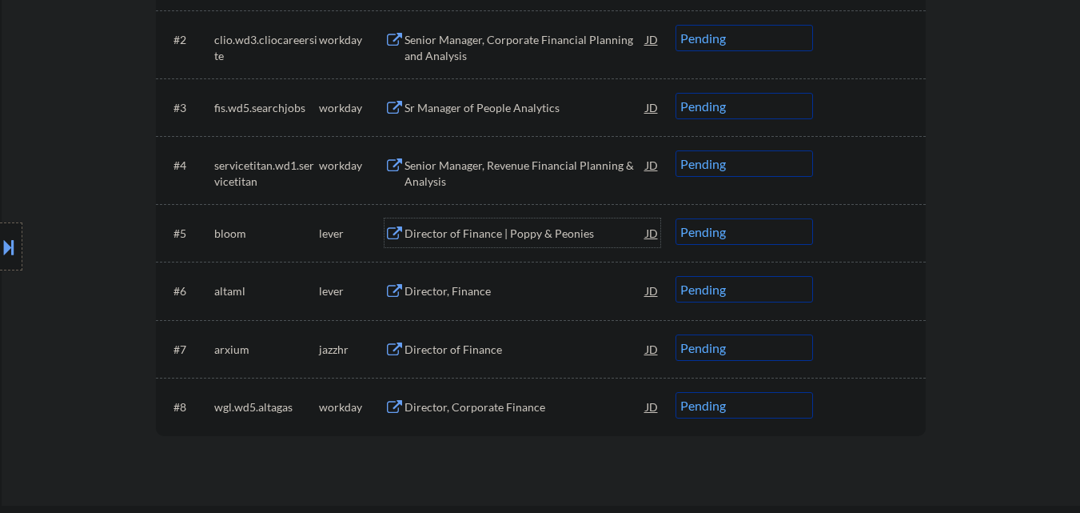
click at [540, 230] on div "Director of Finance | Poppy & Peonies" at bounding box center [526, 234] width 242 height 16
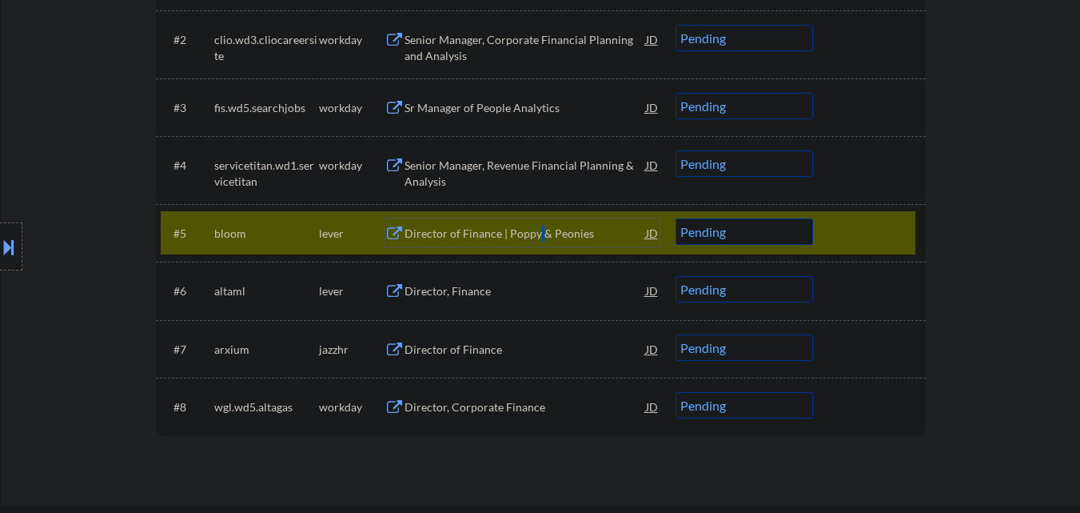
click at [765, 237] on select "Choose an option... Pending Applied Excluded (Questions) Excluded (Expired) Exc…" at bounding box center [745, 231] width 138 height 26
click at [676, 218] on select "Choose an option... Pending Applied Excluded (Questions) Excluded (Expired) Exc…" at bounding box center [745, 231] width 138 height 26
click at [874, 226] on div at bounding box center [872, 232] width 70 height 29
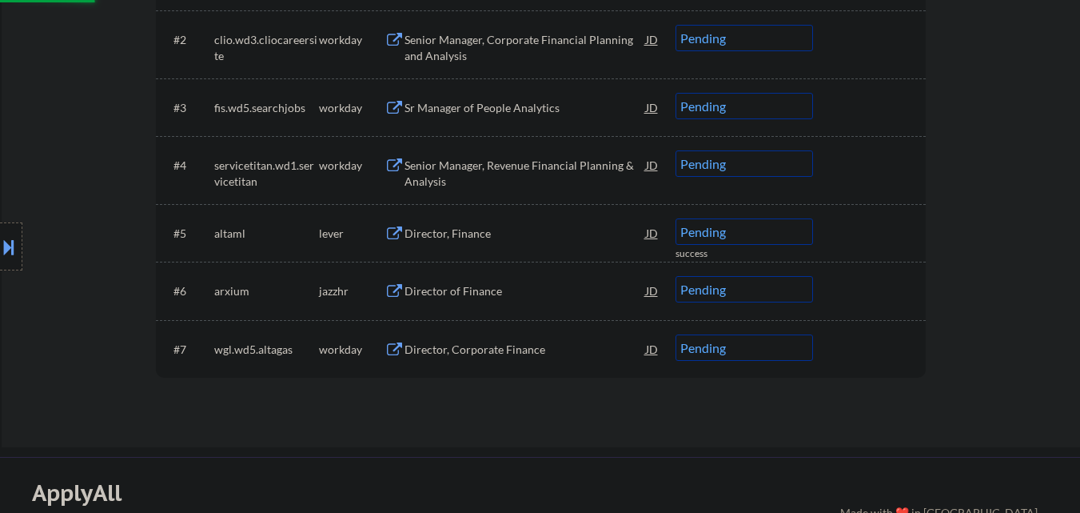
click at [518, 235] on div "Director, Finance" at bounding box center [526, 234] width 242 height 16
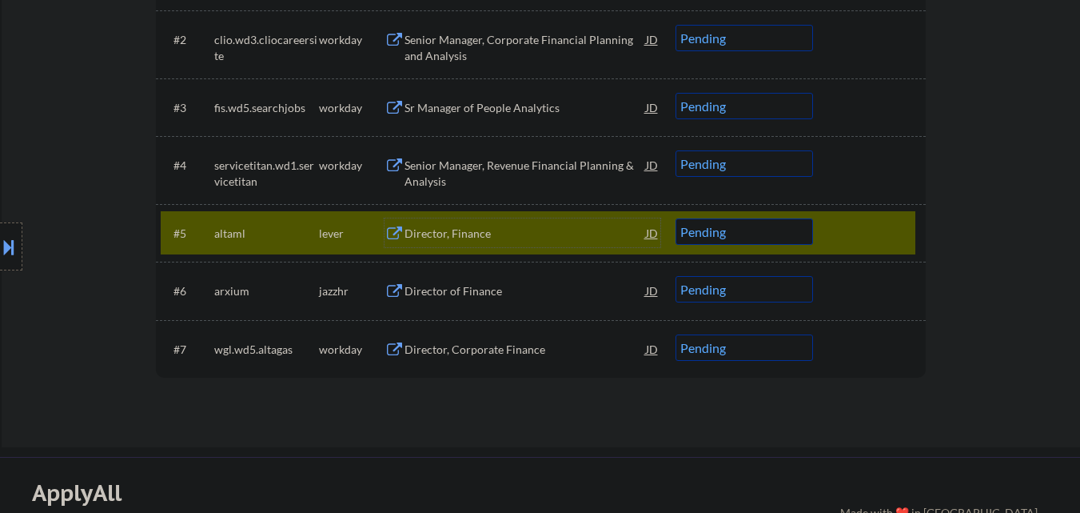
click at [789, 235] on select "Choose an option... Pending Applied Excluded (Questions) Excluded (Expired) Exc…" at bounding box center [745, 231] width 138 height 26
click at [676, 218] on select "Choose an option... Pending Applied Excluded (Questions) Excluded (Expired) Exc…" at bounding box center [745, 231] width 138 height 26
click at [878, 230] on div at bounding box center [872, 232] width 70 height 29
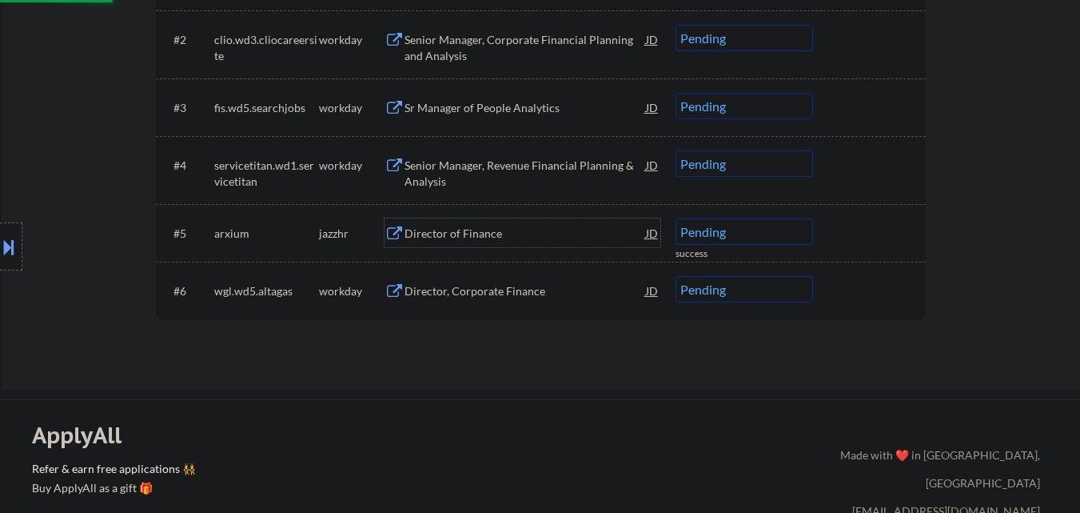
click at [544, 234] on div "Director of Finance" at bounding box center [526, 234] width 242 height 16
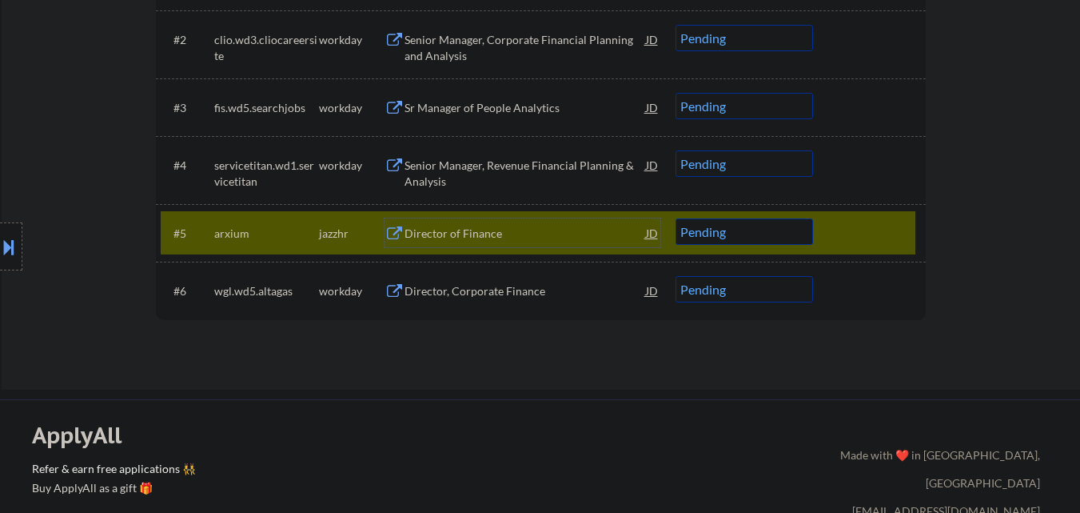
drag, startPoint x: 0, startPoint y: 241, endPoint x: 9, endPoint y: 246, distance: 10.0
click at [1, 242] on button at bounding box center [9, 247] width 18 height 26
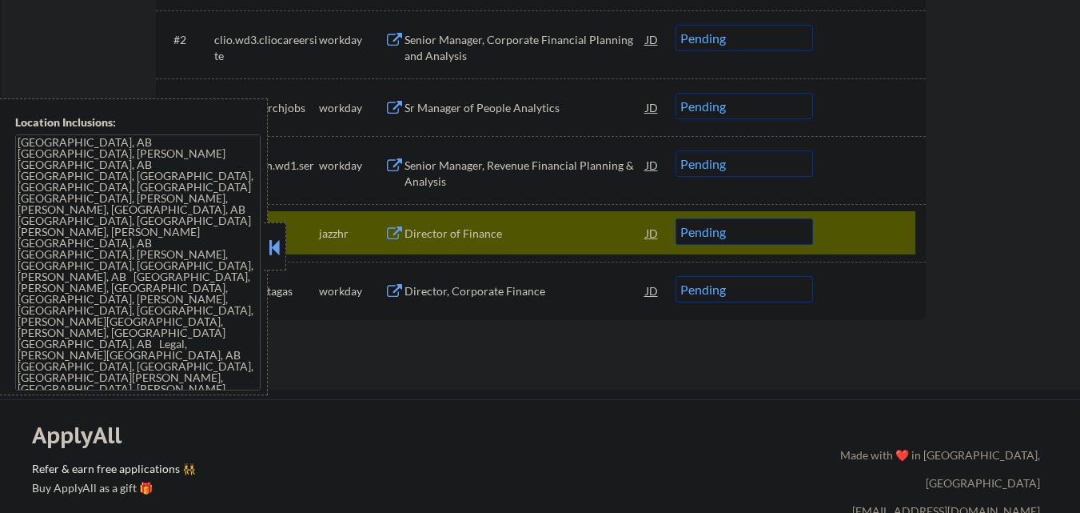
click at [273, 260] on div at bounding box center [275, 246] width 22 height 48
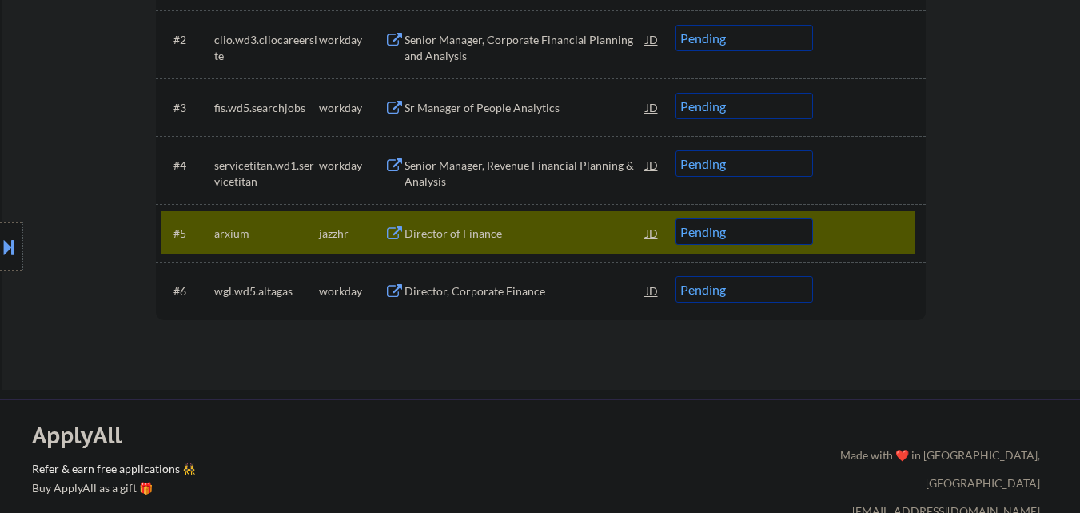
drag, startPoint x: 0, startPoint y: 263, endPoint x: 42, endPoint y: 274, distance: 42.9
click at [0, 265] on div at bounding box center [11, 246] width 22 height 48
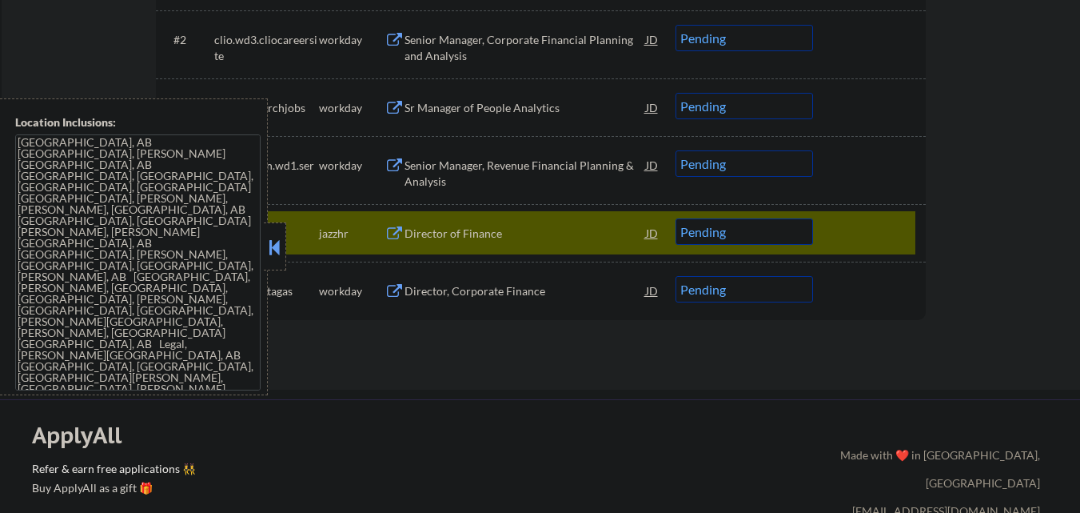
drag, startPoint x: 276, startPoint y: 243, endPoint x: 534, endPoint y: 25, distance: 338.2
click at [282, 250] on button at bounding box center [275, 247] width 18 height 24
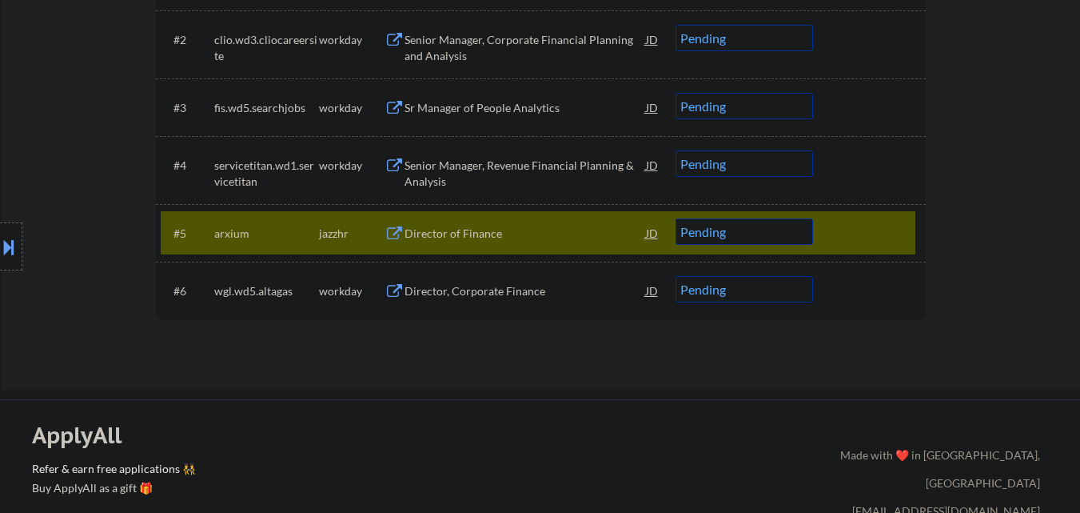
click at [479, 244] on div "Director of Finance" at bounding box center [526, 232] width 242 height 29
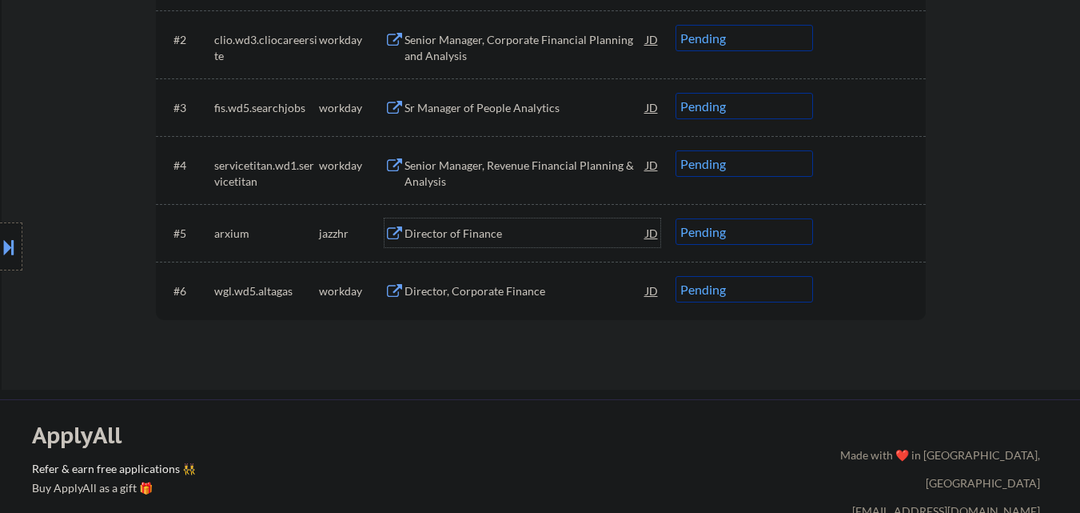
click at [777, 239] on select "Choose an option... Pending Applied Excluded (Questions) Excluded (Expired) Exc…" at bounding box center [745, 231] width 138 height 26
click at [676, 218] on select "Choose an option... Pending Applied Excluded (Questions) Excluded (Expired) Exc…" at bounding box center [745, 231] width 138 height 26
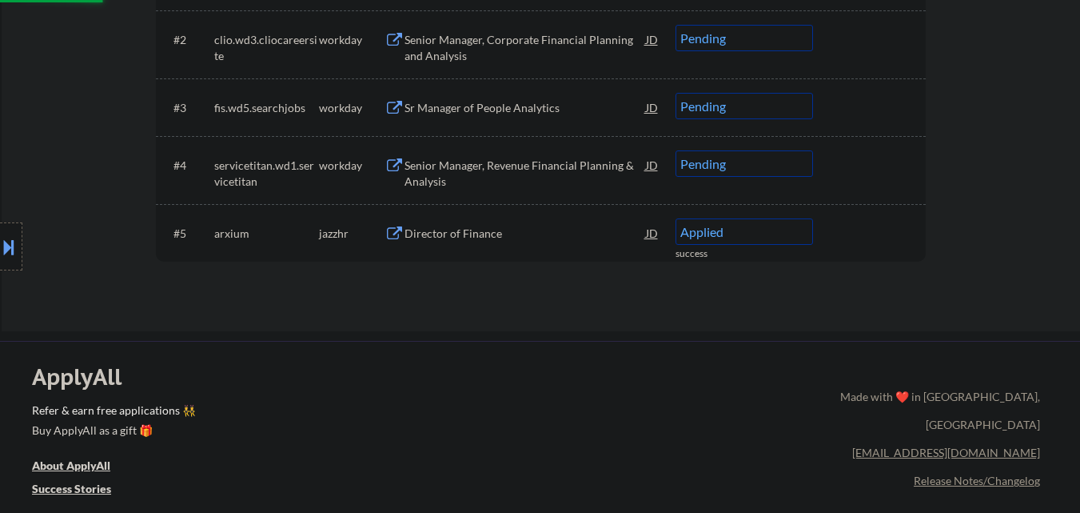
select select ""pending""
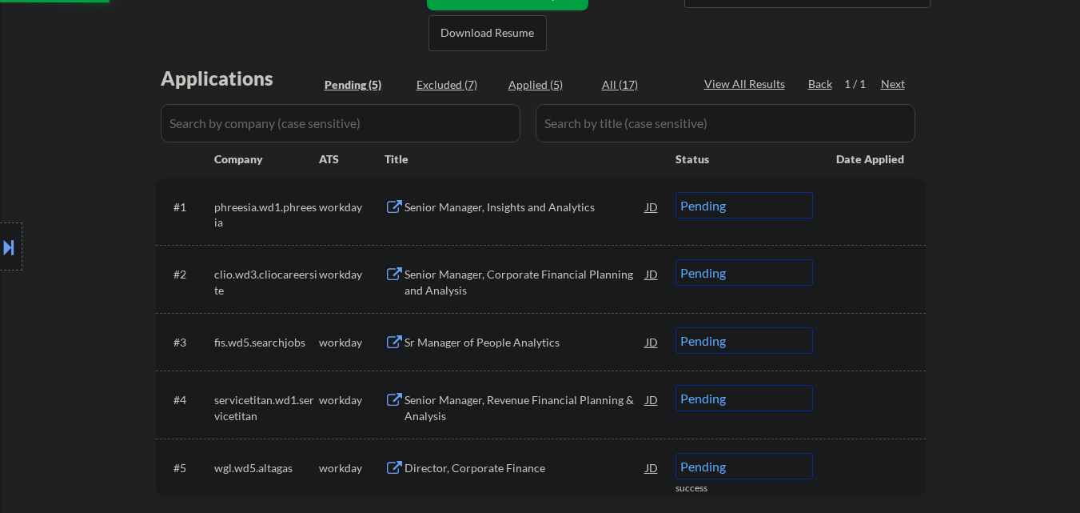
scroll to position [360, 0]
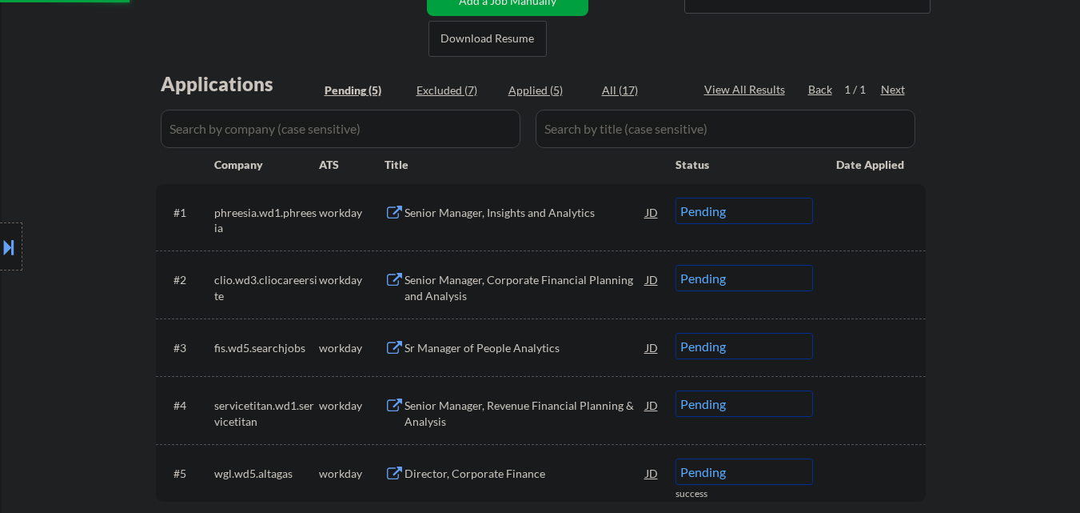
click at [528, 215] on div "Senior Manager, Insights and Analytics" at bounding box center [526, 213] width 242 height 16
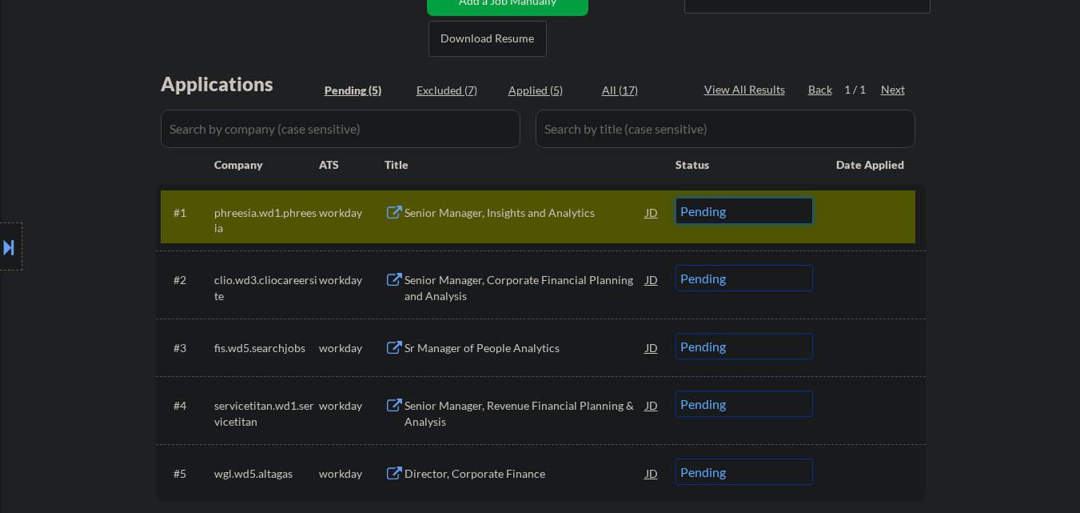
click at [776, 212] on select "Choose an option... Pending Applied Excluded (Questions) Excluded (Expired) Exc…" at bounding box center [745, 211] width 138 height 26
click at [676, 198] on select "Choose an option... Pending Applied Excluded (Questions) Excluded (Expired) Exc…" at bounding box center [745, 211] width 138 height 26
click at [903, 201] on div at bounding box center [872, 212] width 70 height 29
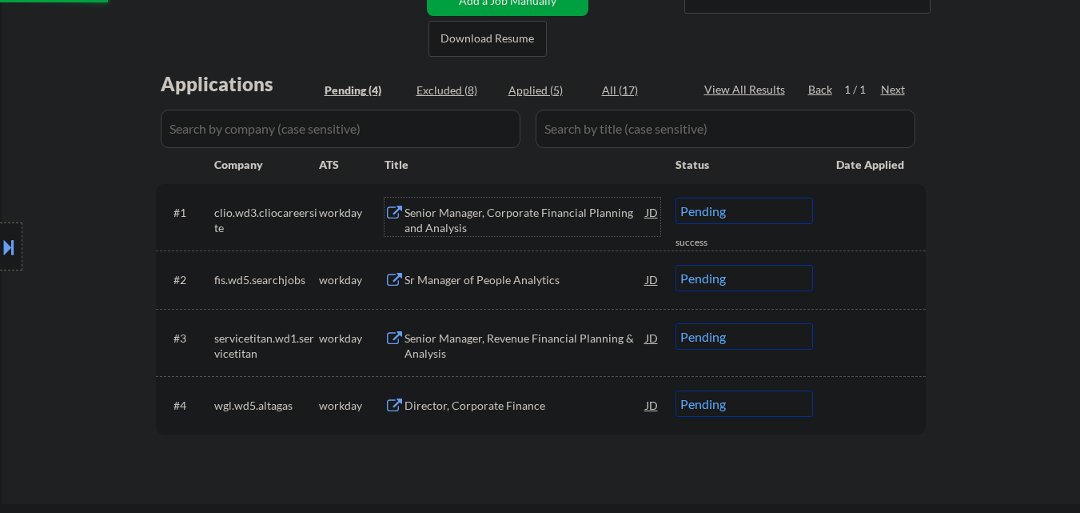
click at [539, 206] on div "Senior Manager, Corporate Financial Planning and Analysis" at bounding box center [526, 220] width 242 height 31
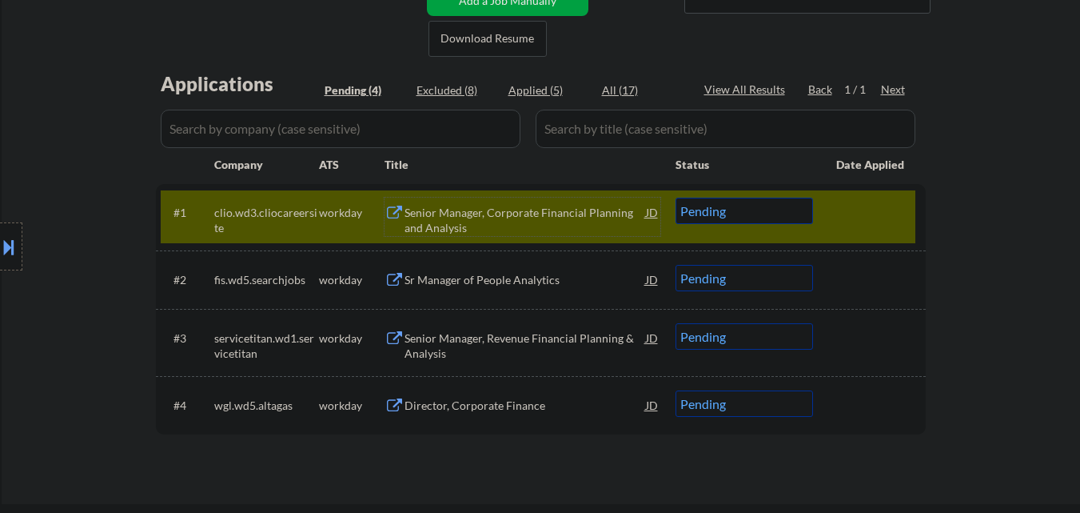
drag, startPoint x: 731, startPoint y: 210, endPoint x: 727, endPoint y: 218, distance: 8.9
click at [729, 214] on select "Choose an option... Pending Applied Excluded (Questions) Excluded (Expired) Exc…" at bounding box center [745, 211] width 138 height 26
click at [676, 198] on select "Choose an option... Pending Applied Excluded (Questions) Excluded (Expired) Exc…" at bounding box center [745, 211] width 138 height 26
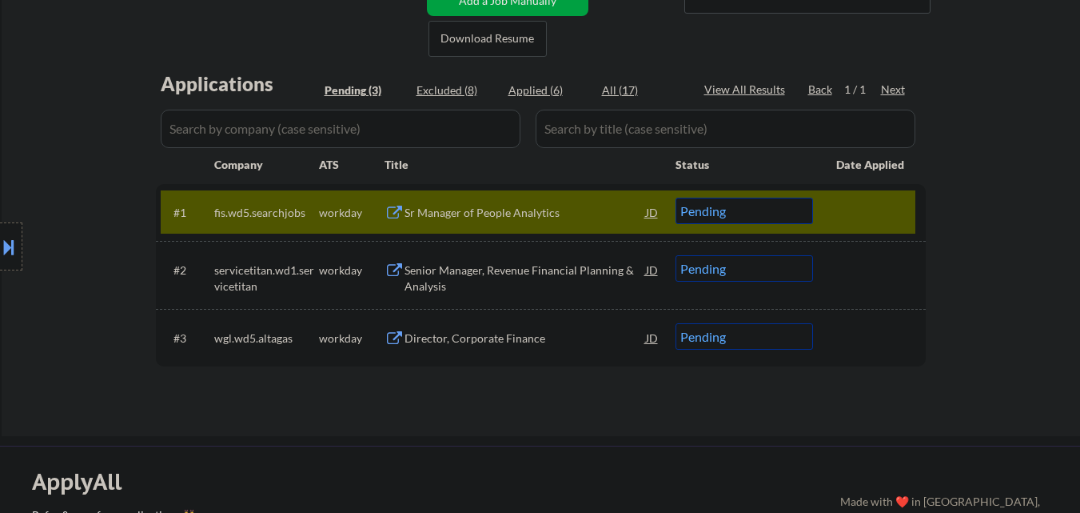
click at [517, 220] on div "Sr Manager of People Analytics" at bounding box center [526, 213] width 242 height 16
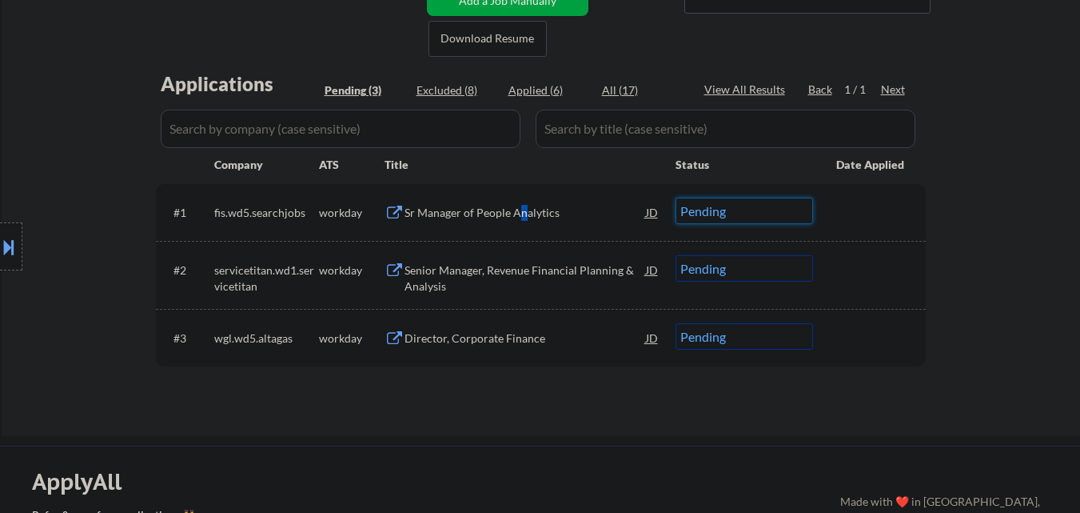
drag, startPoint x: 795, startPoint y: 215, endPoint x: 794, endPoint y: 223, distance: 8.0
click at [795, 215] on select "Choose an option... Pending Applied Excluded (Questions) Excluded (Expired) Exc…" at bounding box center [745, 211] width 138 height 26
click at [676, 198] on select "Choose an option... Pending Applied Excluded (Questions) Excluded (Expired) Exc…" at bounding box center [745, 211] width 138 height 26
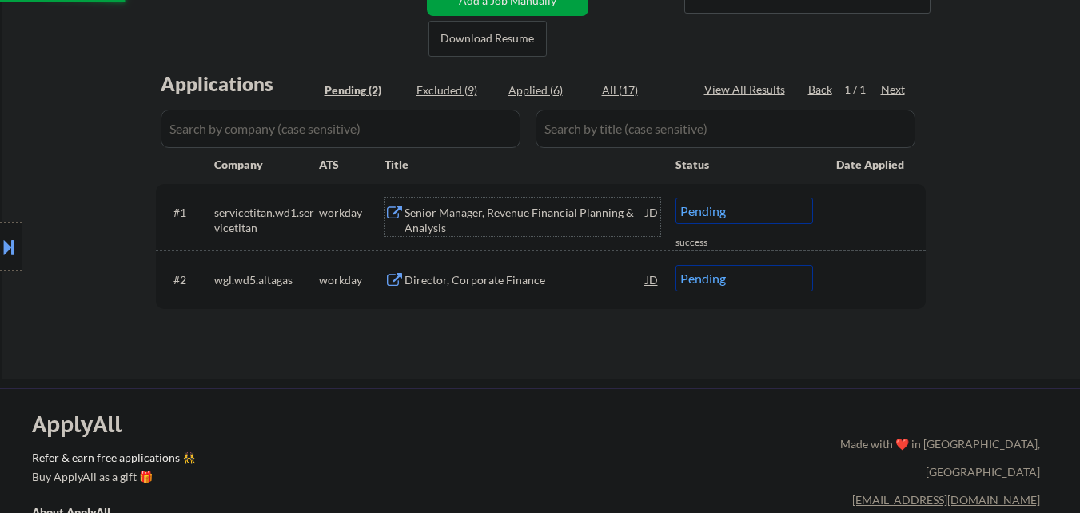
click at [488, 223] on div "Senior Manager, Revenue Financial Planning & Analysis" at bounding box center [526, 220] width 242 height 31
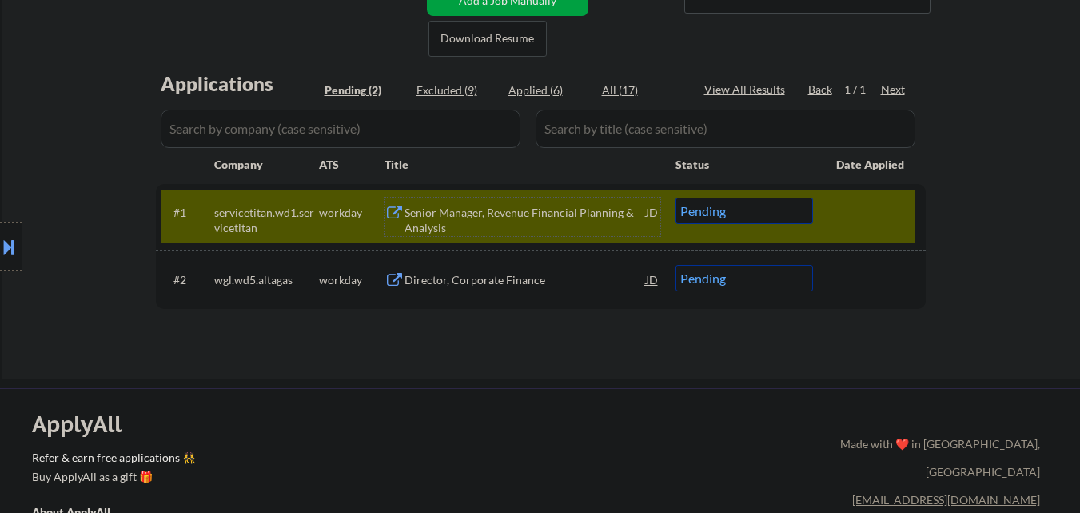
click at [757, 208] on select "Choose an option... Pending Applied Excluded (Questions) Excluded (Expired) Exc…" at bounding box center [745, 211] width 138 height 26
click at [676, 198] on select "Choose an option... Pending Applied Excluded (Questions) Excluded (Expired) Exc…" at bounding box center [745, 211] width 138 height 26
click at [875, 218] on div at bounding box center [872, 212] width 70 height 29
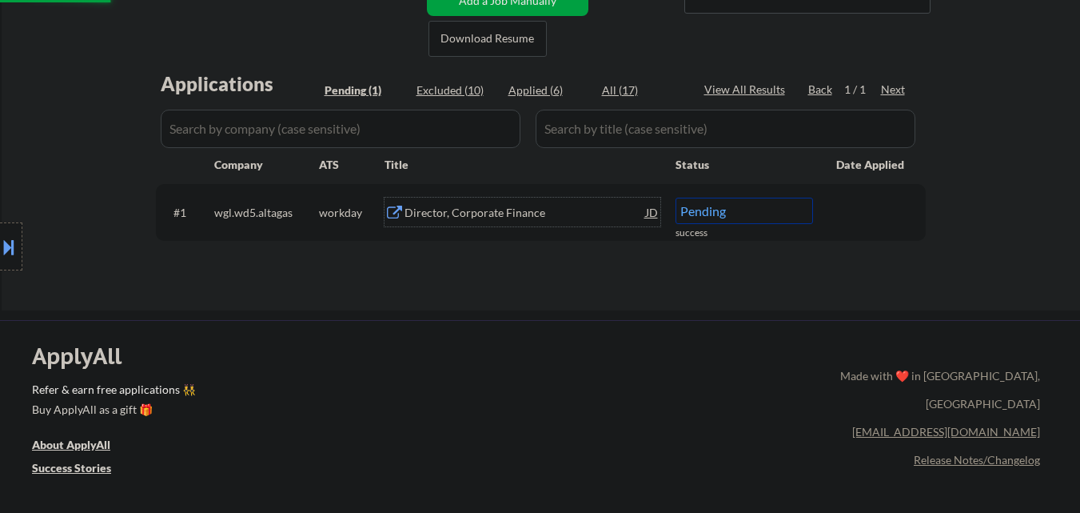
click at [508, 210] on div "Director, Corporate Finance" at bounding box center [526, 213] width 242 height 16
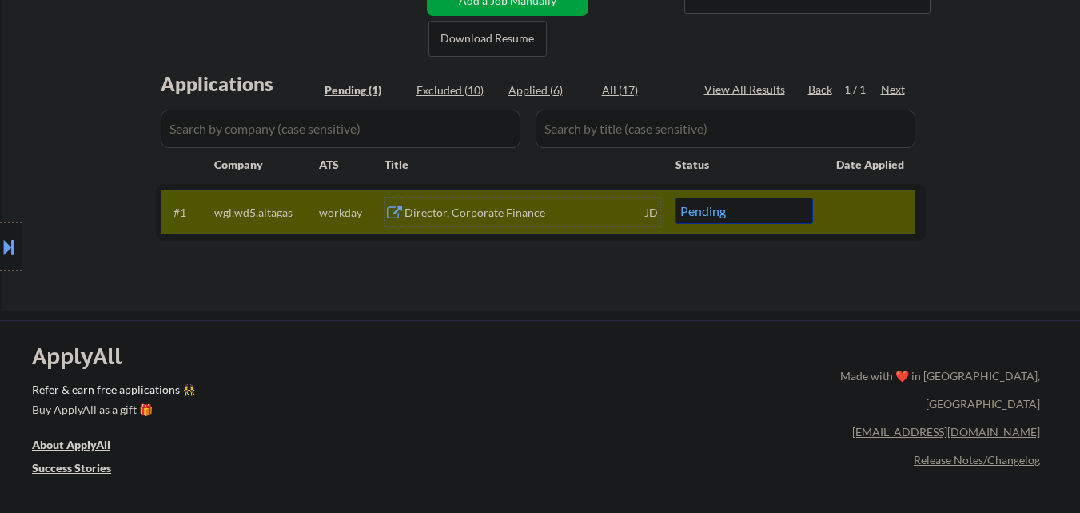
click at [506, 221] on div "Director, Corporate Finance" at bounding box center [526, 212] width 242 height 29
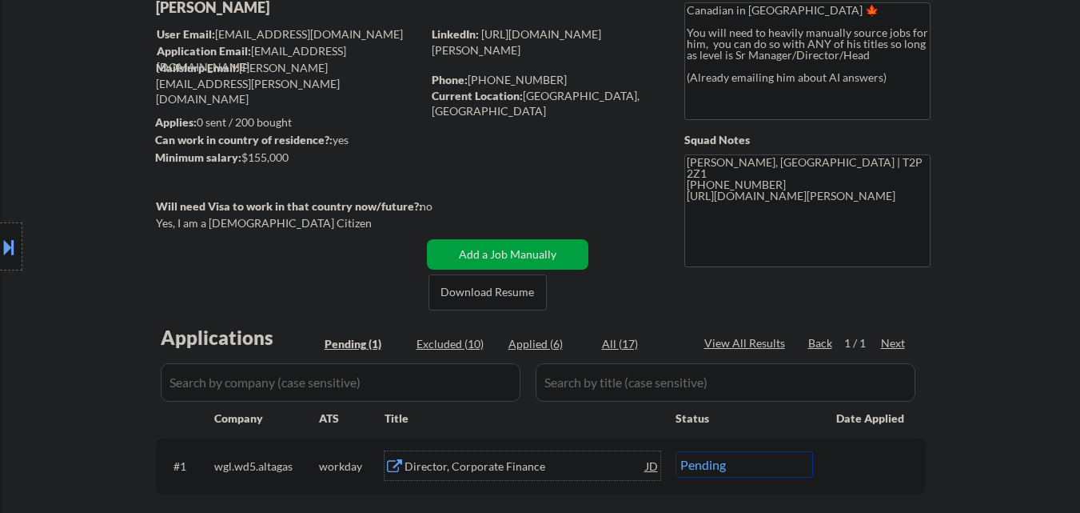
scroll to position [200, 0]
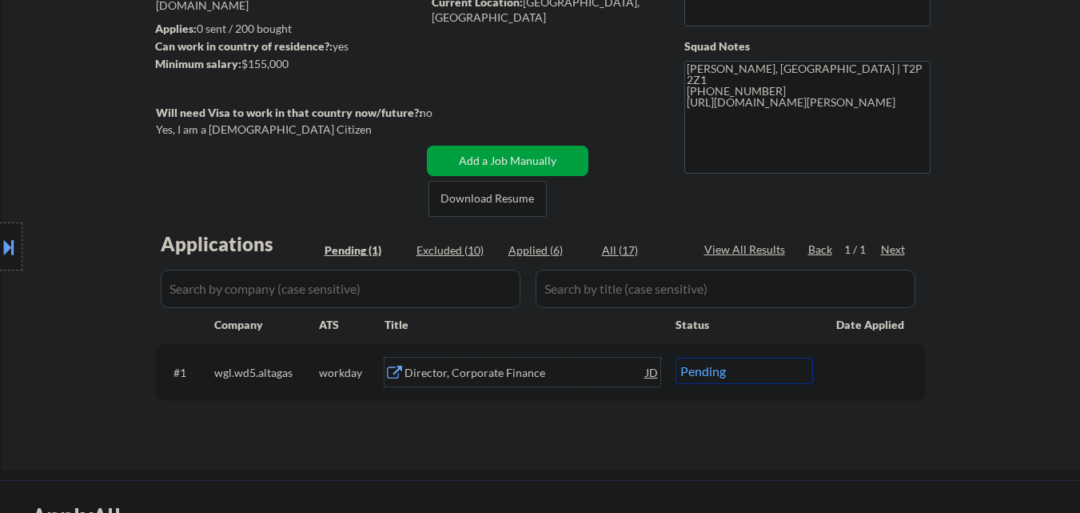
click at [552, 369] on div "Director, Corporate Finance" at bounding box center [526, 373] width 242 height 16
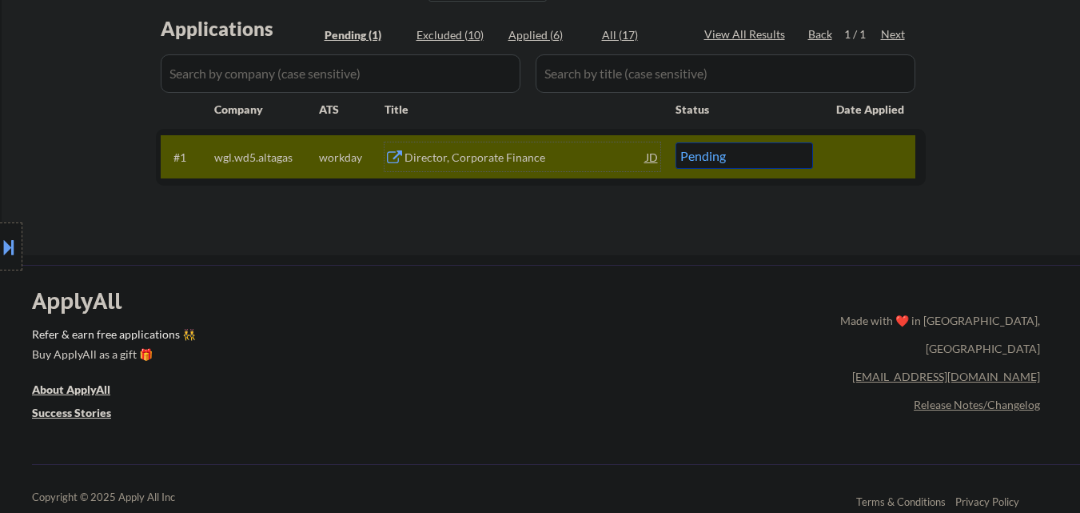
scroll to position [440, 0]
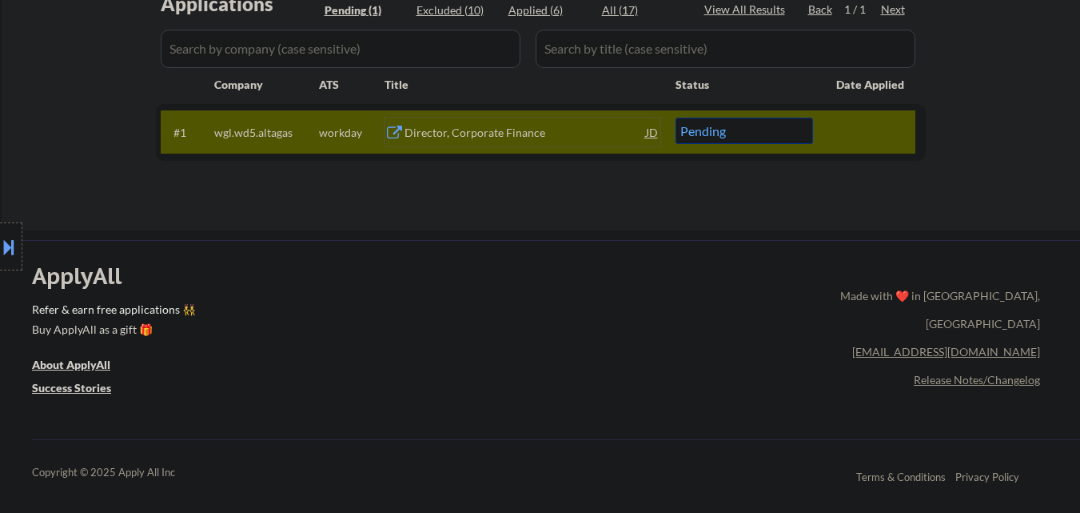
click at [761, 137] on select "Choose an option... Pending Applied Excluded (Questions) Excluded (Expired) Exc…" at bounding box center [745, 131] width 138 height 26
select select ""applied""
click at [676, 118] on select "Choose an option... Pending Applied Excluded (Questions) Excluded (Expired) Exc…" at bounding box center [745, 131] width 138 height 26
click at [888, 127] on div at bounding box center [872, 132] width 70 height 29
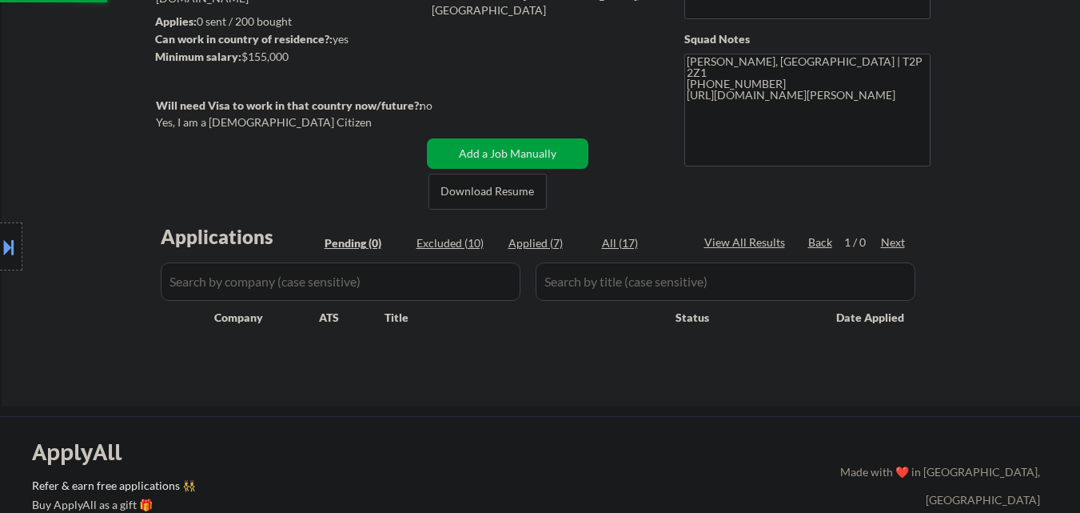
scroll to position [200, 0]
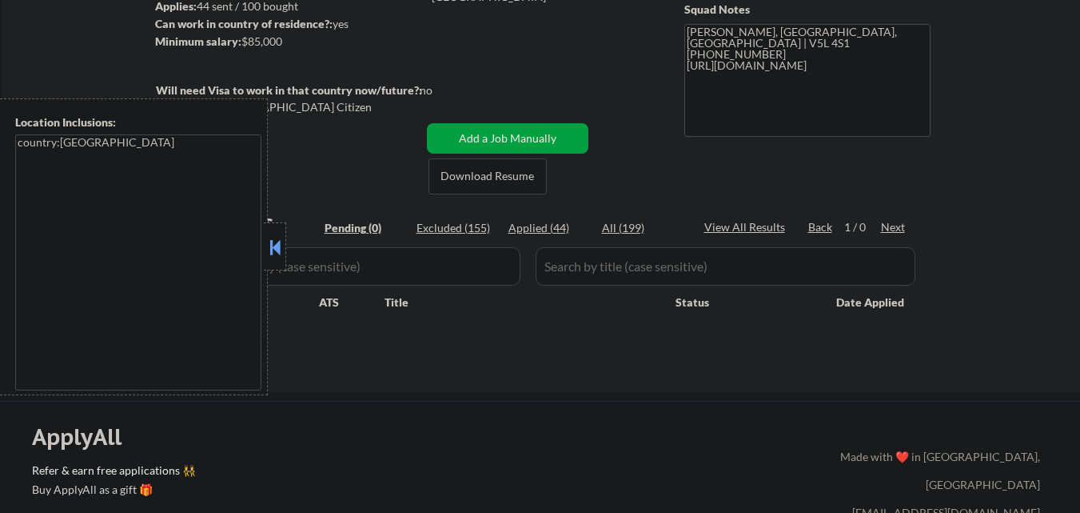
scroll to position [400, 0]
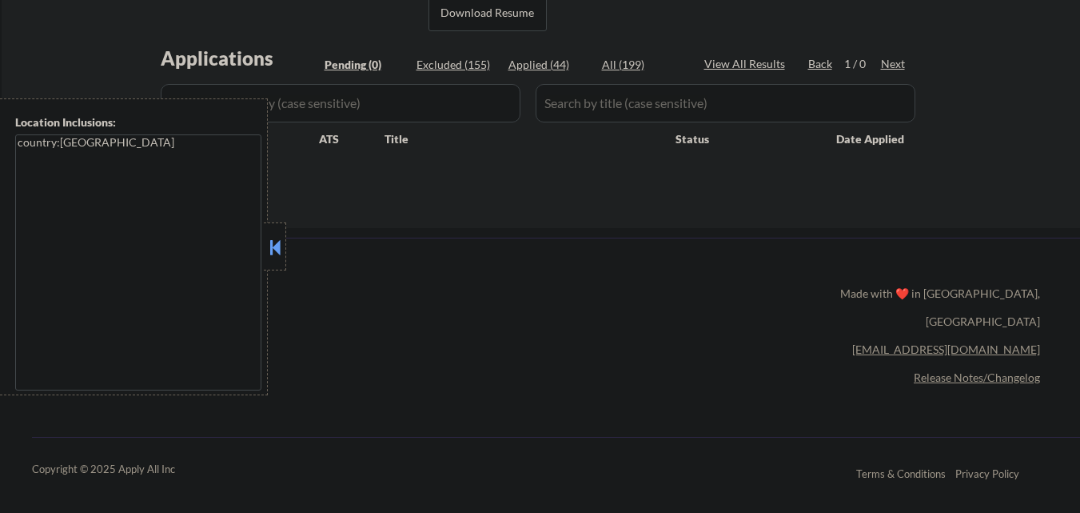
click at [281, 227] on div at bounding box center [275, 246] width 22 height 48
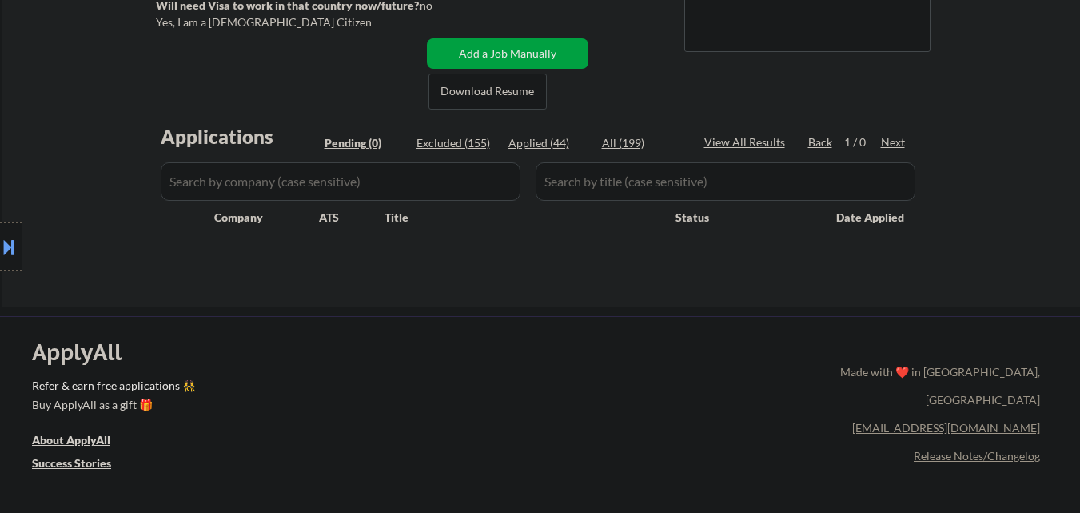
scroll to position [160, 0]
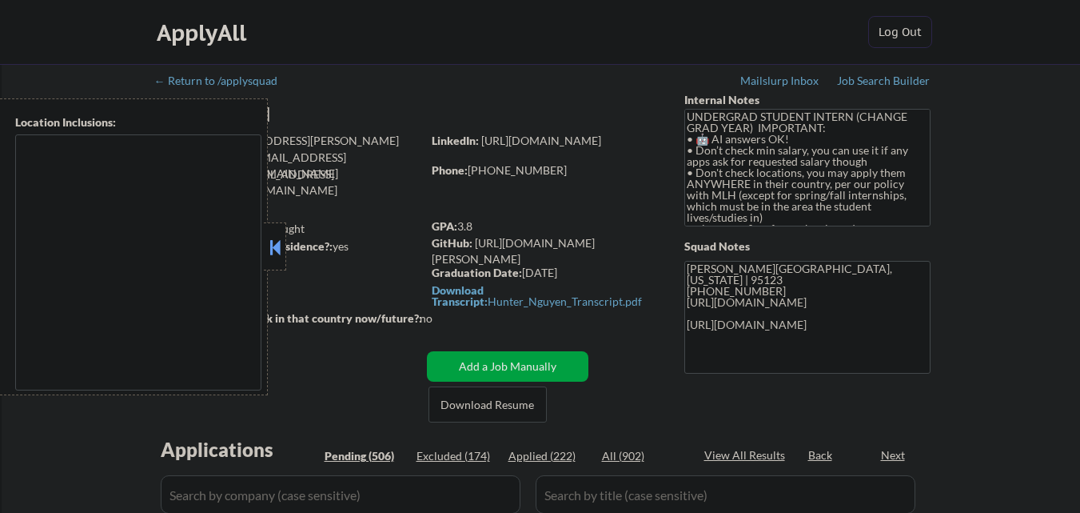
type textarea "country:US"
select select ""pending""
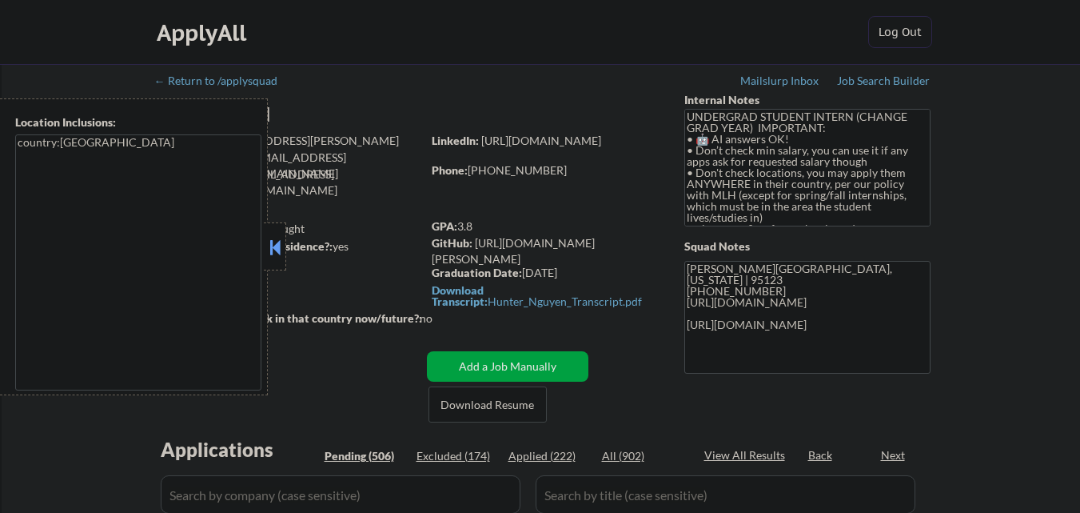
select select ""pending""
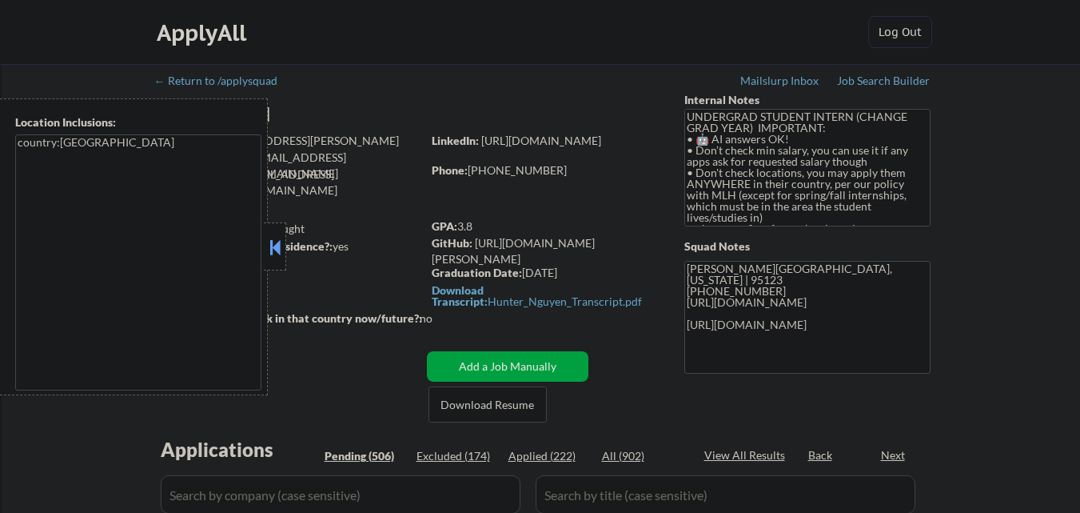
select select ""pending""
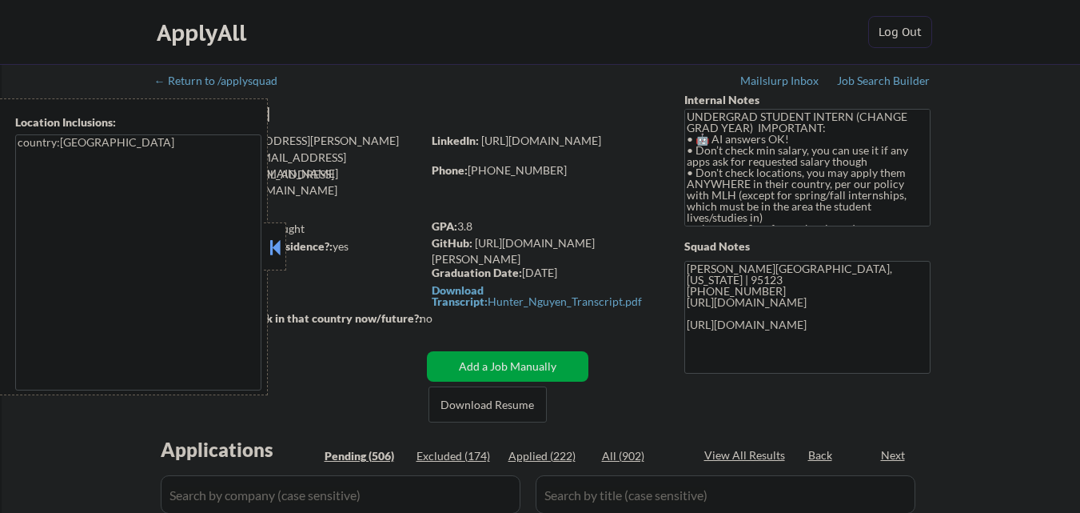
select select ""pending""
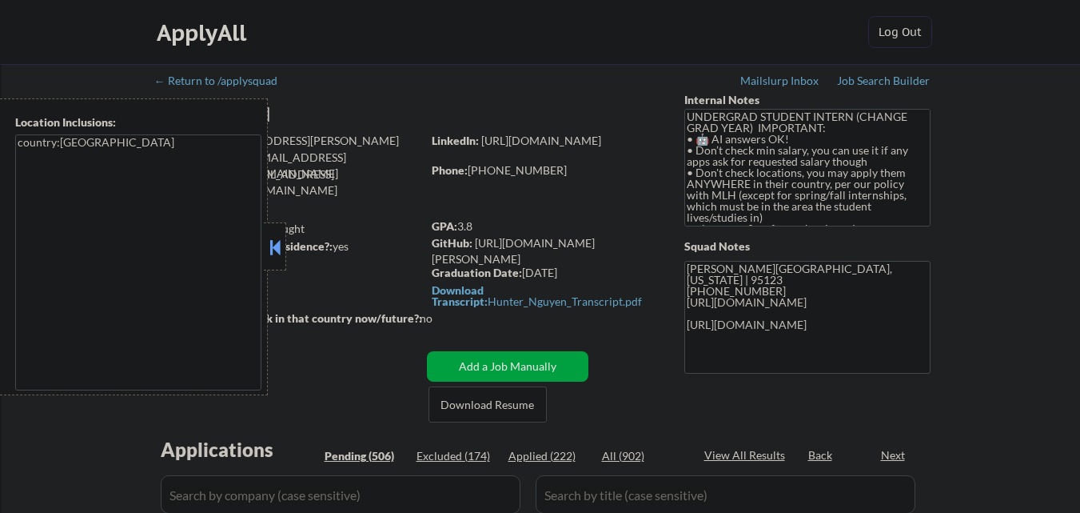
select select ""pending""
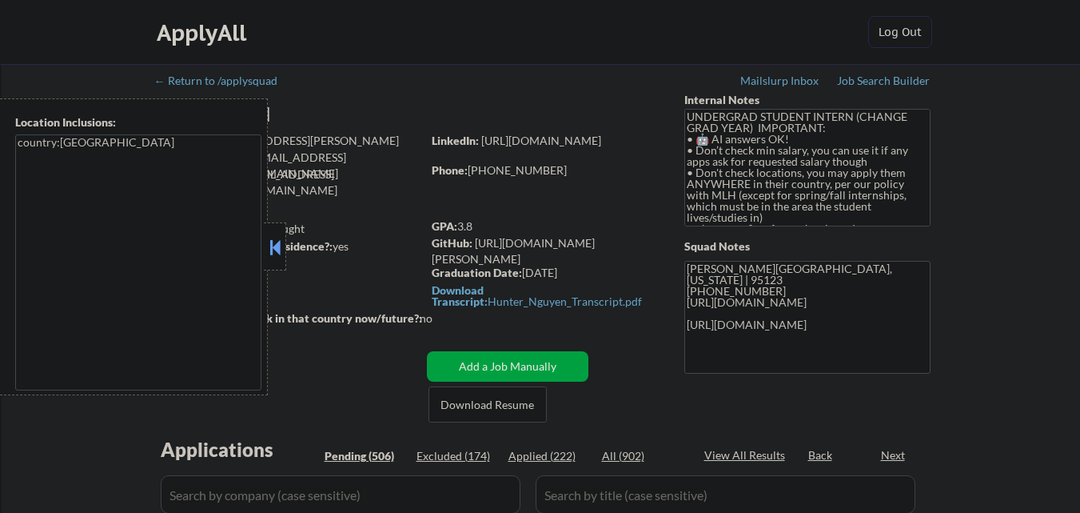
select select ""pending""
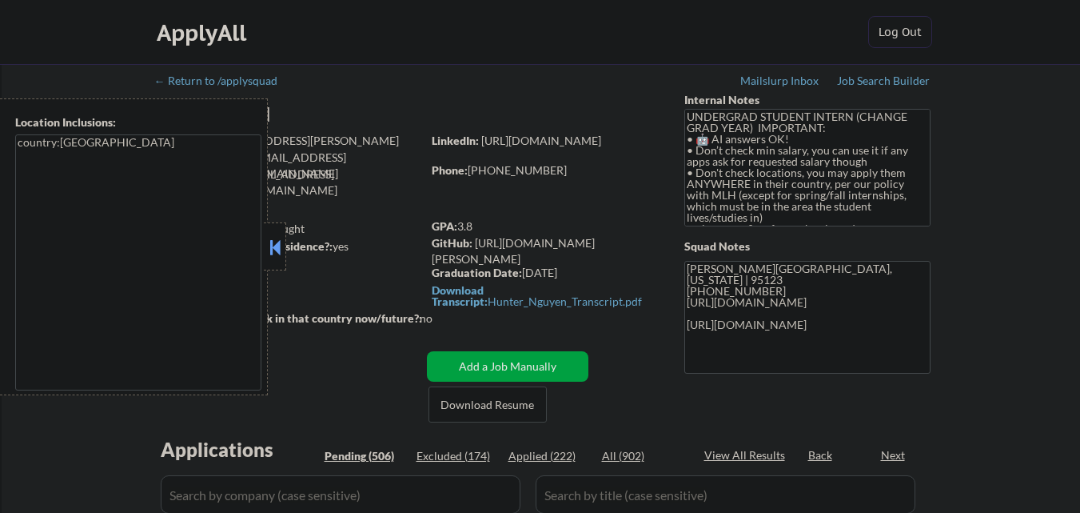
select select ""pending""
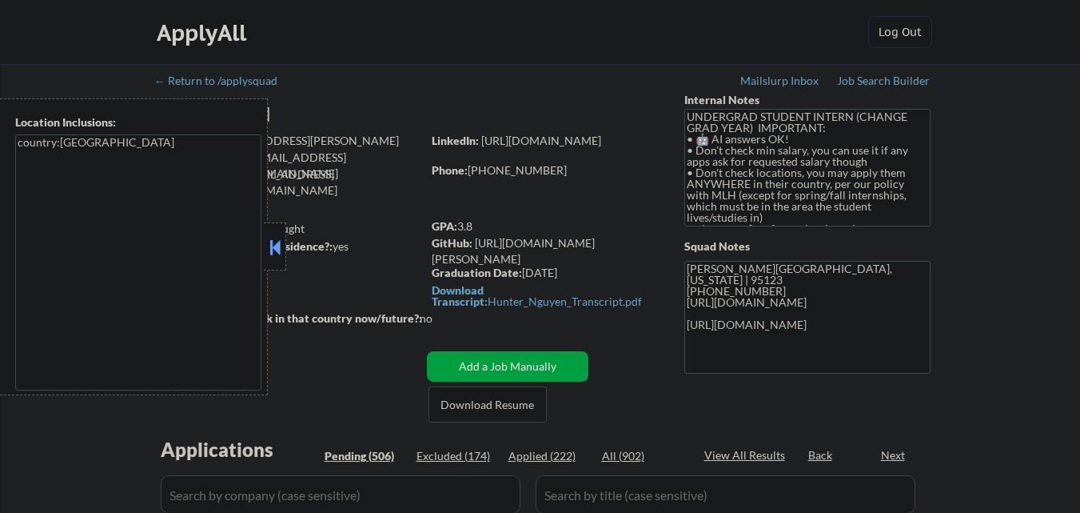
select select ""pending""
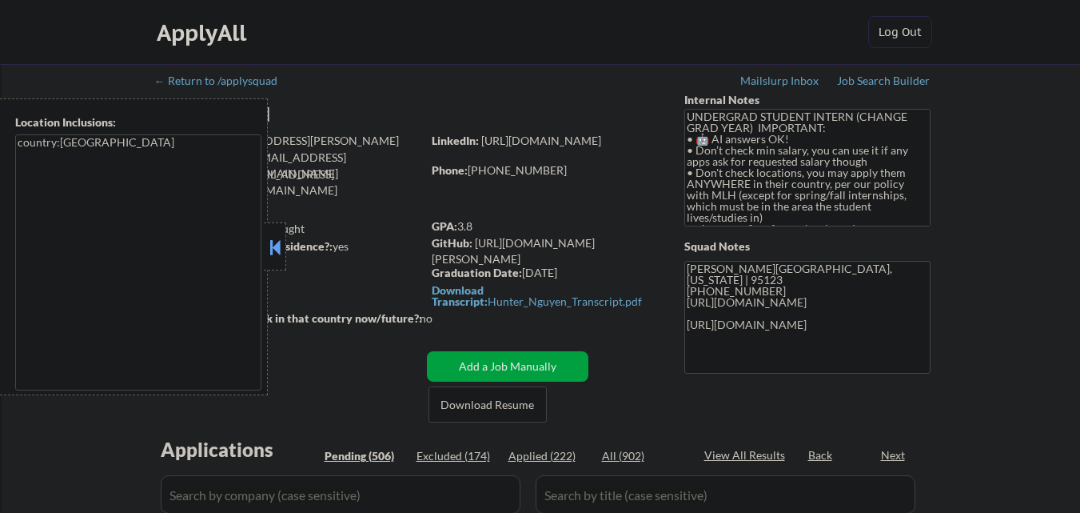
select select ""pending""
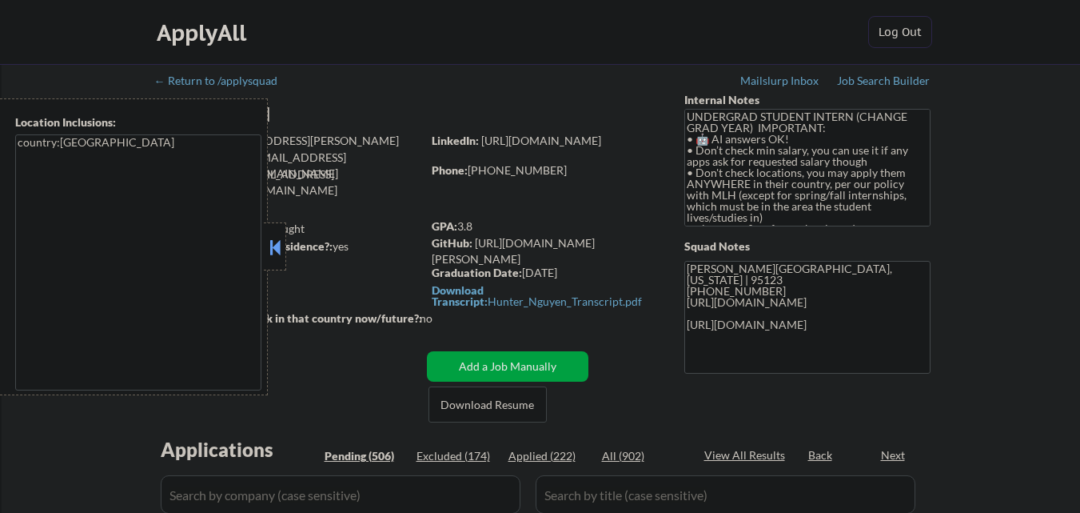
select select ""pending""
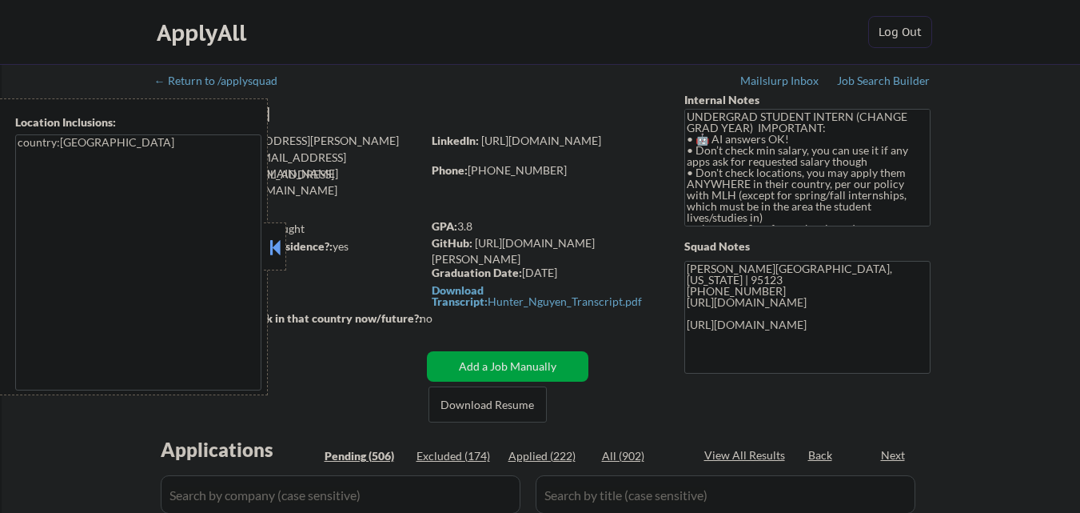
select select ""pending""
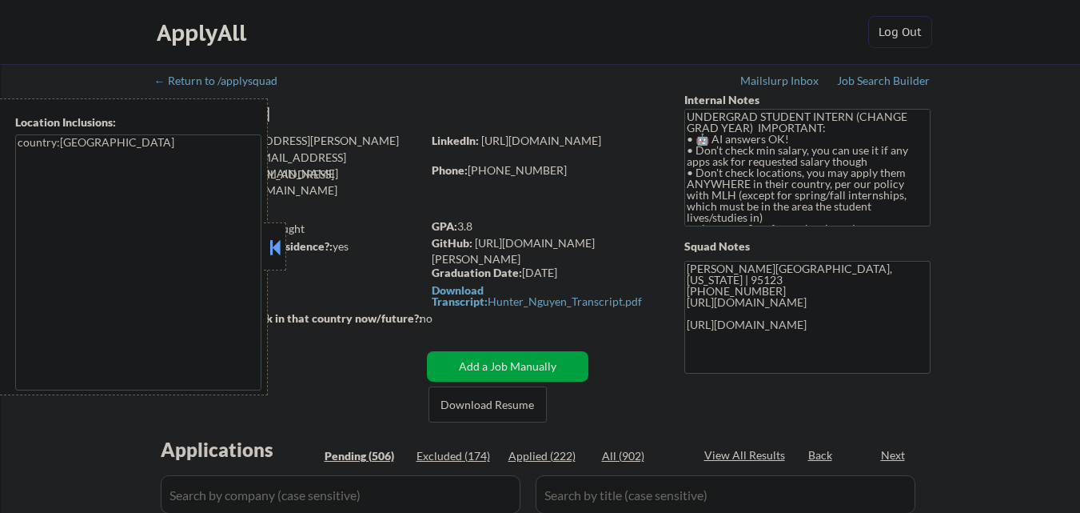
select select ""pending""
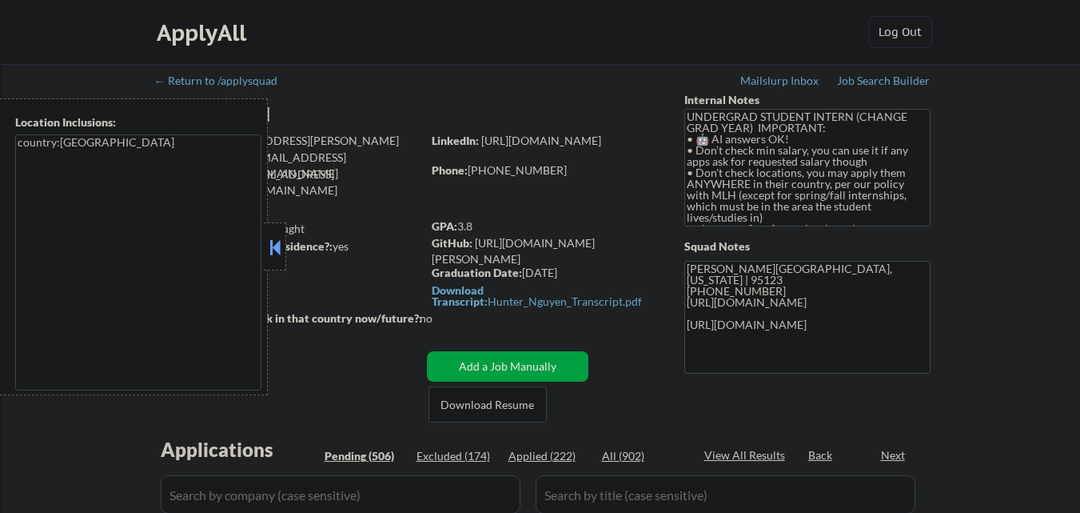
select select ""pending""
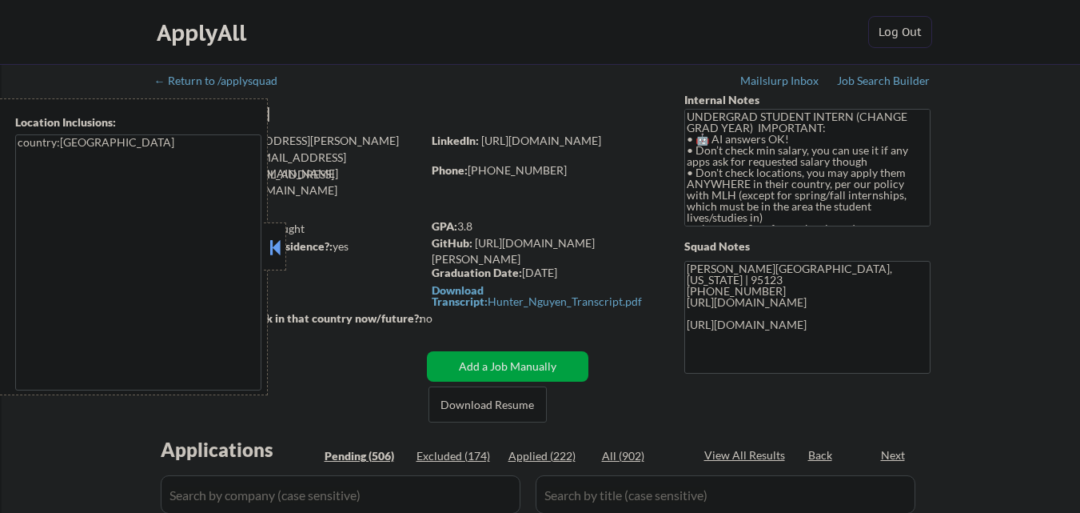
select select ""pending""
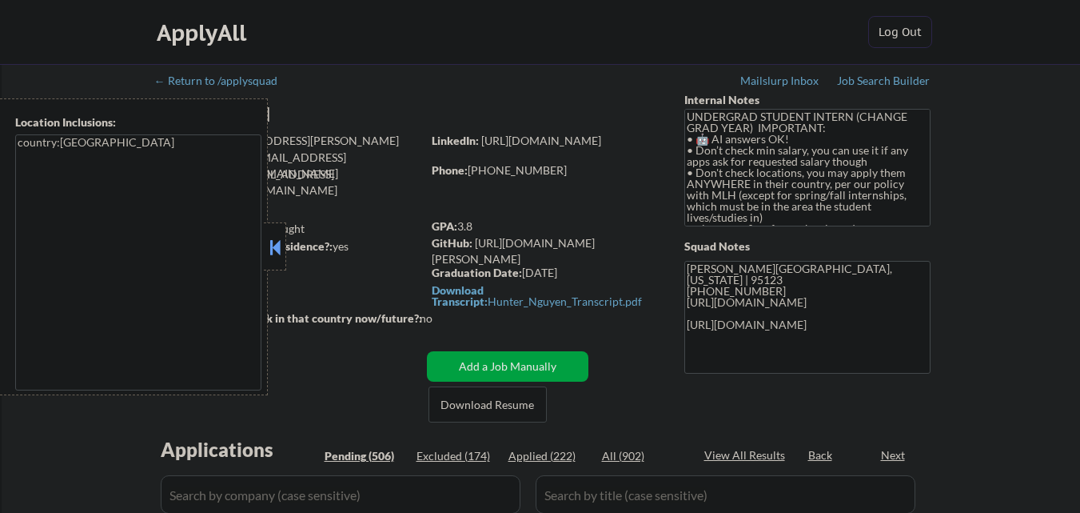
select select ""pending""
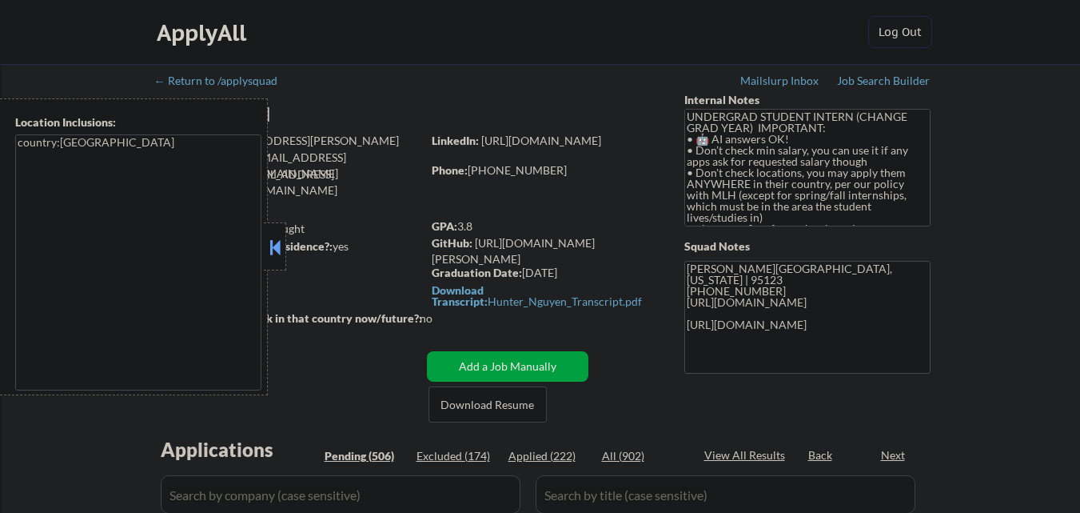
select select ""pending""
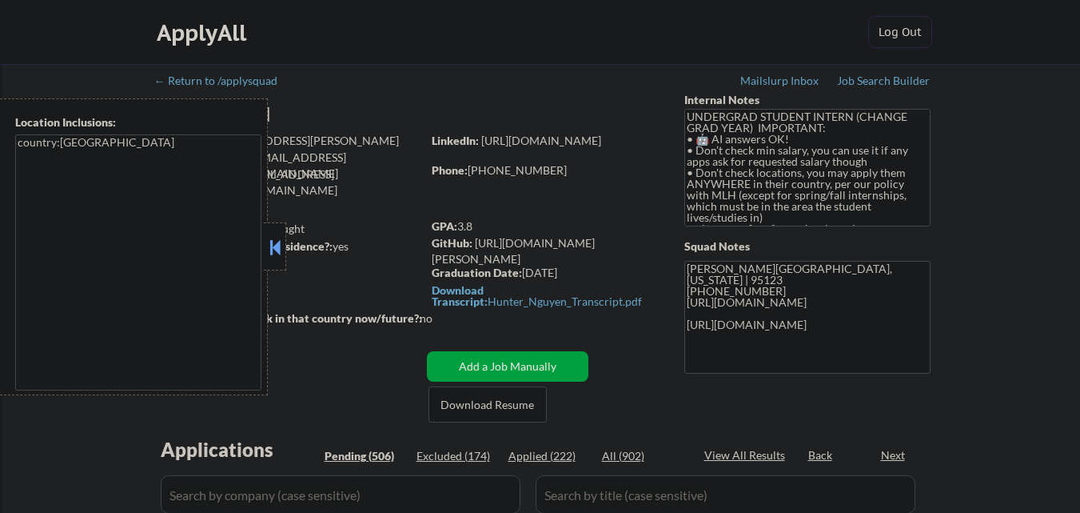
select select ""pending""
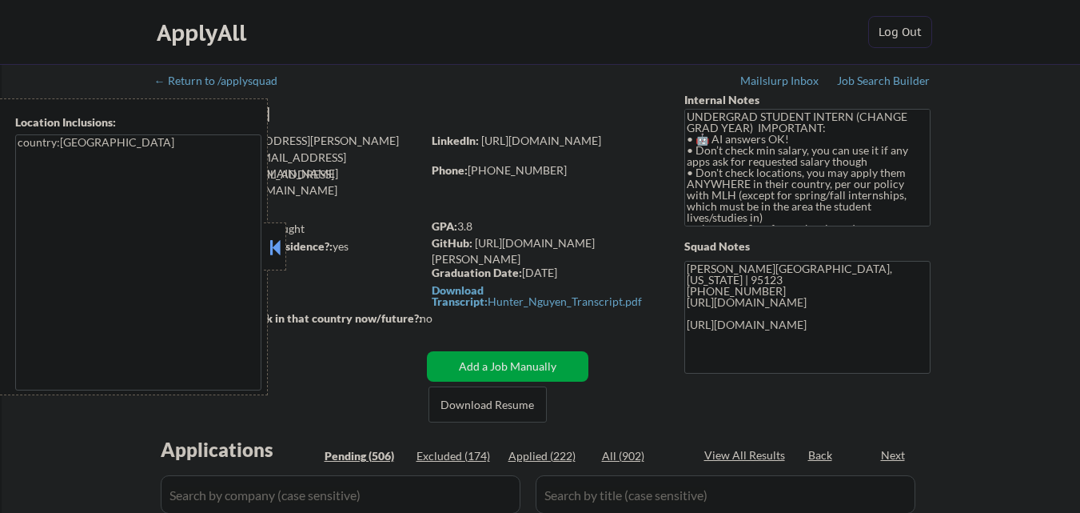
select select ""pending""
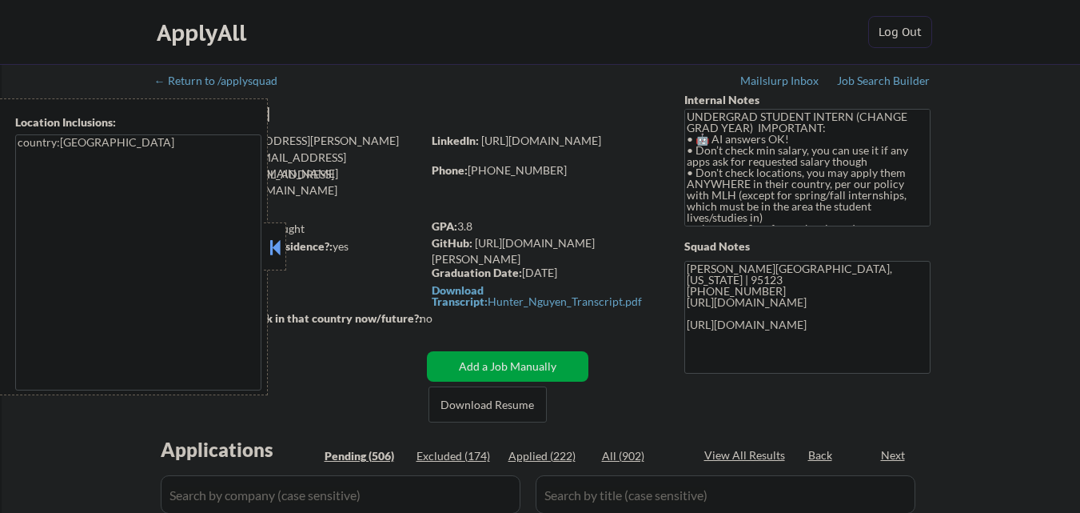
select select ""pending""
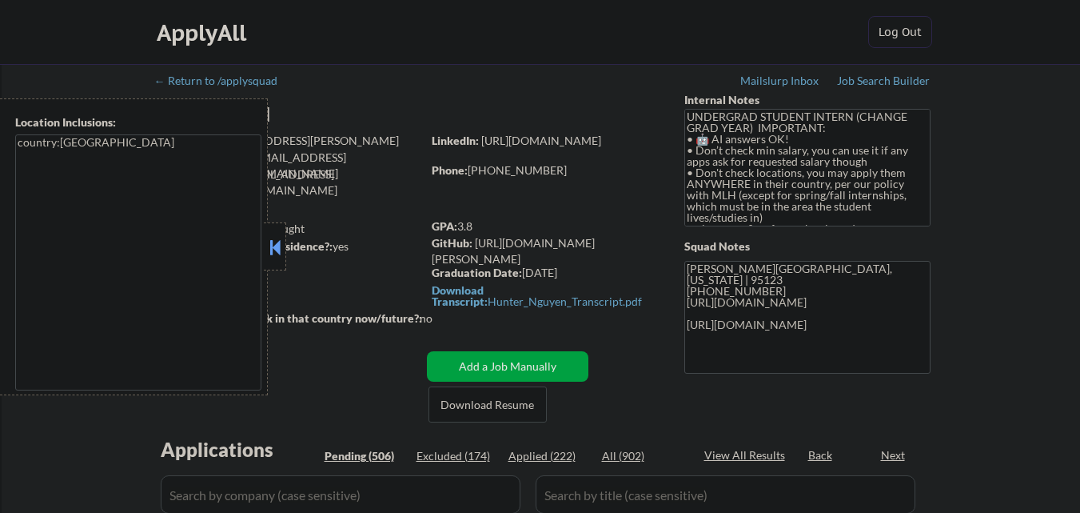
select select ""pending""
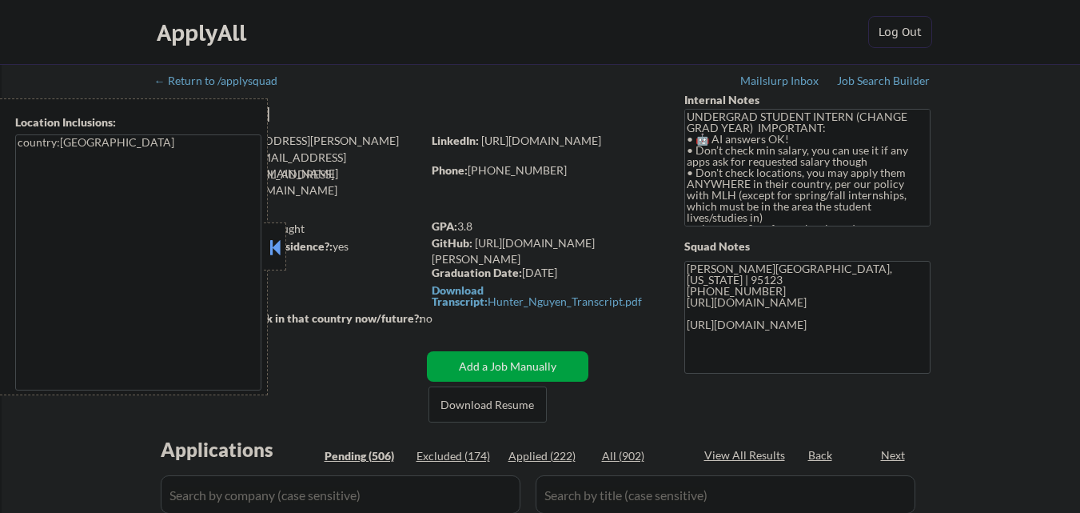
select select ""pending""
click at [284, 243] on div at bounding box center [275, 246] width 22 height 48
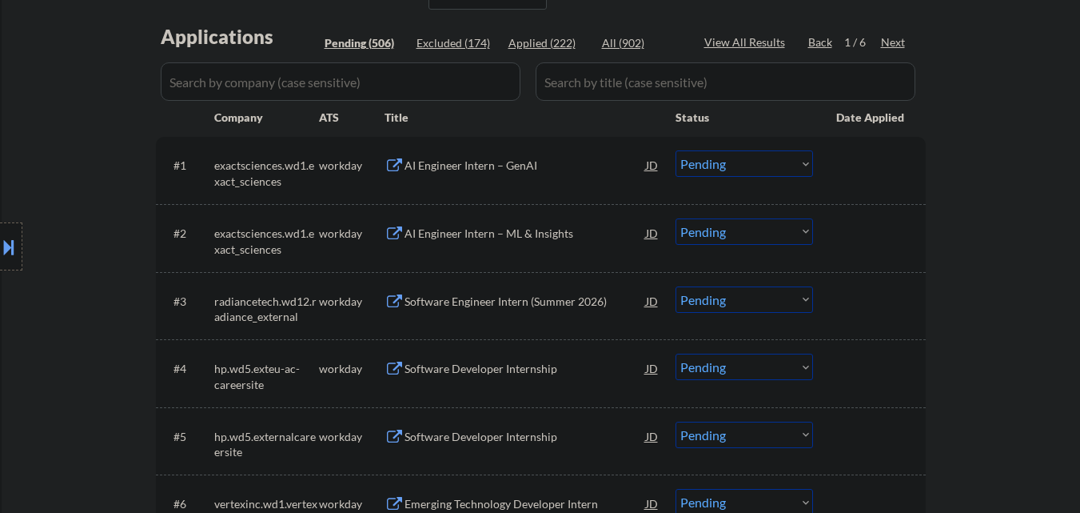
scroll to position [320, 0]
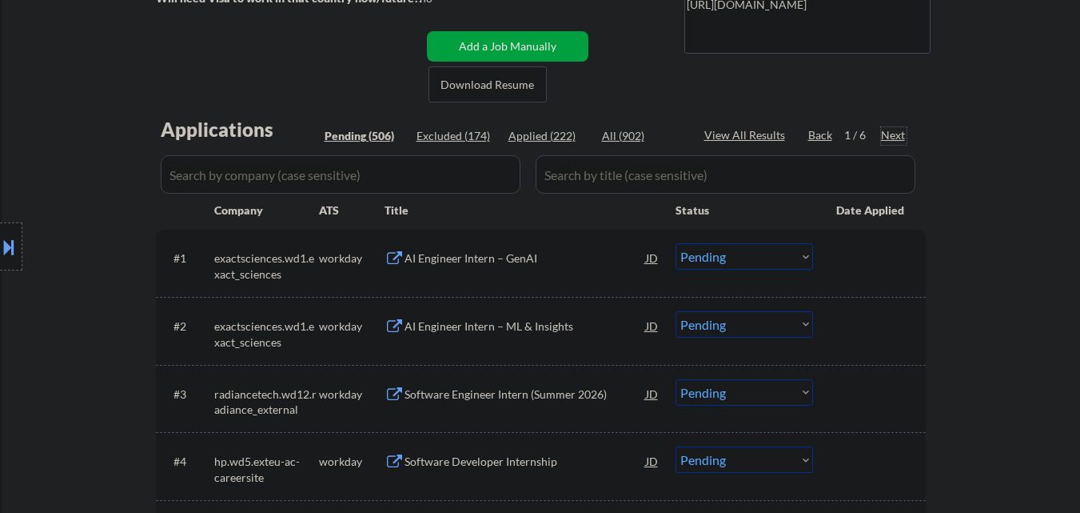
click at [893, 137] on div "Next" at bounding box center [894, 135] width 26 height 16
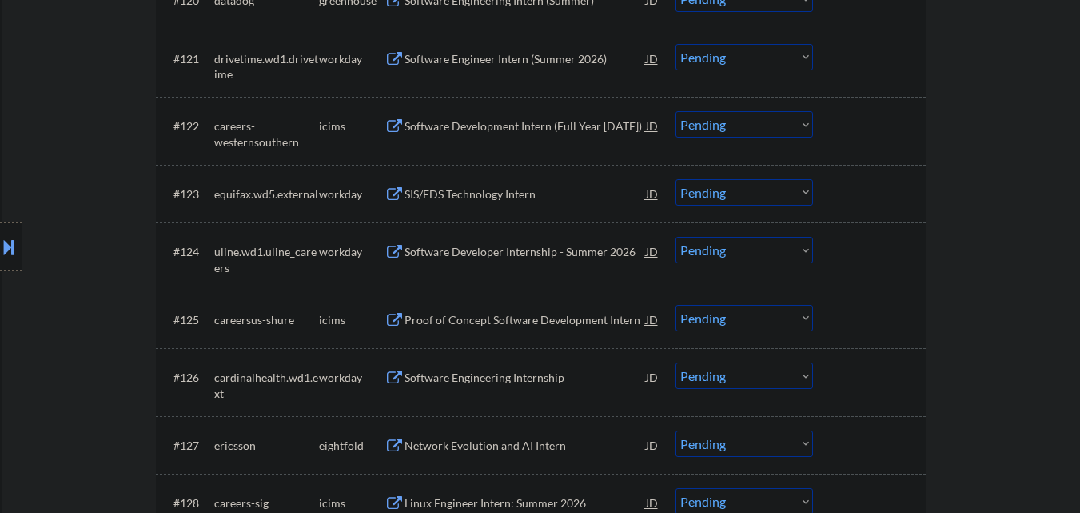
scroll to position [1919, 0]
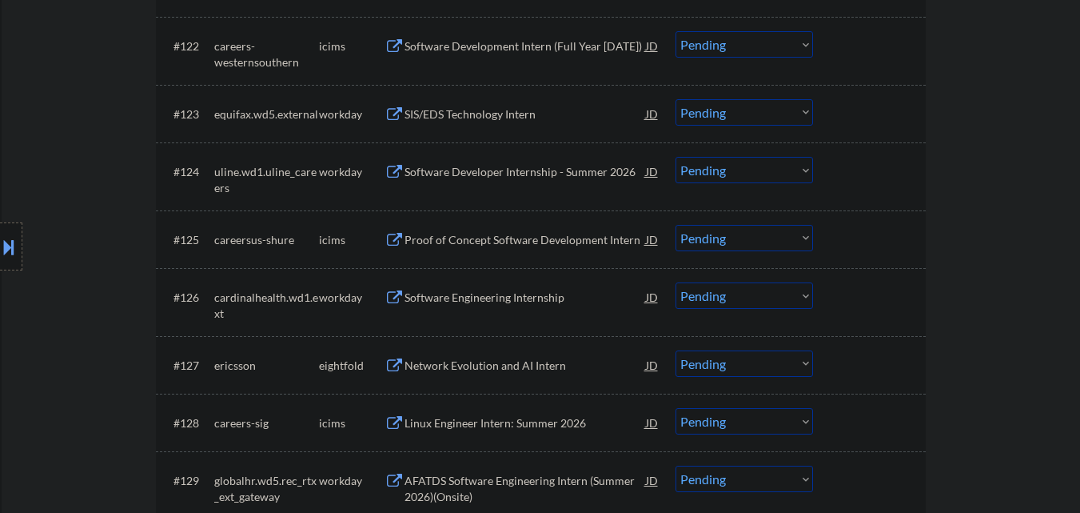
drag, startPoint x: 624, startPoint y: 335, endPoint x: 604, endPoint y: 343, distance: 21.5
click at [621, 337] on div "#127 ericsson eightfold Network Evolution and AI Intern JD Choose an option... …" at bounding box center [541, 365] width 770 height 58
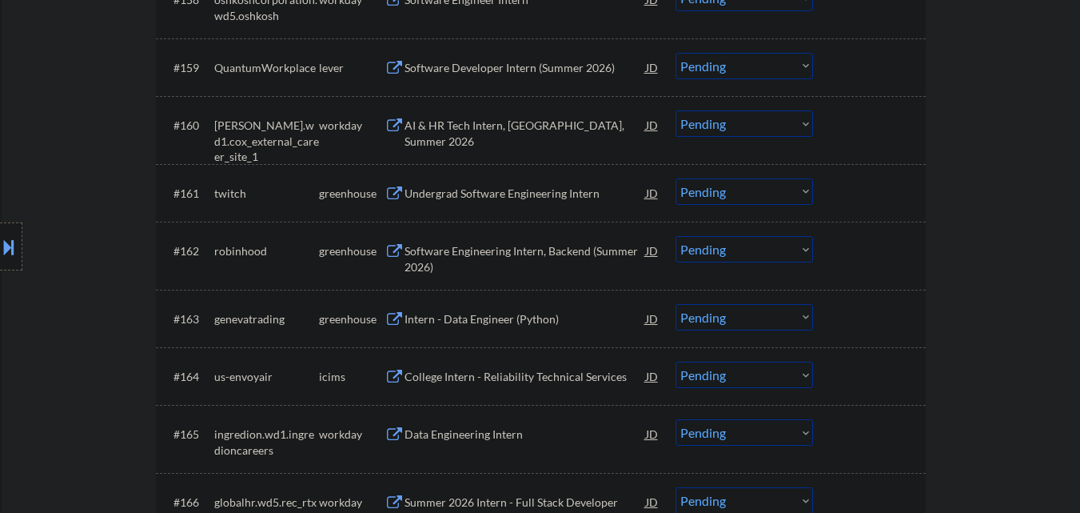
scroll to position [4319, 0]
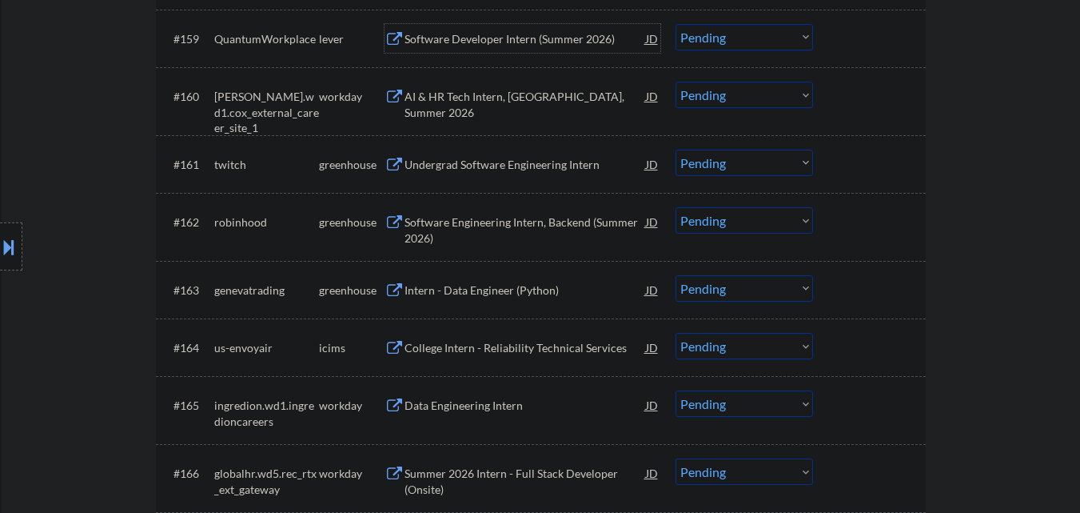
click at [513, 32] on div "Software Developer Intern (Summer 2026)" at bounding box center [526, 39] width 242 height 16
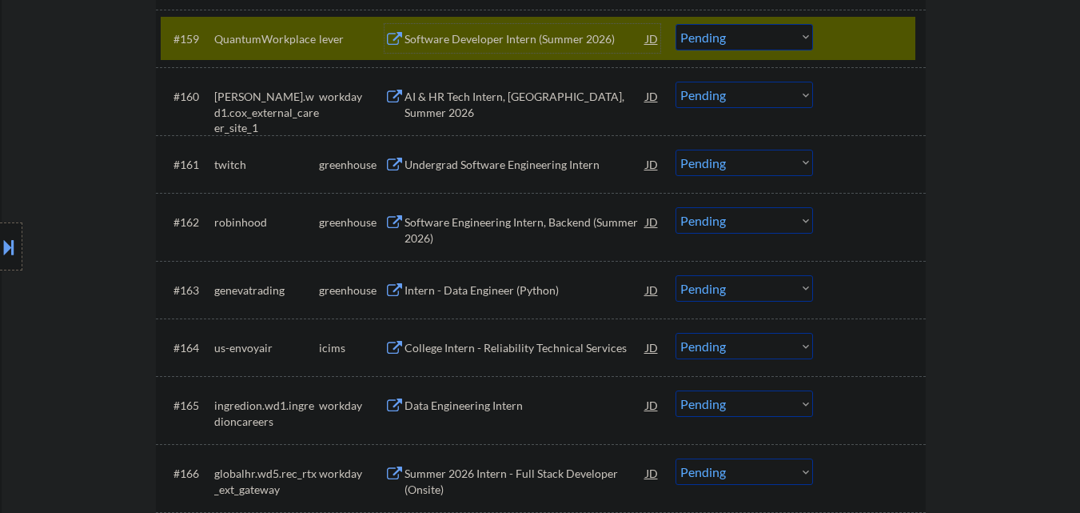
click at [515, 41] on div "Software Developer Intern (Summer 2026)" at bounding box center [526, 39] width 242 height 16
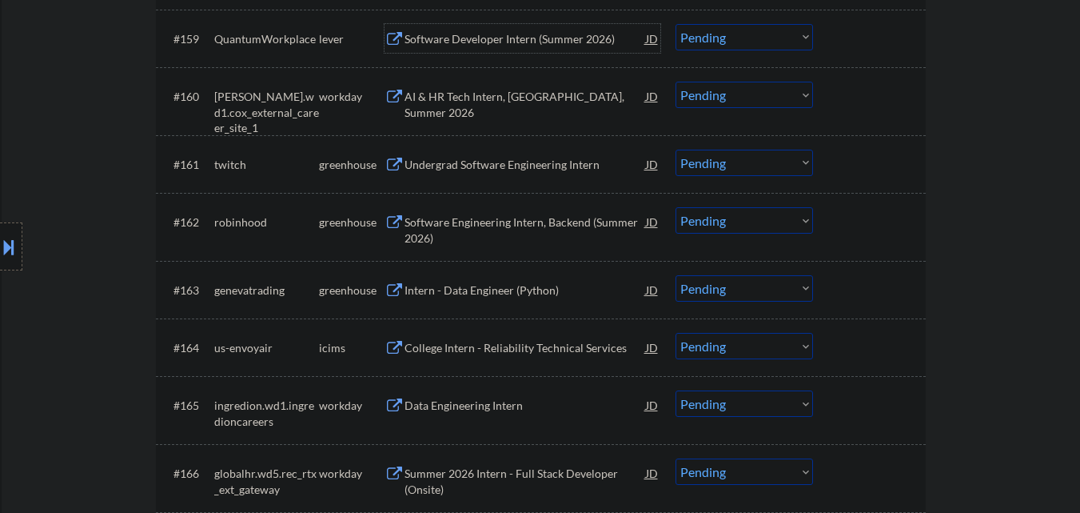
scroll to position [4239, 0]
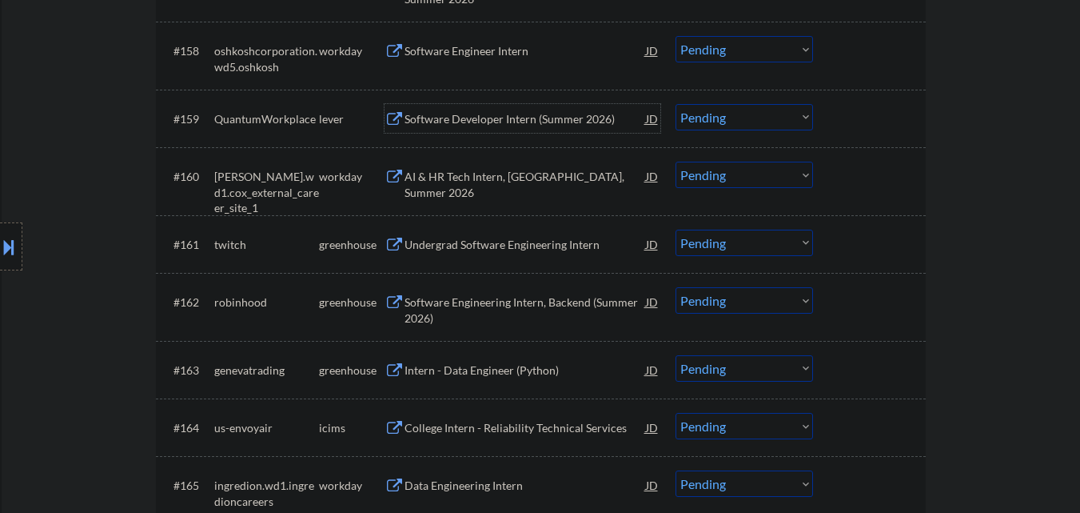
click at [786, 115] on select "Choose an option... Pending Applied Excluded (Questions) Excluded (Expired) Exc…" at bounding box center [745, 117] width 138 height 26
click at [676, 104] on select "Choose an option... Pending Applied Excluded (Questions) Excluded (Expired) Exc…" at bounding box center [745, 117] width 138 height 26
click at [894, 106] on div at bounding box center [872, 118] width 70 height 29
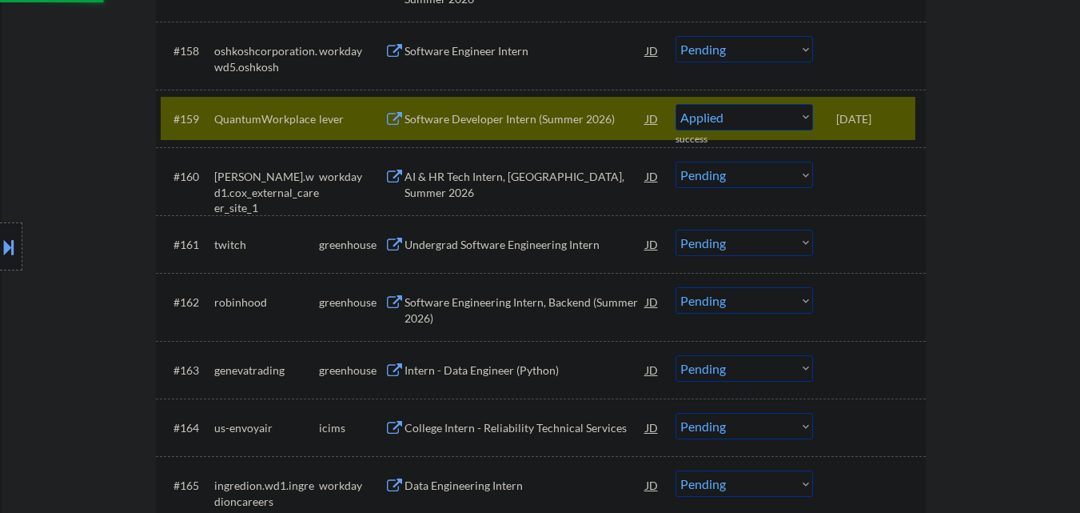
select select ""pending""
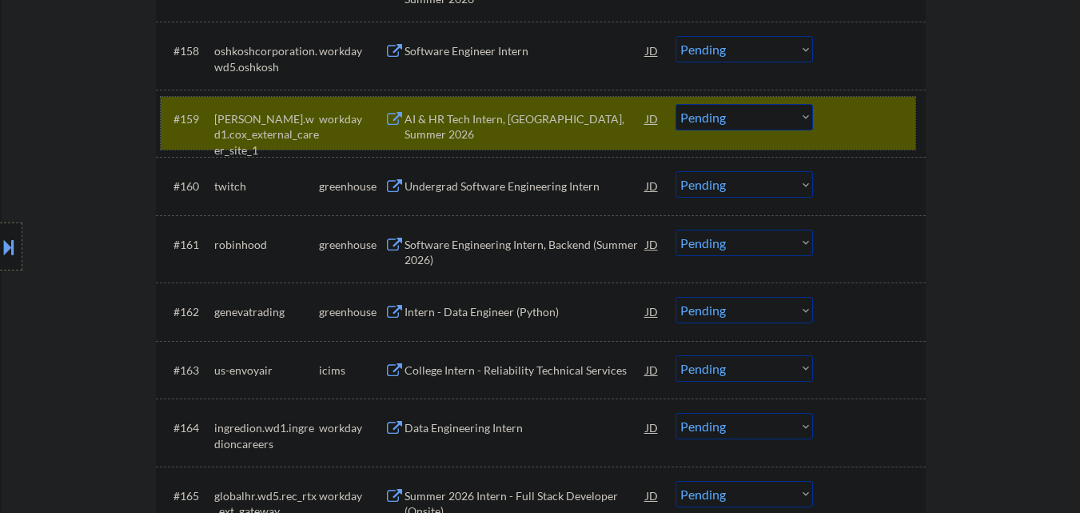
click at [889, 118] on div at bounding box center [872, 118] width 70 height 29
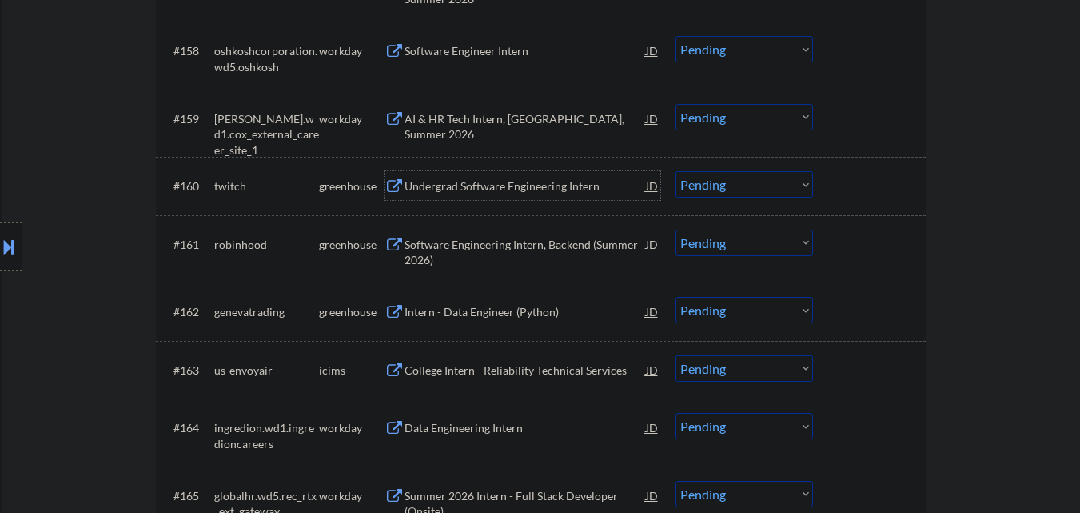
click at [546, 186] on div "Undergrad Software Engineering Intern" at bounding box center [526, 186] width 242 height 16
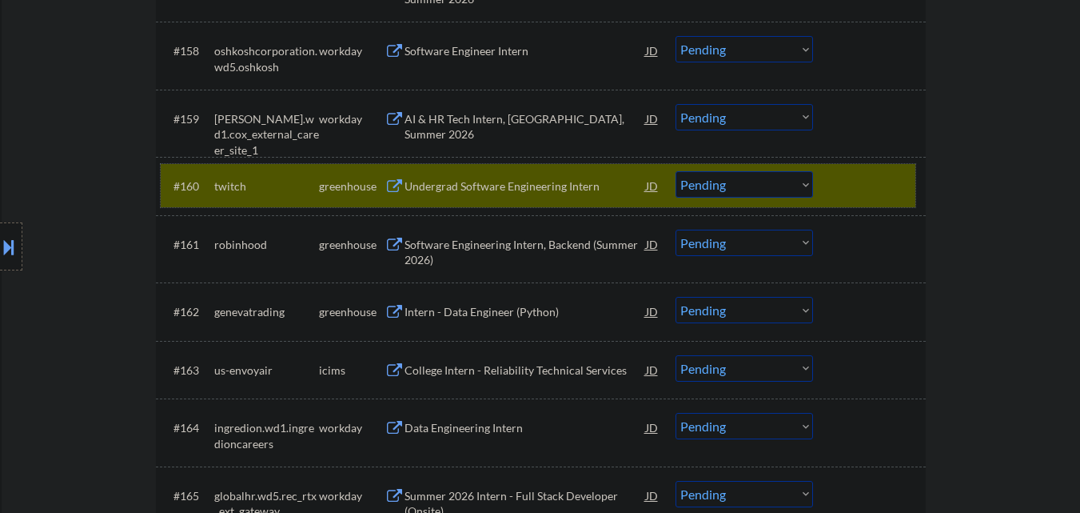
click at [884, 189] on div at bounding box center [872, 185] width 70 height 29
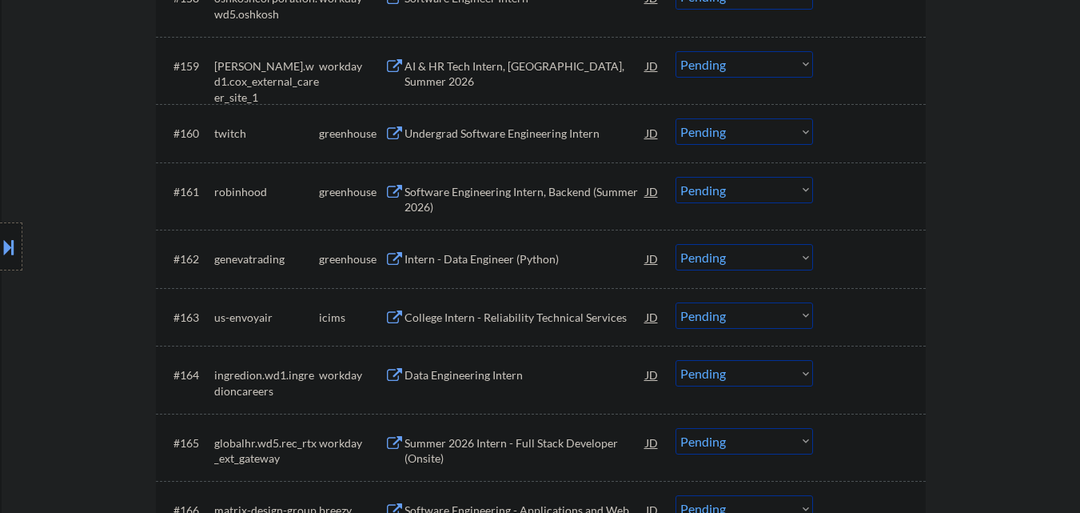
scroll to position [4319, 0]
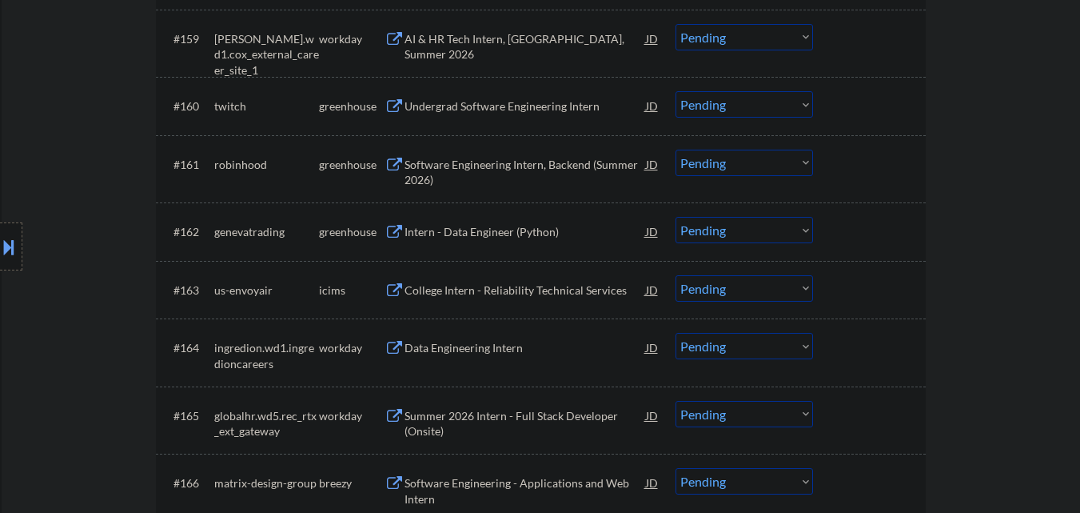
click at [521, 174] on div "Software Engineering Intern, Backend (Summer 2026)" at bounding box center [526, 172] width 242 height 31
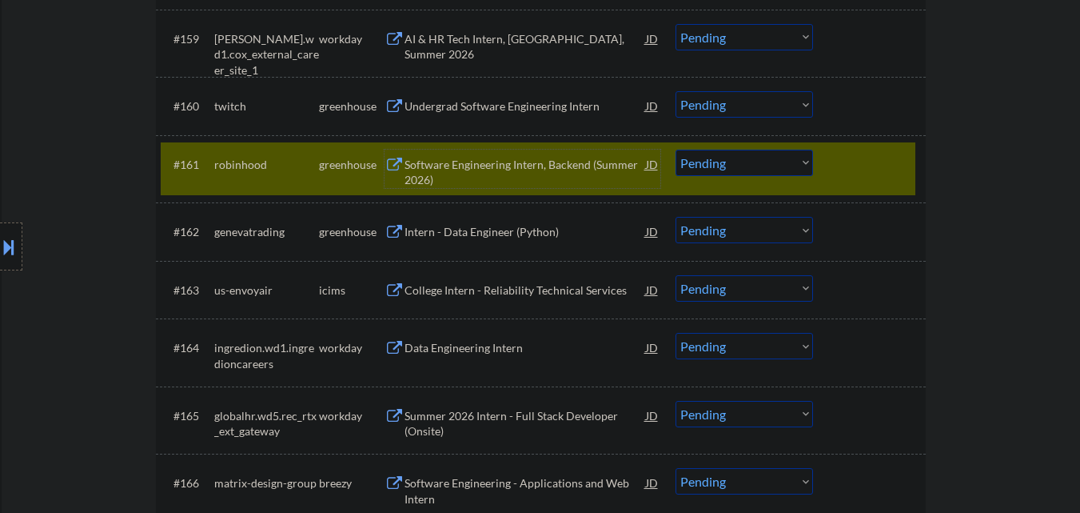
click at [855, 174] on div at bounding box center [872, 164] width 70 height 29
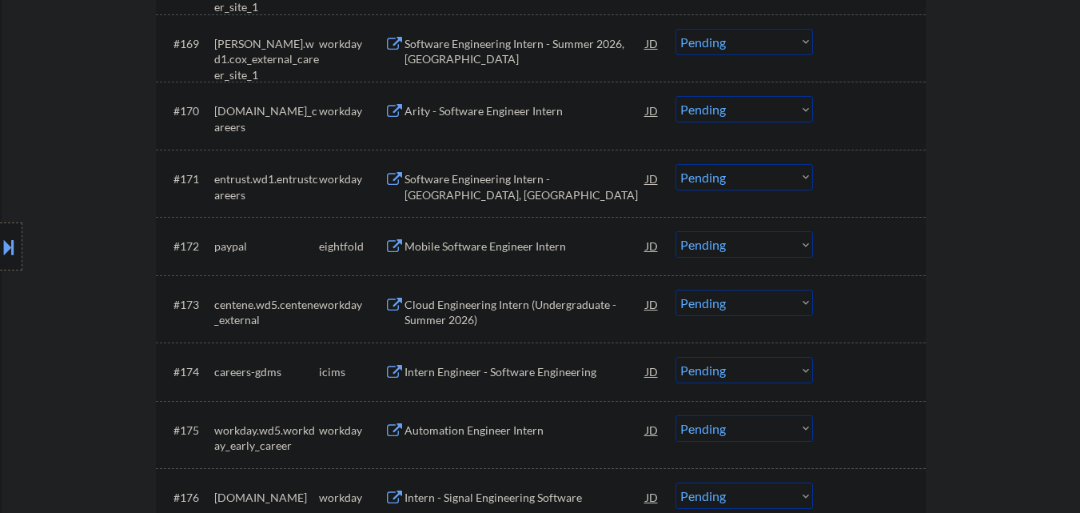
scroll to position [5038, 0]
